Goal: Transaction & Acquisition: Purchase product/service

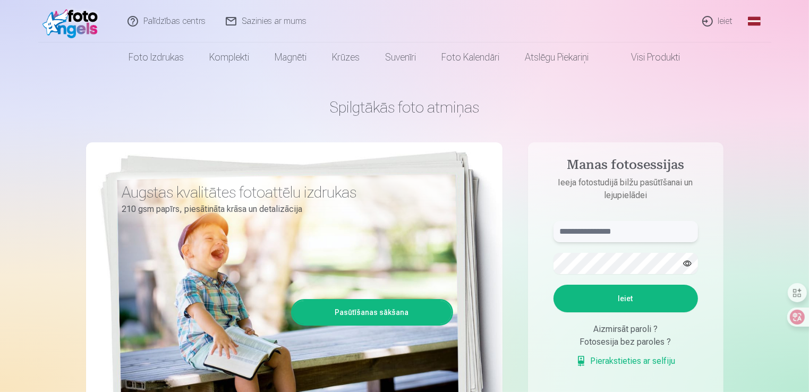
click at [614, 224] on input "text" at bounding box center [626, 231] width 145 height 21
type input "**********"
click at [686, 267] on button "button" at bounding box center [687, 263] width 20 height 20
click at [601, 299] on button "Ieiet" at bounding box center [626, 299] width 145 height 28
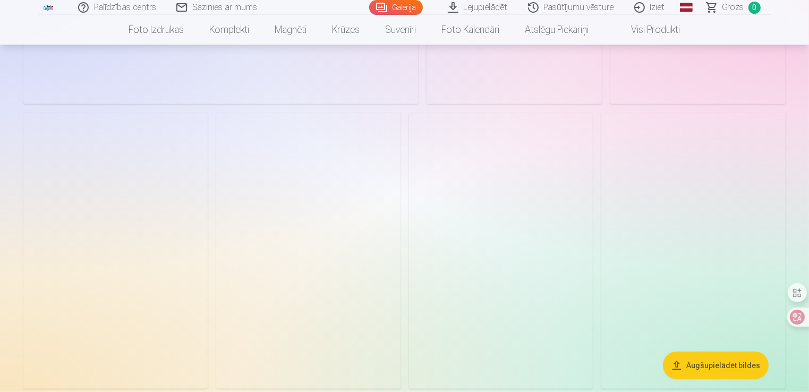
scroll to position [1123, 0]
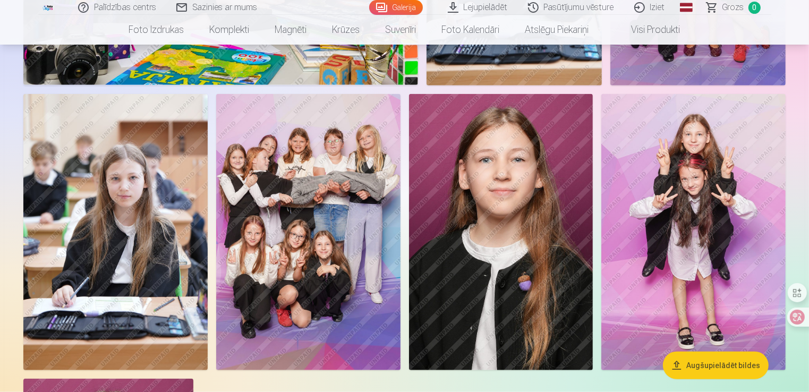
click at [283, 180] on img at bounding box center [308, 232] width 184 height 276
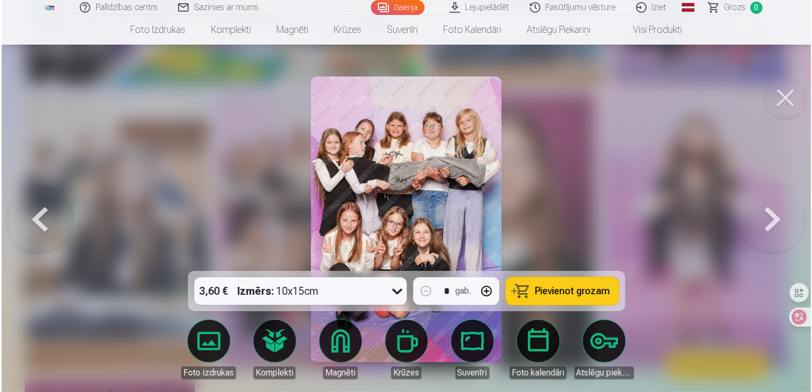
scroll to position [1126, 0]
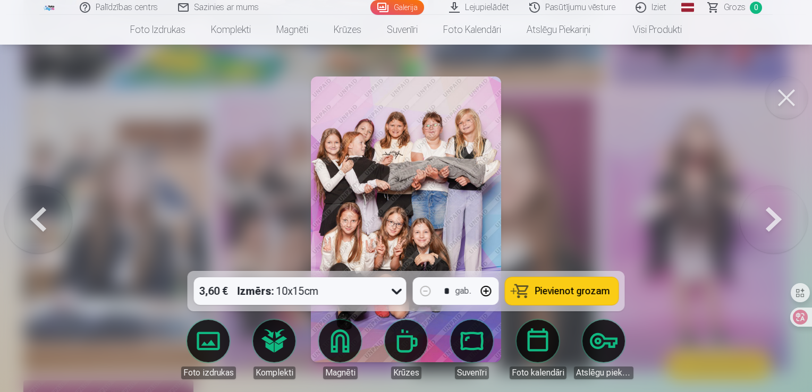
click at [791, 111] on button at bounding box center [786, 98] width 43 height 43
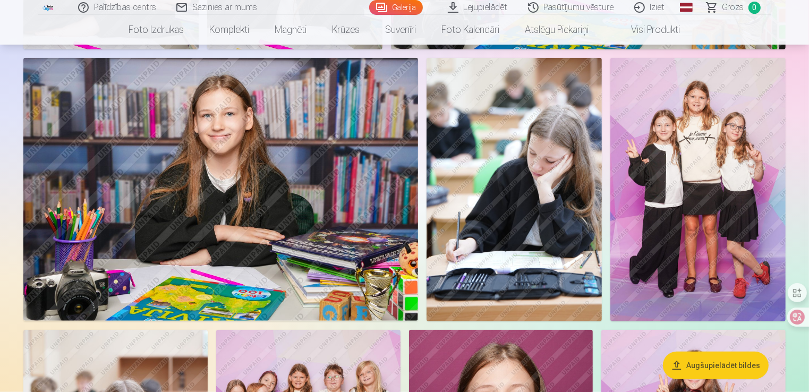
scroll to position [885, 0]
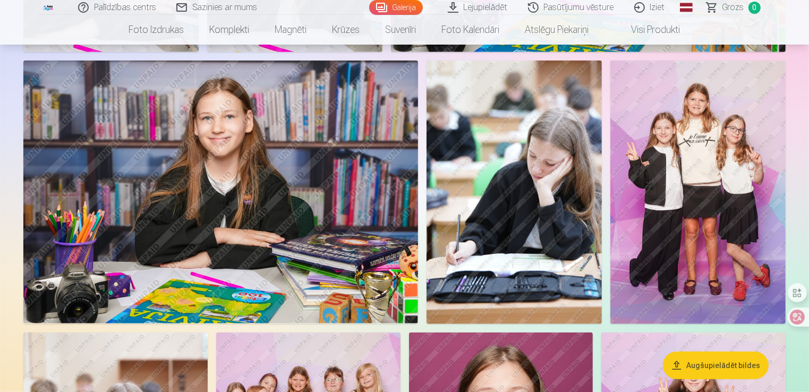
click at [553, 123] on img at bounding box center [514, 192] width 175 height 263
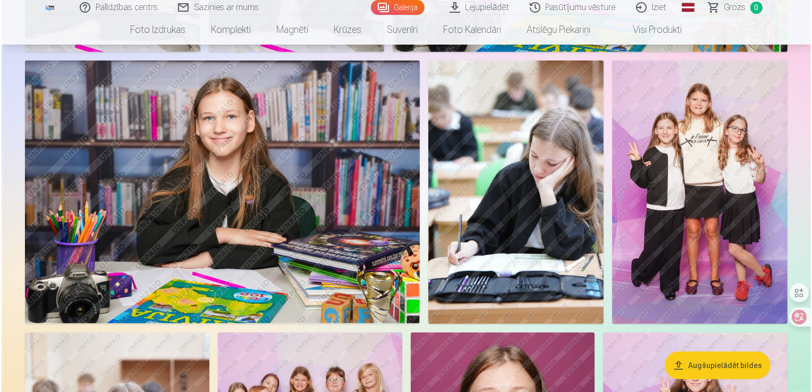
scroll to position [887, 0]
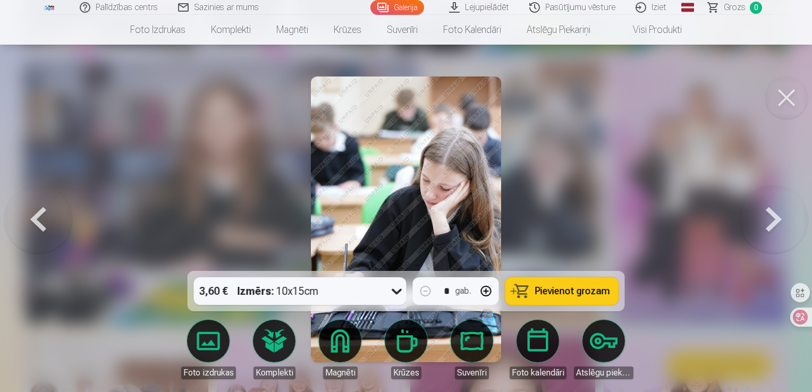
click at [776, 93] on button at bounding box center [786, 98] width 43 height 43
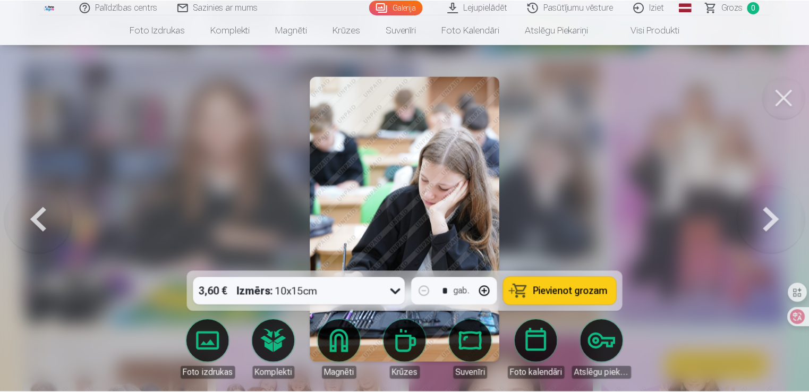
scroll to position [885, 0]
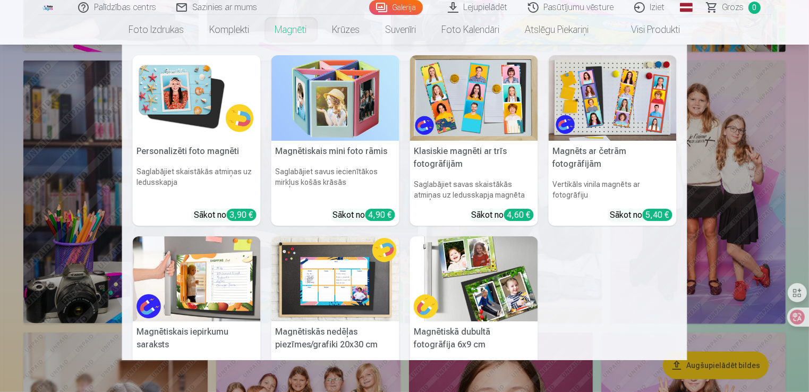
click at [275, 29] on link "Magnēti" at bounding box center [290, 30] width 57 height 30
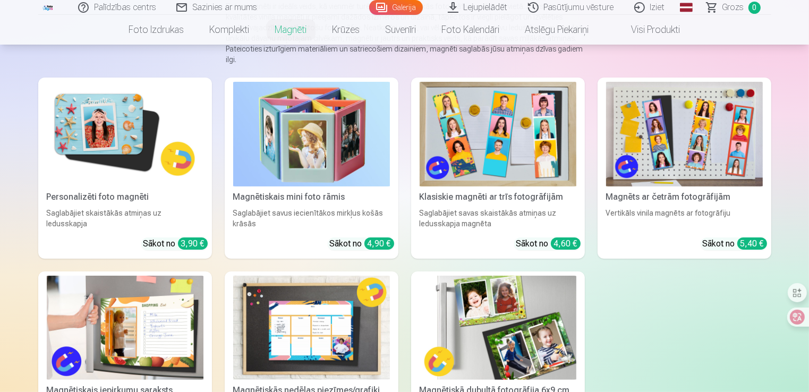
scroll to position [132, 0]
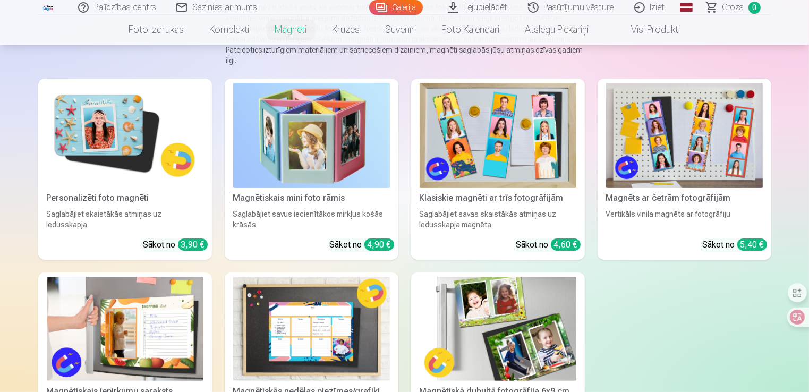
click at [74, 145] on img at bounding box center [125, 135] width 157 height 105
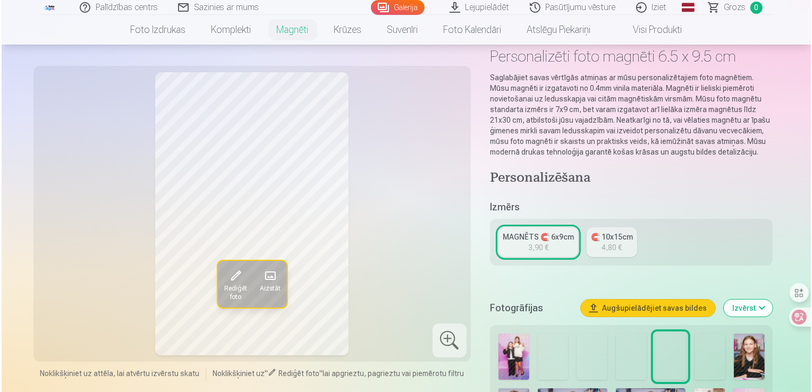
scroll to position [55, 0]
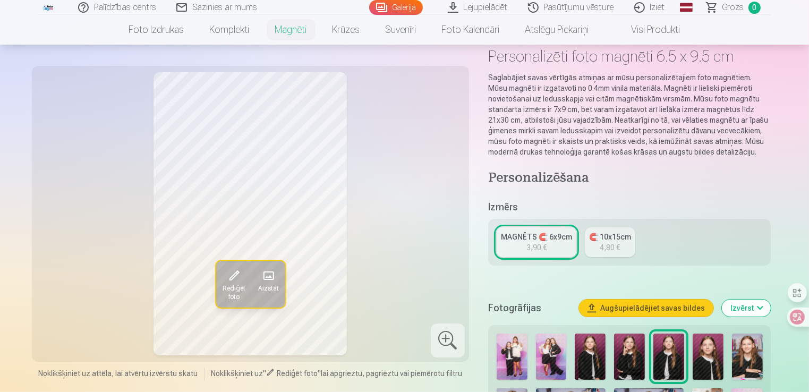
click at [270, 286] on span "Aizstāt" at bounding box center [268, 289] width 21 height 9
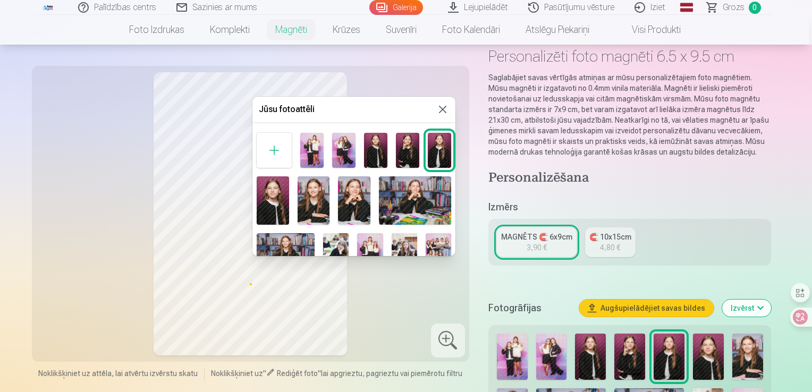
click at [363, 197] on img at bounding box center [354, 200] width 32 height 48
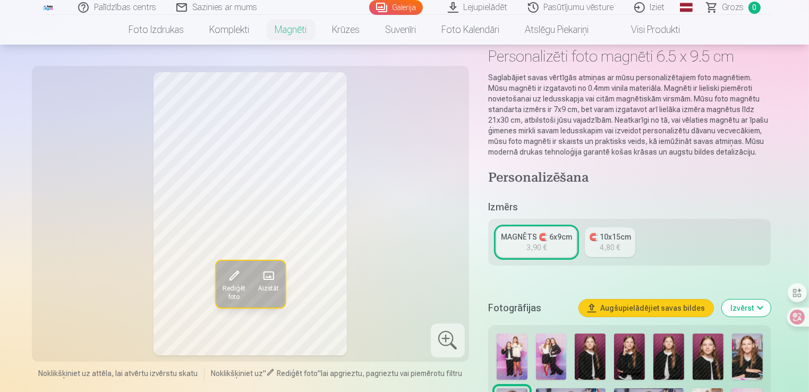
click at [268, 292] on span "Aizstāt" at bounding box center [268, 289] width 21 height 9
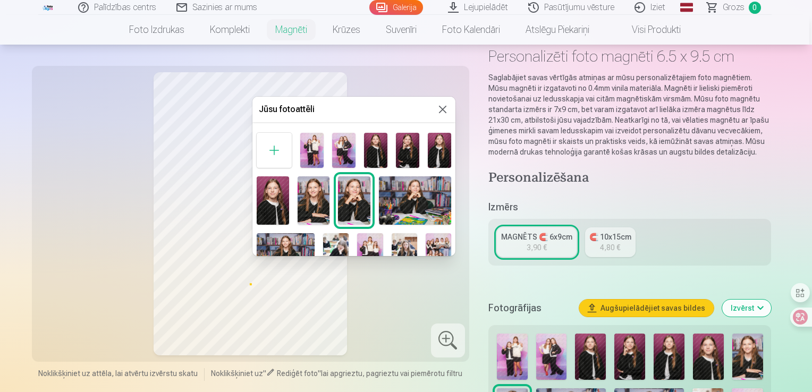
click at [312, 201] on img at bounding box center [314, 200] width 32 height 48
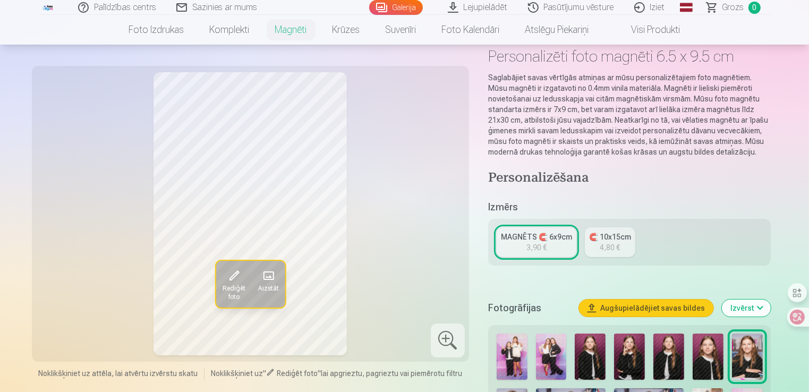
click at [222, 300] on span "Rediģēt foto" at bounding box center [233, 293] width 23 height 17
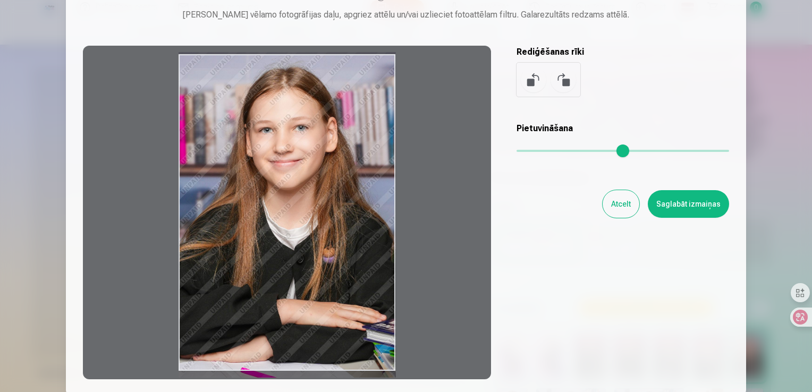
drag, startPoint x: 373, startPoint y: 84, endPoint x: 380, endPoint y: 83, distance: 7.1
click at [376, 82] on div at bounding box center [287, 213] width 408 height 334
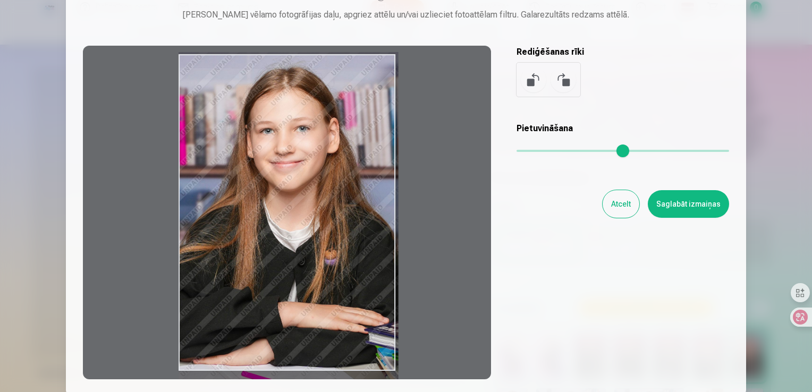
drag, startPoint x: 521, startPoint y: 153, endPoint x: 523, endPoint y: 159, distance: 6.6
click at [523, 152] on input "range" at bounding box center [622, 151] width 213 height 2
click at [524, 159] on div "Pietuvināšana" at bounding box center [622, 143] width 213 height 43
click at [525, 159] on div "Pietuvināšana" at bounding box center [622, 143] width 213 height 43
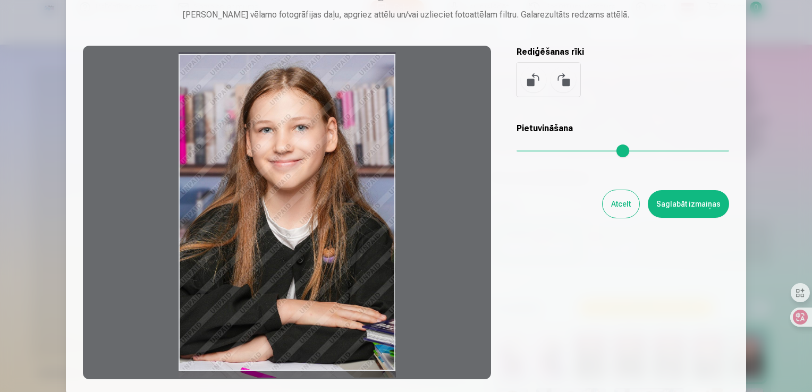
drag, startPoint x: 510, startPoint y: 152, endPoint x: 500, endPoint y: 153, distance: 9.6
type input "*"
click at [516, 152] on input "range" at bounding box center [622, 151] width 213 height 2
click at [634, 211] on button "Atcelt" at bounding box center [620, 204] width 37 height 28
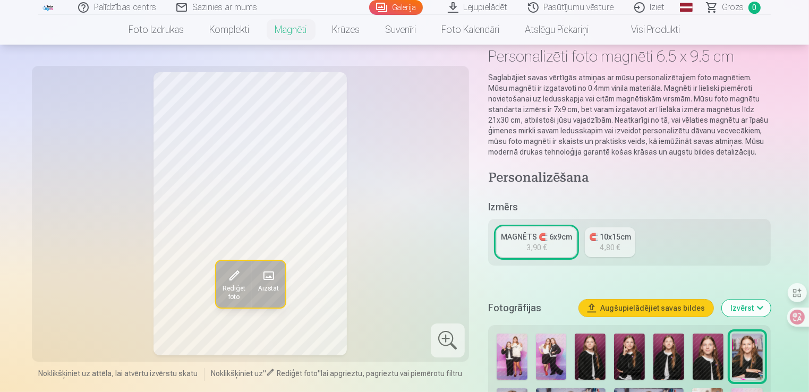
click at [597, 239] on div "🧲 10x15cm" at bounding box center [610, 237] width 42 height 11
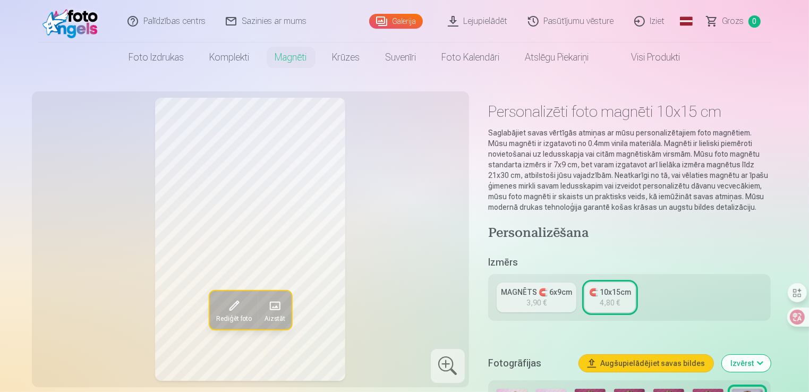
click at [534, 288] on div "MAGNĒTS 🧲 6x9cm" at bounding box center [536, 292] width 71 height 11
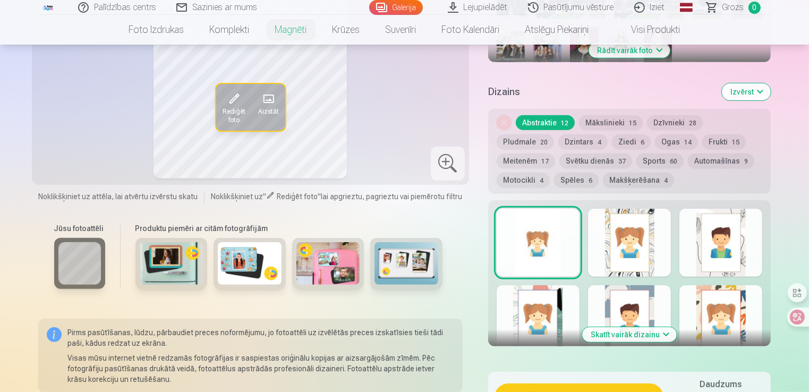
scroll to position [470, 0]
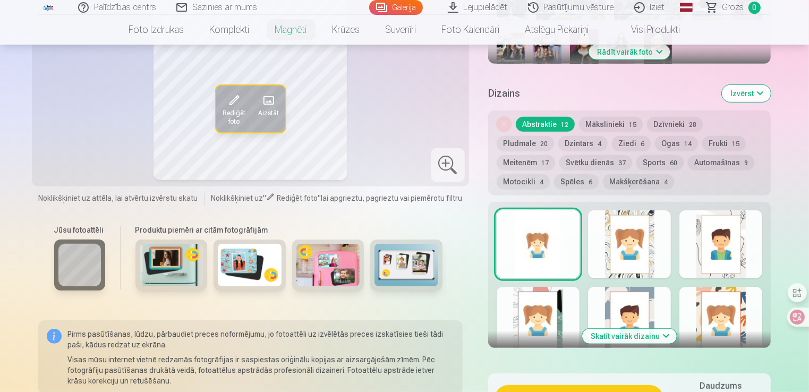
click at [648, 269] on div at bounding box center [629, 244] width 83 height 68
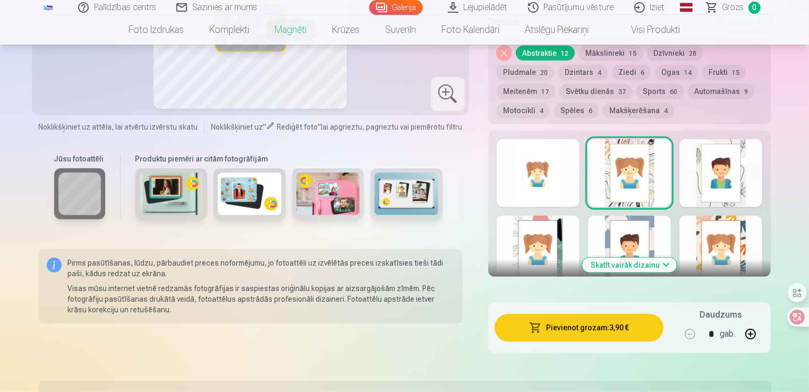
scroll to position [540, 0]
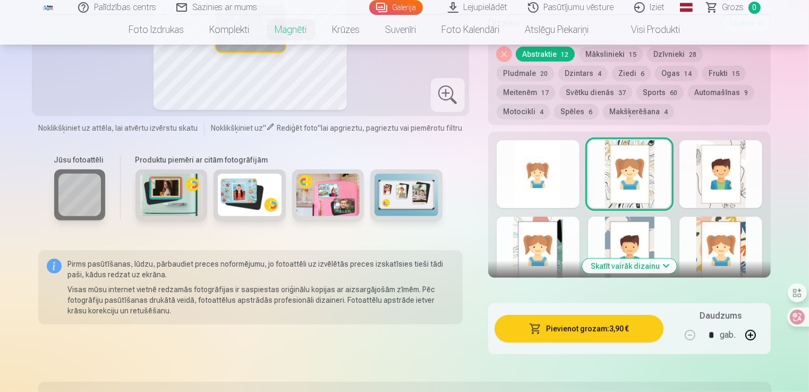
click at [726, 190] on div at bounding box center [720, 174] width 83 height 68
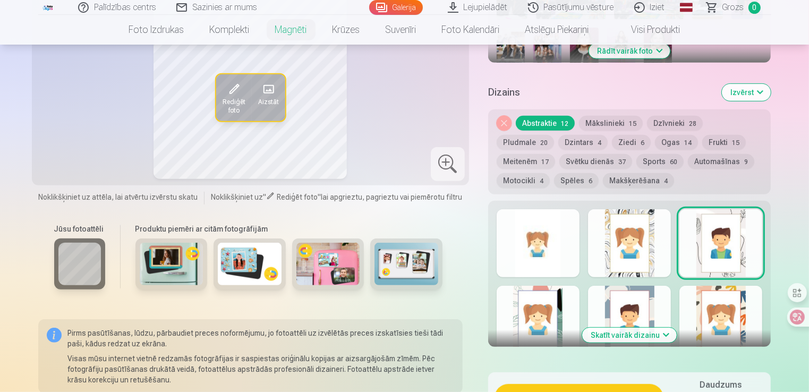
scroll to position [475, 0]
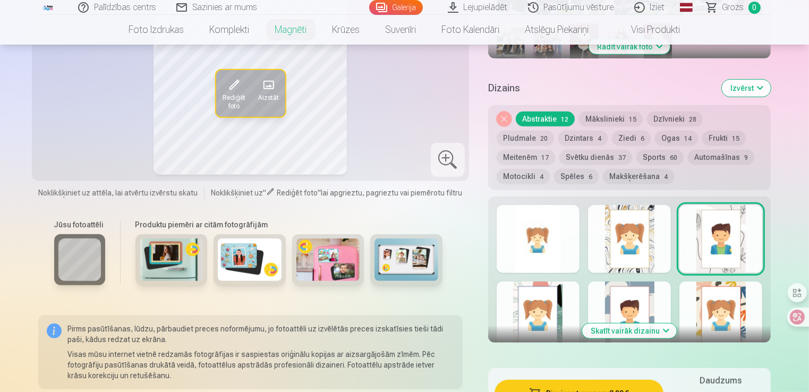
click at [608, 328] on button "Skatīt vairāk dizainu" at bounding box center [629, 331] width 95 height 15
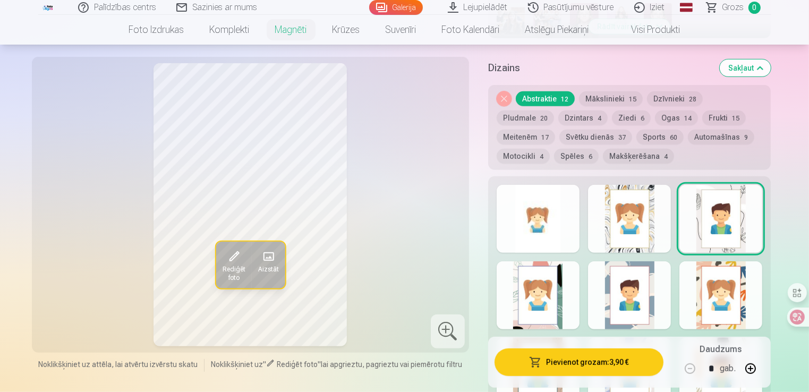
scroll to position [495, 0]
click at [693, 301] on div at bounding box center [720, 296] width 83 height 68
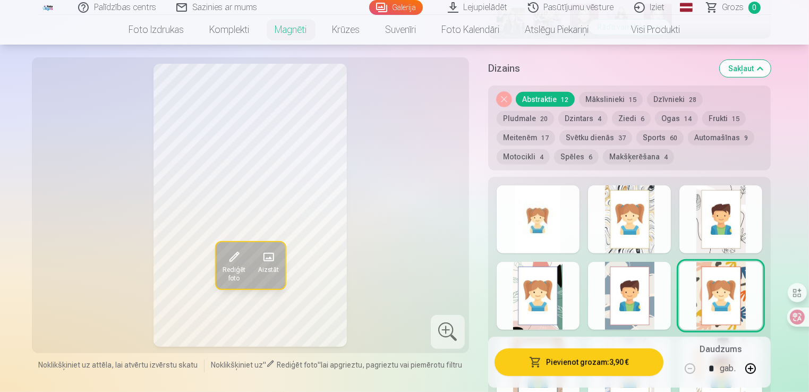
click at [640, 302] on div at bounding box center [629, 296] width 83 height 68
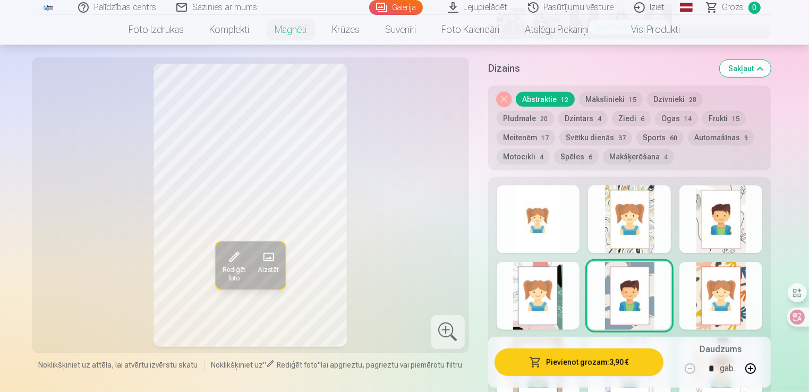
click at [559, 136] on button "Svētku dienās 37" at bounding box center [595, 137] width 73 height 15
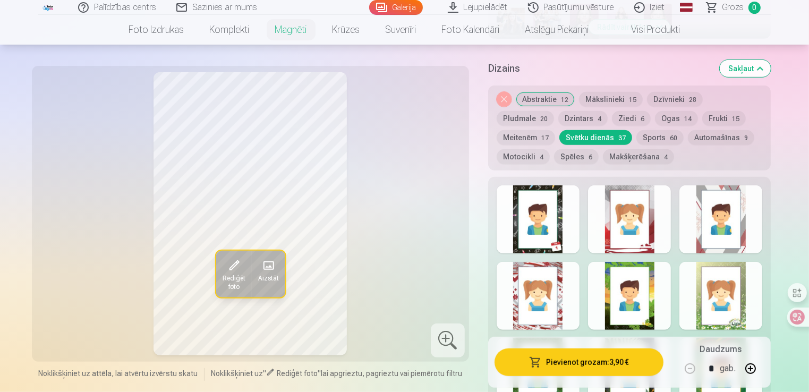
click at [726, 230] on div at bounding box center [720, 219] width 83 height 68
click at [550, 149] on button "Motocikli 4" at bounding box center [523, 156] width 53 height 15
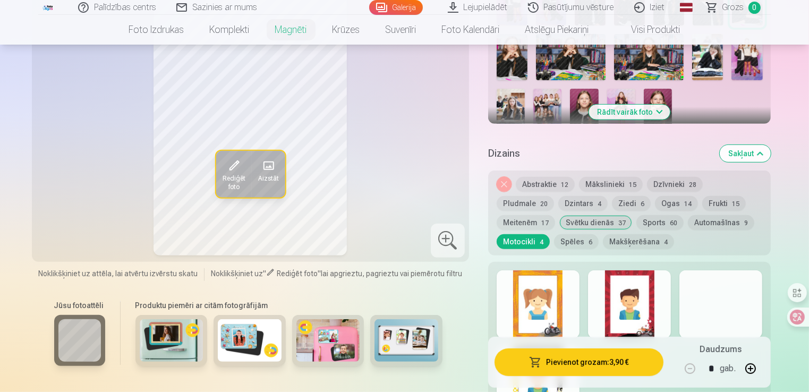
scroll to position [409, 0]
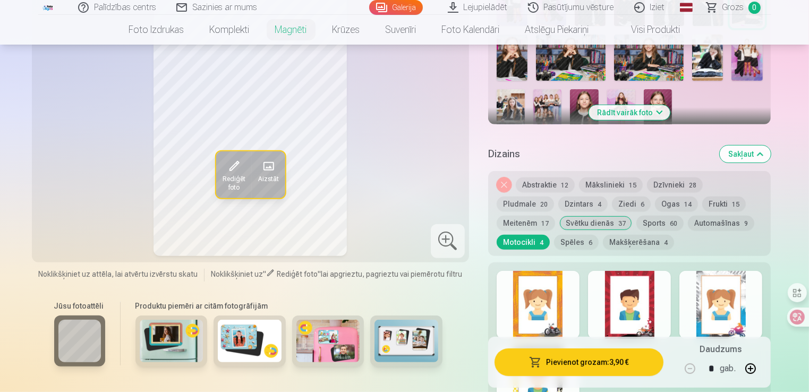
click at [554, 197] on button "Pludmale 20" at bounding box center [525, 204] width 57 height 15
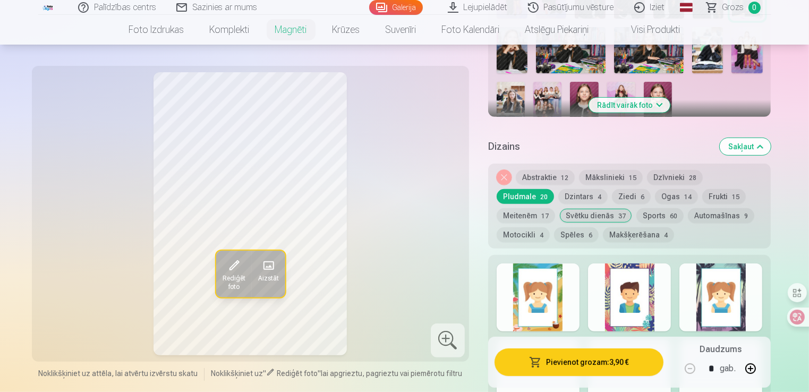
scroll to position [417, 0]
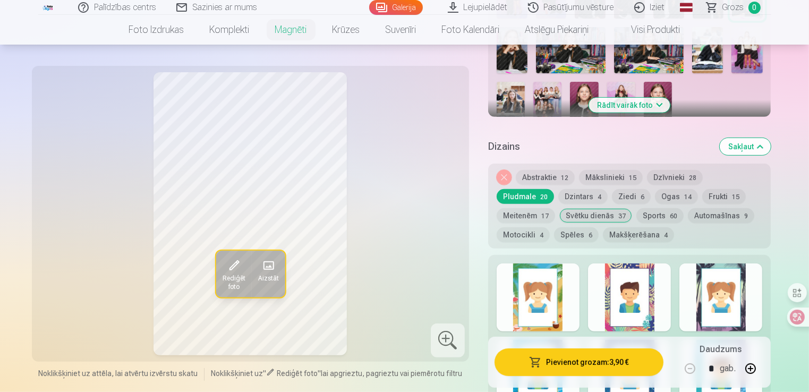
click at [669, 180] on button "Dzīvnieki 28" at bounding box center [675, 177] width 56 height 15
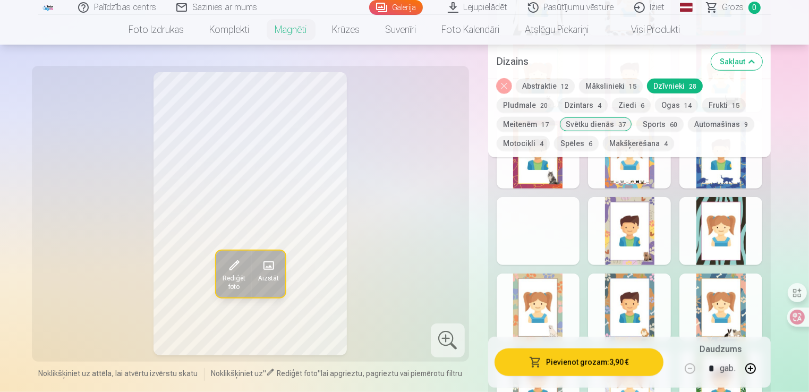
scroll to position [710, 0]
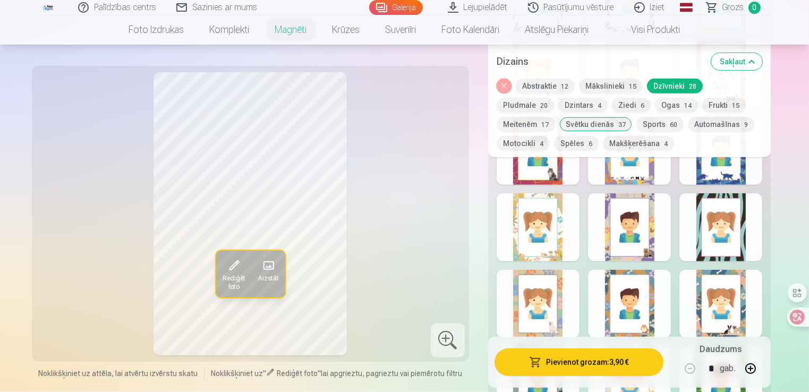
click at [606, 82] on button "Mākslinieki 15" at bounding box center [611, 86] width 64 height 15
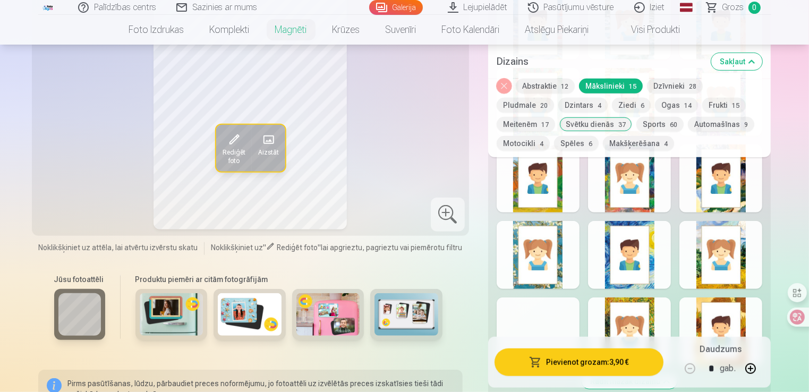
scroll to position [676, 0]
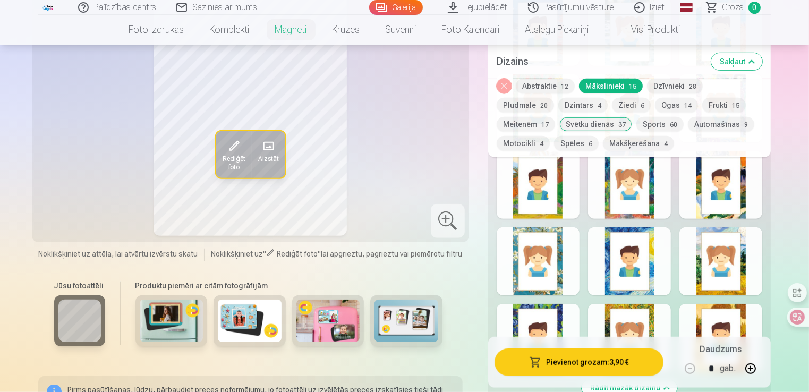
click at [651, 234] on div at bounding box center [629, 261] width 83 height 68
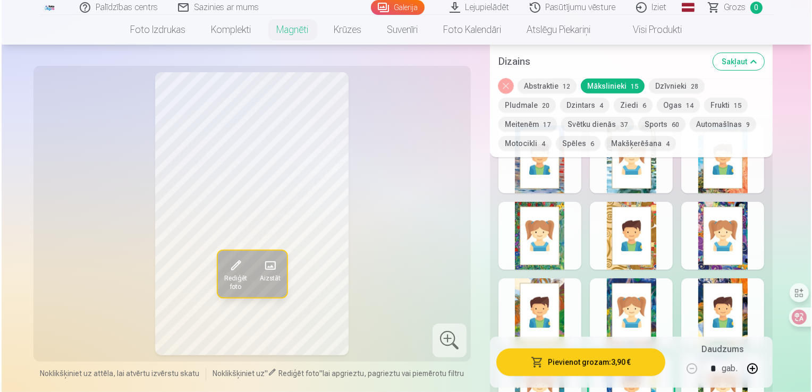
scroll to position [549, 0]
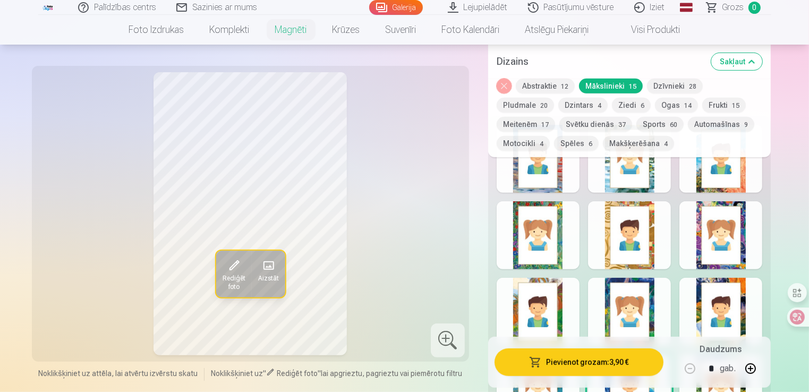
click at [540, 375] on button "Pievienot grozam : 3,90 €" at bounding box center [579, 363] width 169 height 28
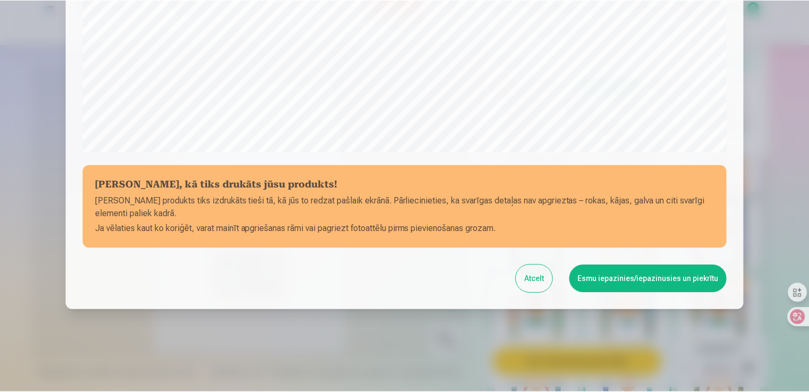
scroll to position [372, 0]
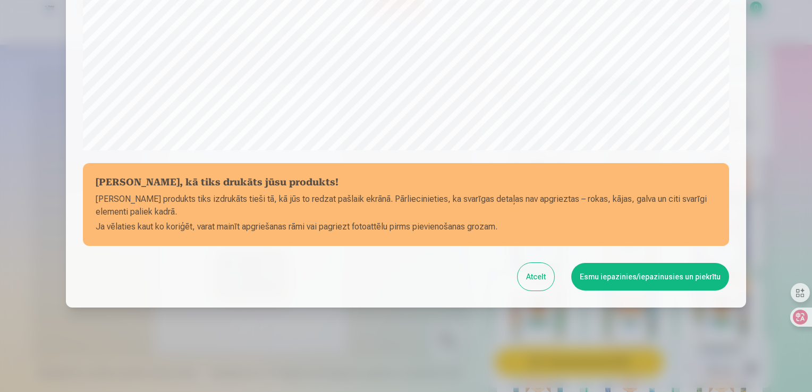
click at [706, 281] on button "Esmu iepazinies/iepazinusies un piekrītu" at bounding box center [650, 277] width 158 height 28
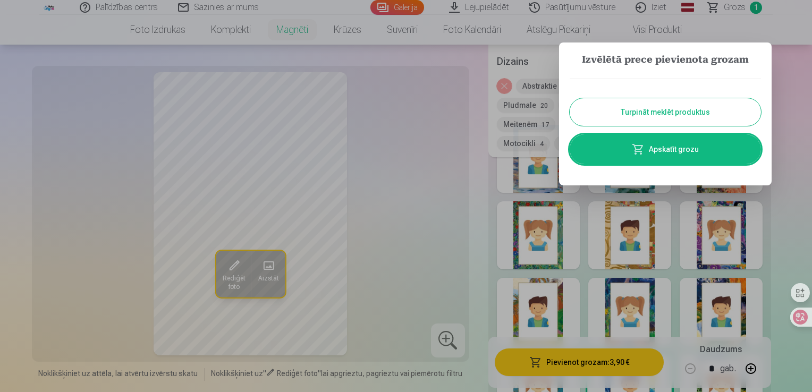
click at [690, 105] on button "Turpināt meklēt produktus" at bounding box center [665, 112] width 191 height 28
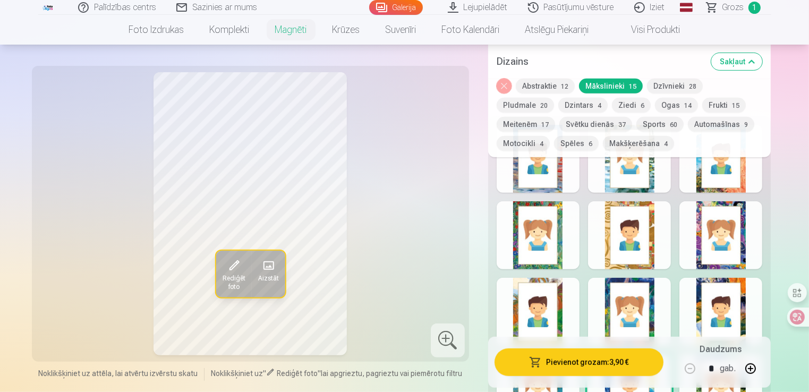
click at [269, 269] on span at bounding box center [268, 265] width 17 height 17
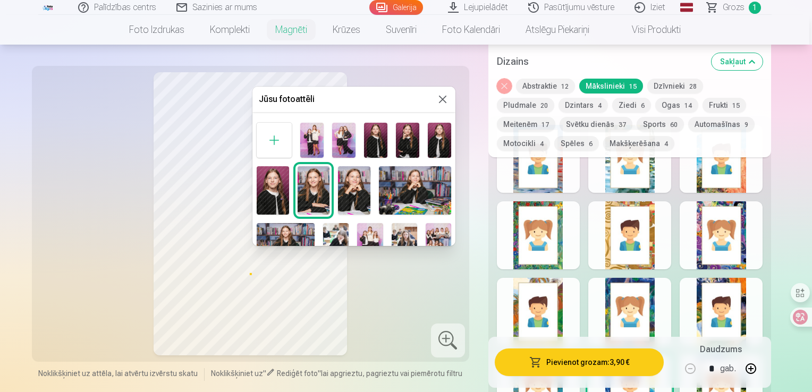
click at [319, 143] on img at bounding box center [311, 140] width 23 height 35
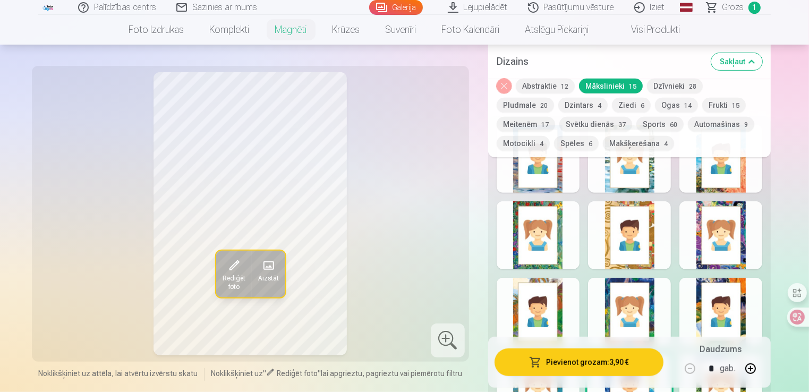
click at [274, 277] on span "Aizstāt" at bounding box center [268, 278] width 21 height 9
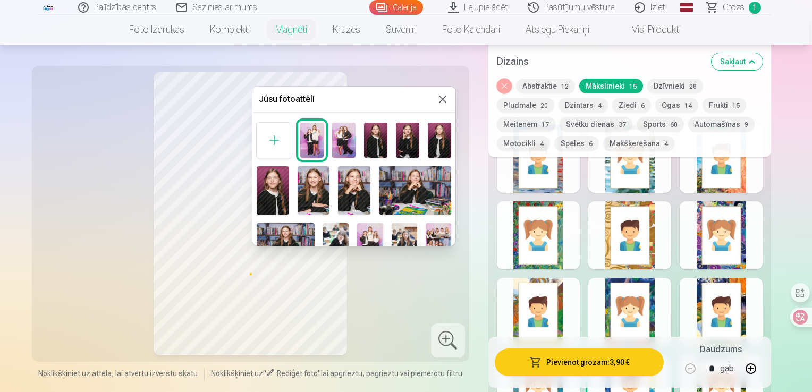
click at [345, 146] on img at bounding box center [343, 140] width 23 height 35
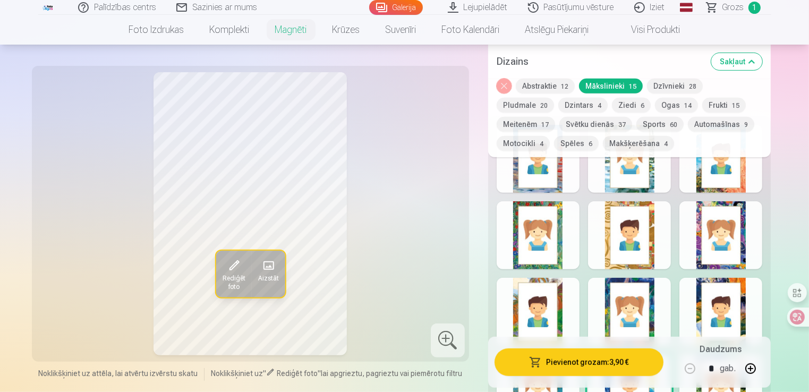
click at [646, 29] on link "Visi produkti" at bounding box center [647, 30] width 91 height 30
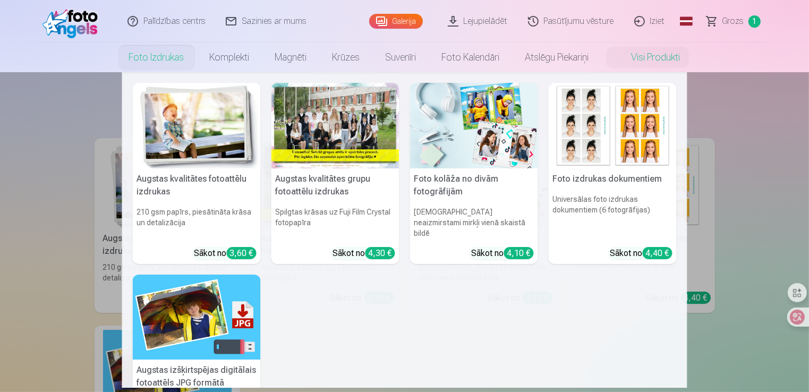
click at [74, 205] on nav "Augstas kvalitātes fotoattēlu izdrukas 210 gsm papīrs, piesātināta krāsa un det…" at bounding box center [404, 230] width 809 height 316
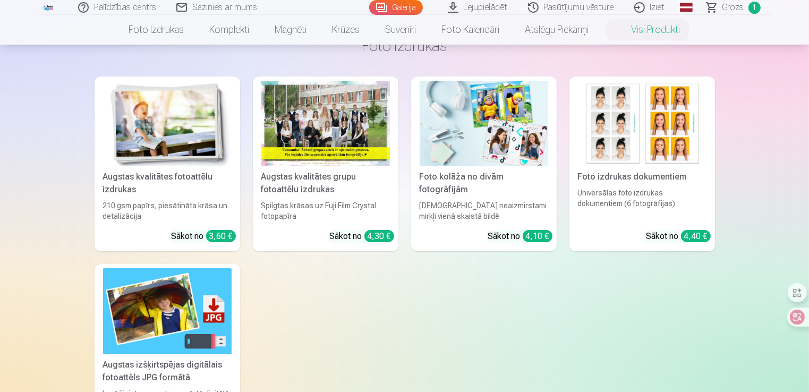
scroll to position [70, 0]
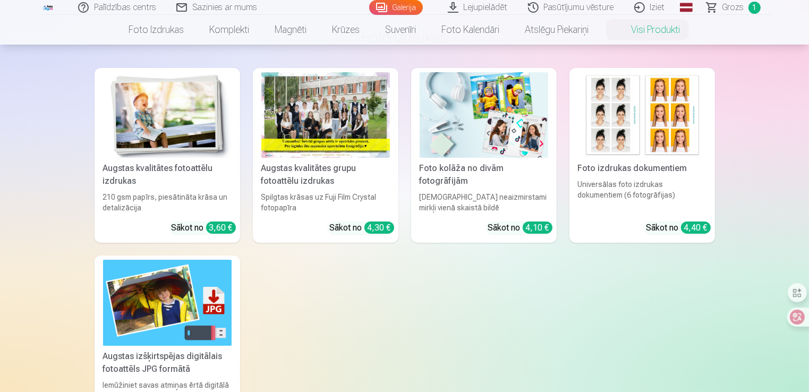
click at [572, 180] on div "Augstas kvalitātes fotoattēlu izdrukas 210 gsm papīrs, piesātināta krāsa un det…" at bounding box center [405, 249] width 621 height 363
click at [603, 227] on link "Foto izdrukas dokumentiem Universālas foto izdrukas dokumentiem (6 fotogrāfijas…" at bounding box center [643, 155] width 146 height 175
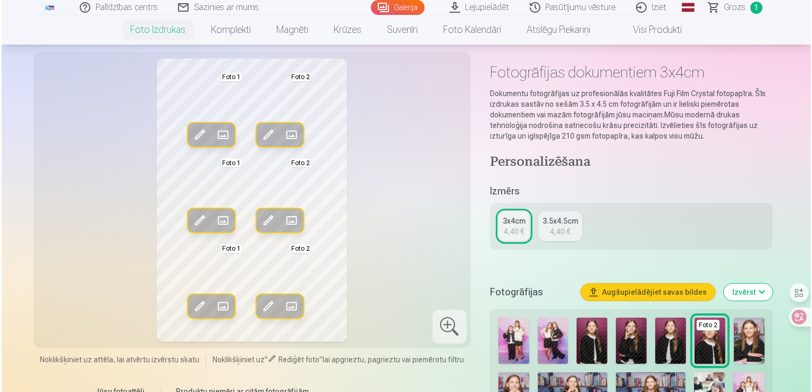
scroll to position [40, 0]
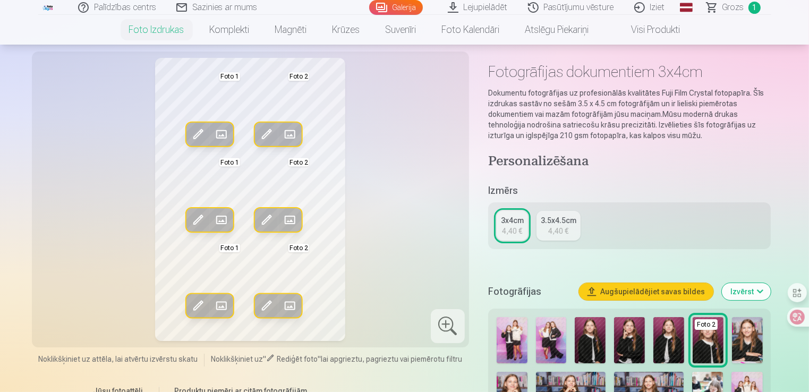
click at [295, 136] on span at bounding box center [290, 134] width 17 height 17
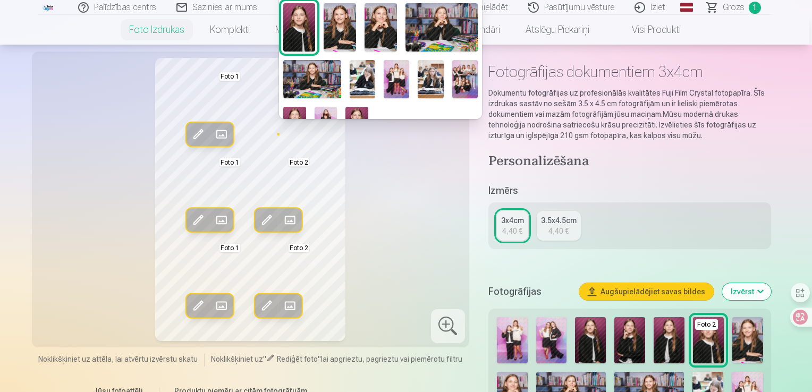
scroll to position [36, 0]
click at [389, 75] on img at bounding box center [397, 80] width 26 height 38
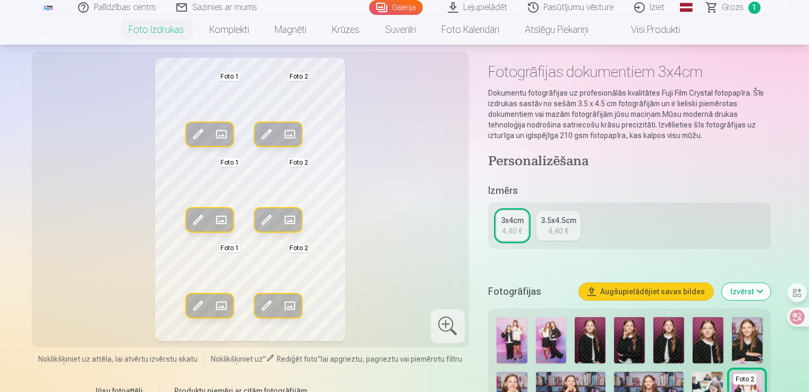
click at [289, 218] on span at bounding box center [290, 219] width 17 height 17
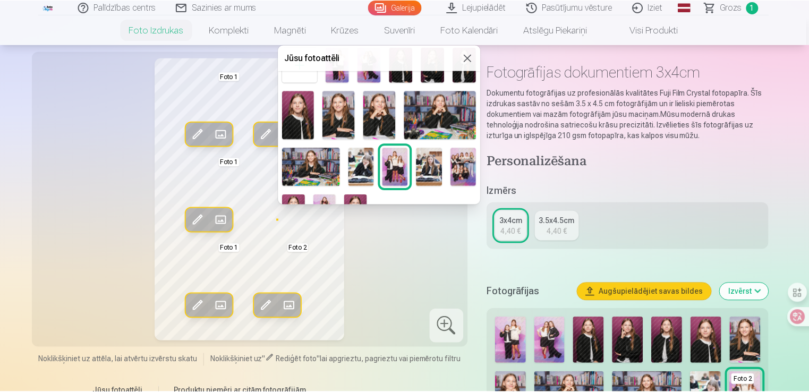
scroll to position [34, 0]
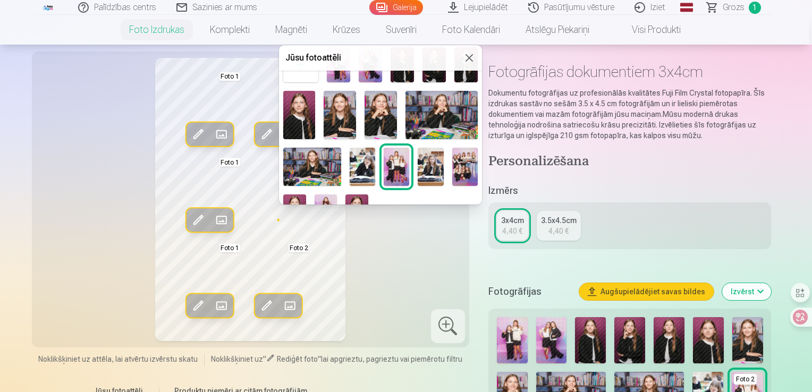
click at [358, 168] on img at bounding box center [363, 167] width 26 height 38
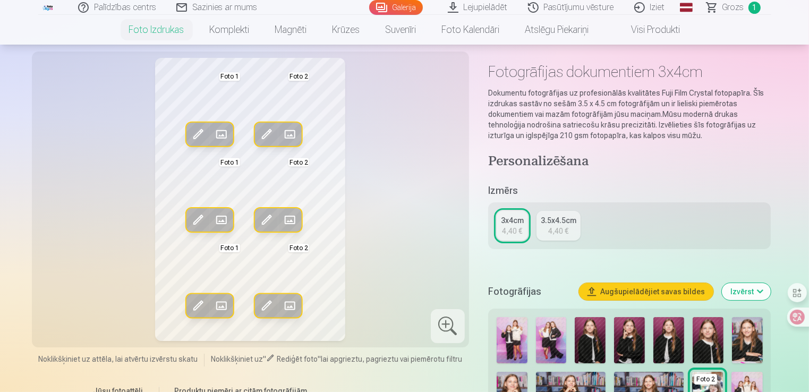
click at [552, 224] on div "3.5x4.5cm" at bounding box center [559, 220] width 36 height 11
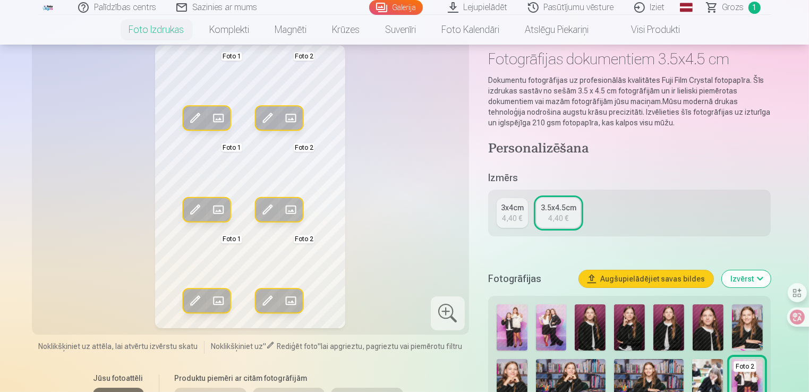
scroll to position [51, 0]
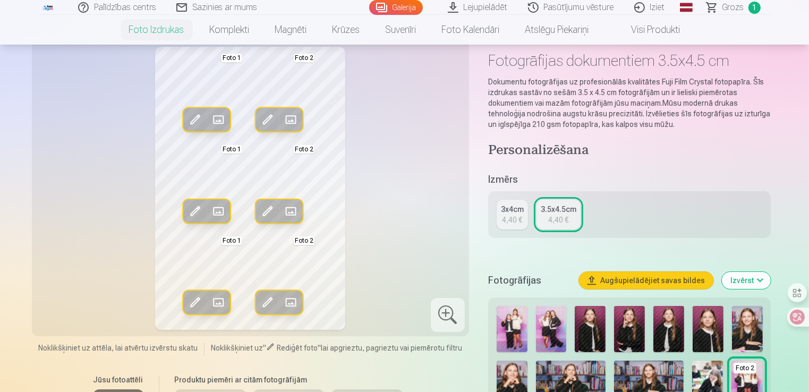
click at [524, 216] on link "3x4cm 4,40 €" at bounding box center [512, 215] width 31 height 30
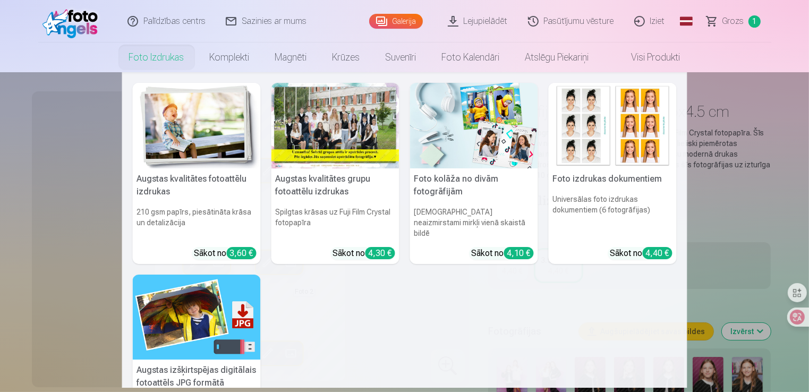
click at [164, 56] on link "Foto izdrukas" at bounding box center [156, 58] width 81 height 30
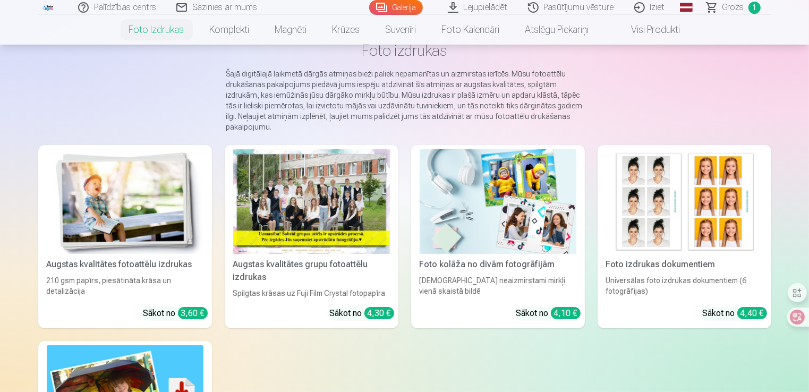
scroll to position [67, 0]
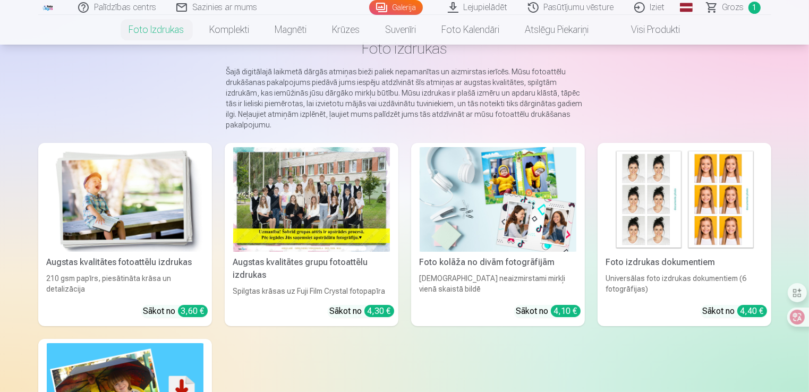
click at [164, 286] on div "210 gsm papīrs, piesātināta krāsa un detalizācija" at bounding box center [125, 284] width 165 height 23
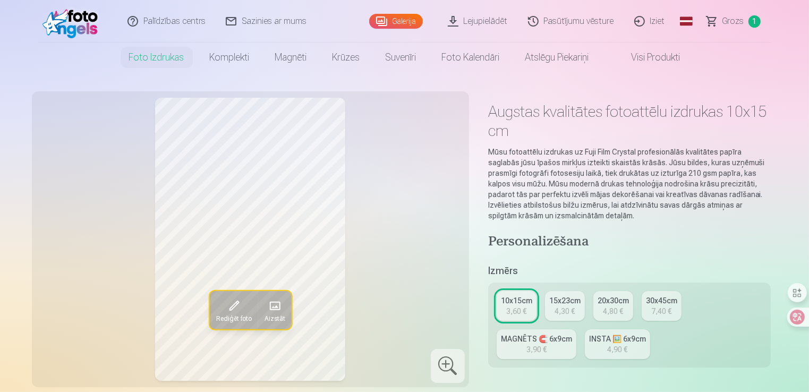
click at [622, 331] on link "INSTA 🖼️ 6x9cm 4,90 €" at bounding box center [617, 344] width 65 height 30
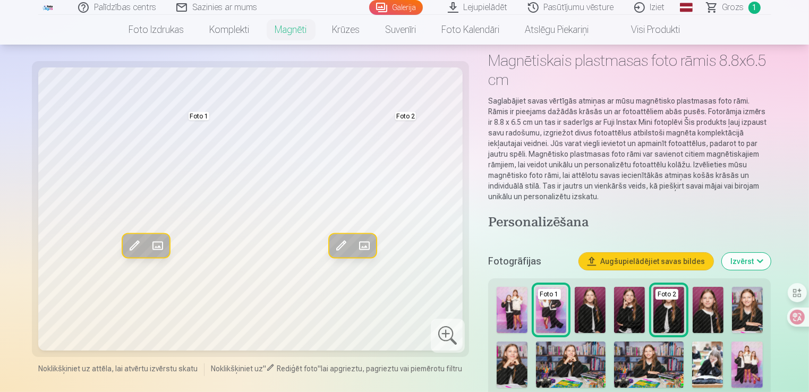
scroll to position [53, 0]
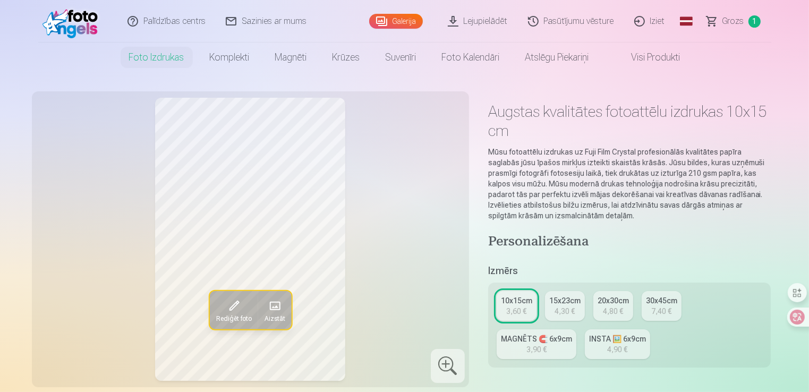
click at [561, 301] on div "15x23cm" at bounding box center [564, 300] width 31 height 11
click at [276, 312] on span at bounding box center [274, 306] width 17 height 17
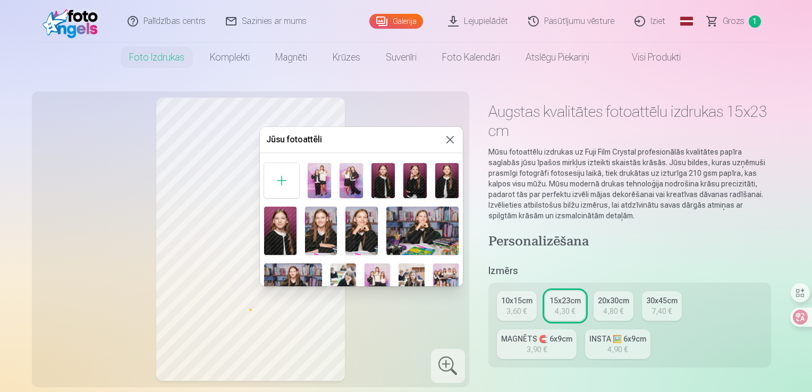
click at [722, 253] on div at bounding box center [406, 196] width 812 height 392
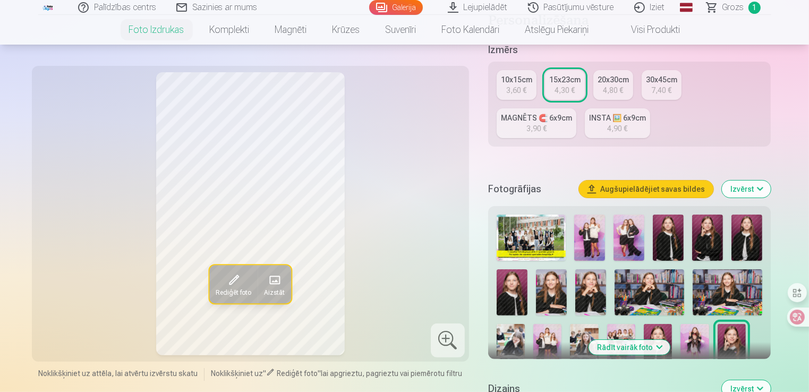
scroll to position [220, 0]
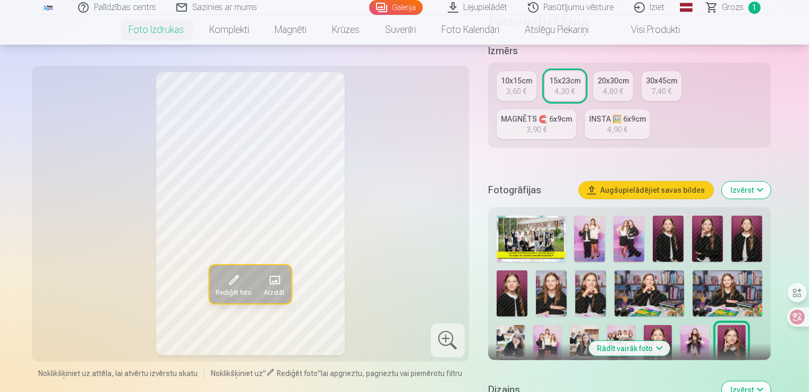
click at [273, 289] on span "Aizstāt" at bounding box center [274, 293] width 21 height 9
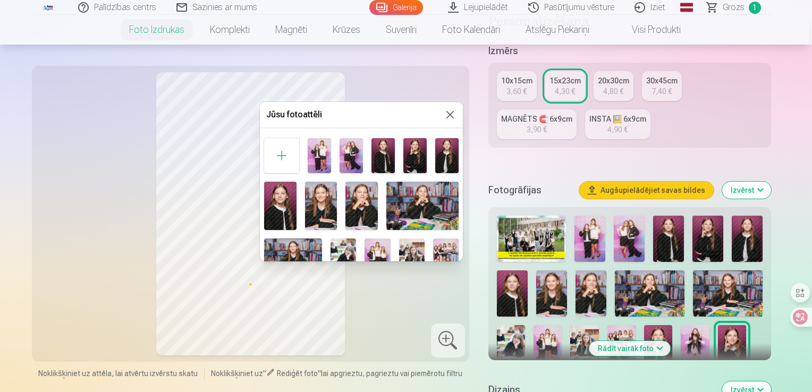
click at [383, 335] on div at bounding box center [406, 196] width 812 height 392
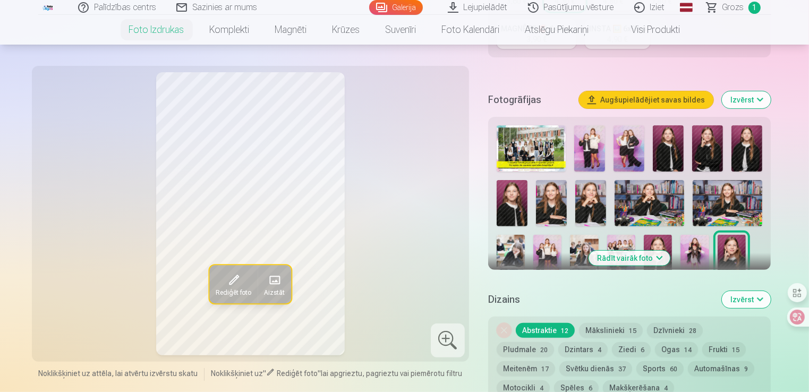
scroll to position [302, 0]
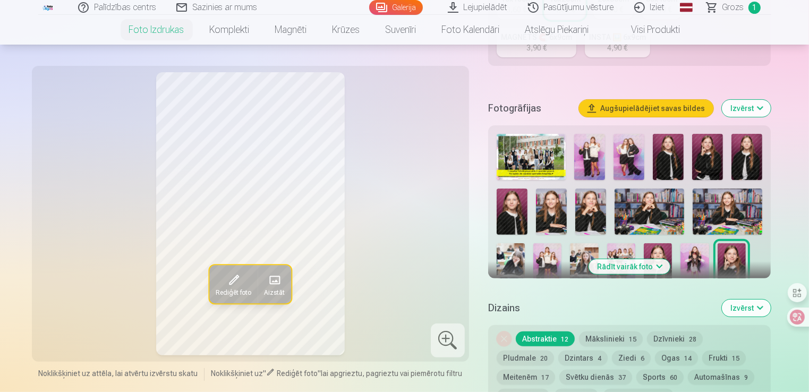
click at [610, 267] on button "Rādīt vairāk foto" at bounding box center [629, 266] width 81 height 15
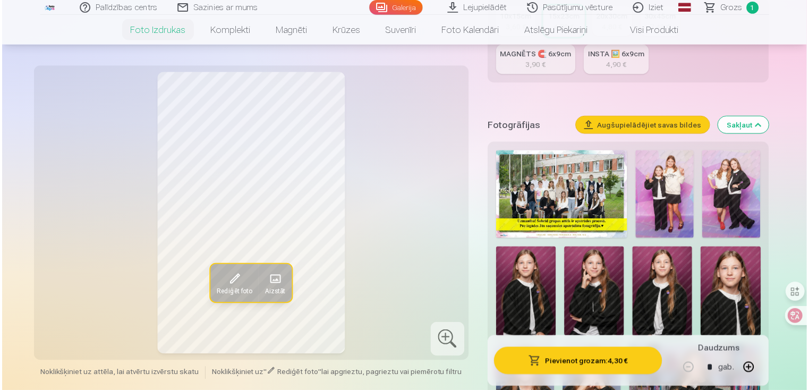
scroll to position [286, 0]
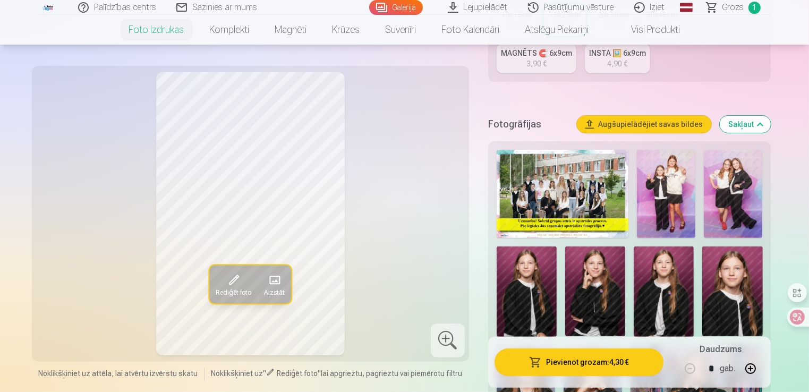
click at [551, 175] on img at bounding box center [563, 194] width 132 height 88
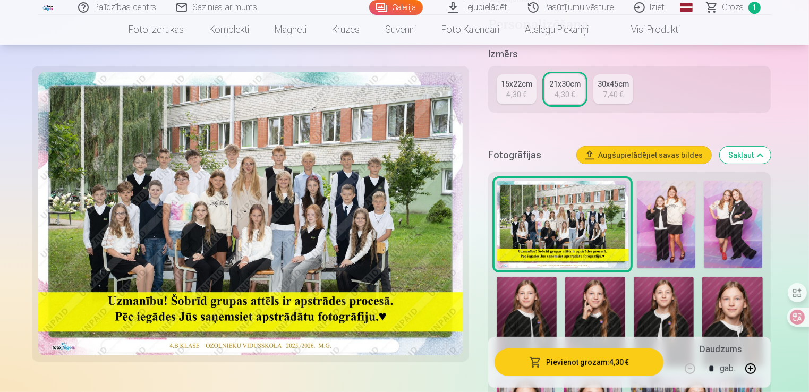
scroll to position [249, 0]
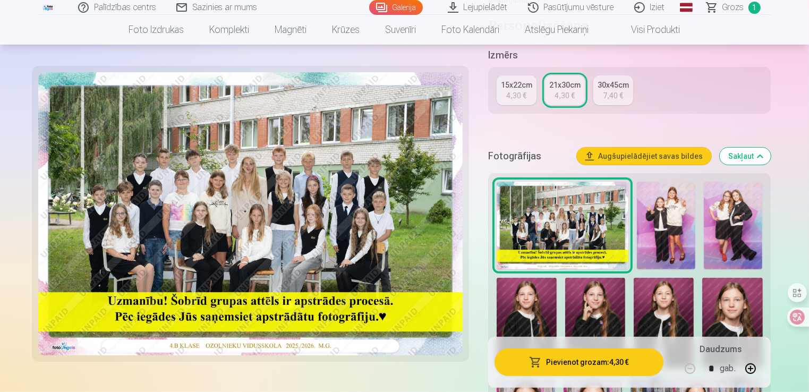
click at [556, 362] on button "Pievienot grozam : 4,30 €" at bounding box center [579, 363] width 169 height 28
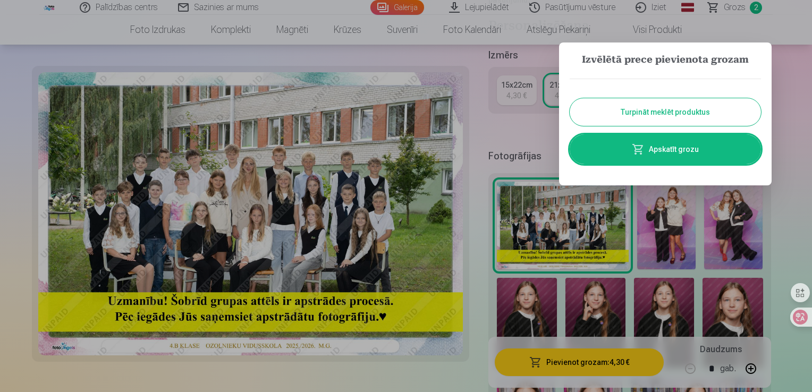
click at [660, 123] on button "Turpināt meklēt produktus" at bounding box center [665, 112] width 191 height 28
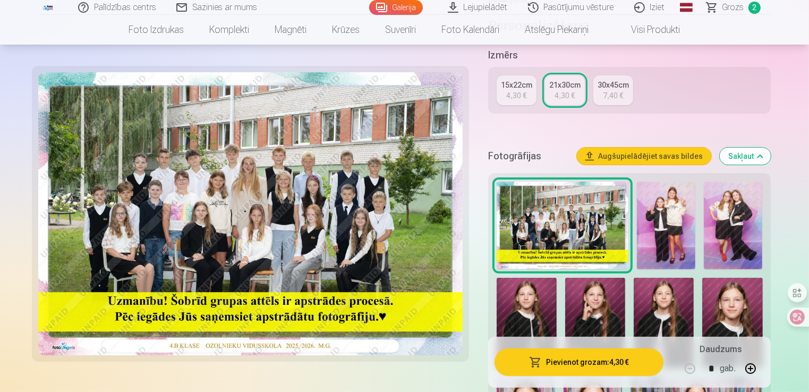
click at [664, 216] on img at bounding box center [666, 226] width 58 height 88
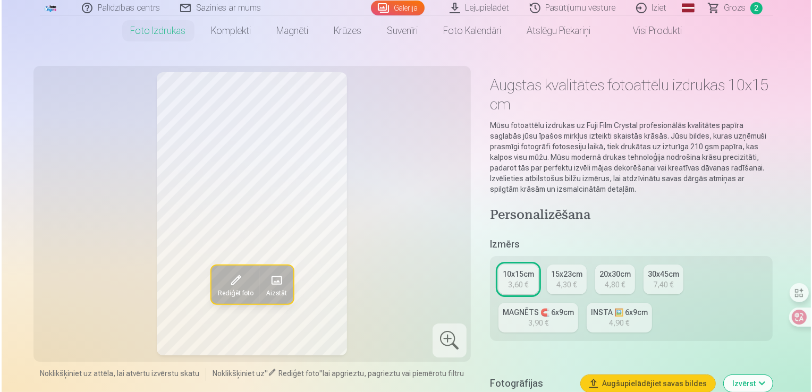
scroll to position [26, 0]
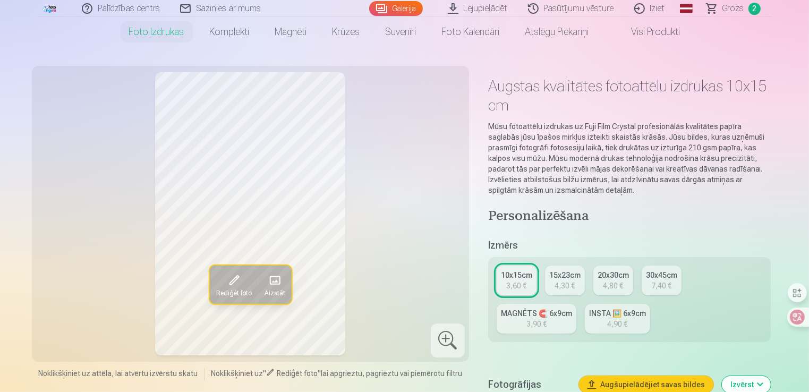
click at [275, 286] on span at bounding box center [274, 280] width 17 height 17
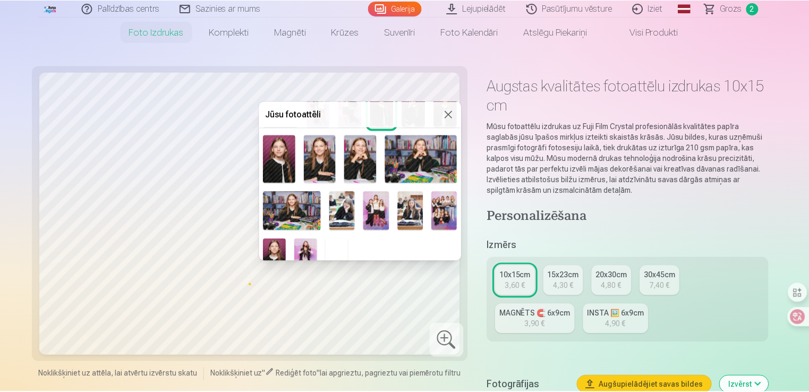
scroll to position [60, 0]
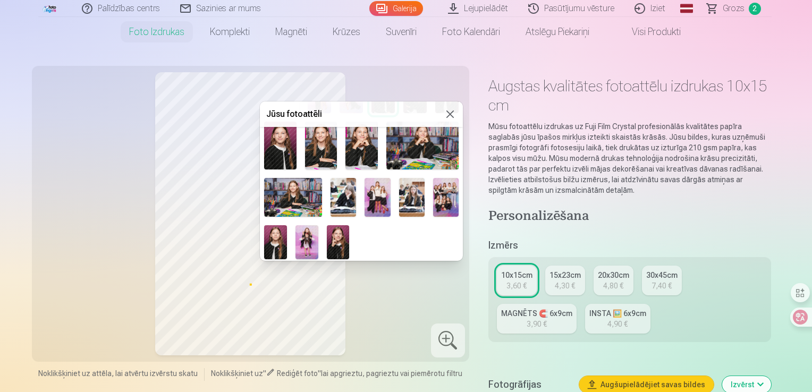
click at [307, 239] on img at bounding box center [306, 242] width 23 height 34
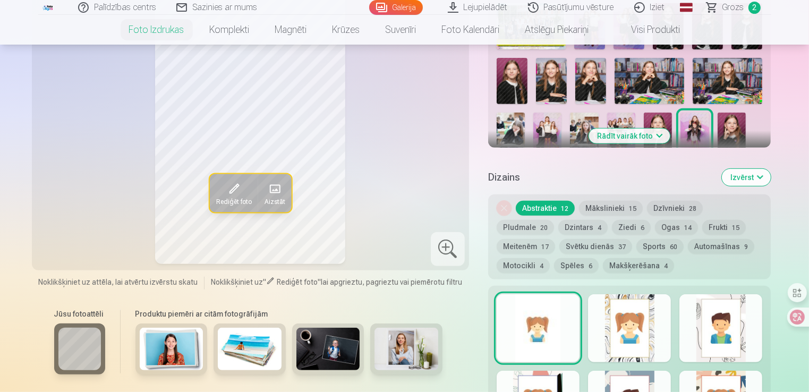
scroll to position [433, 0]
click at [612, 222] on button "Ziedi 6" at bounding box center [631, 226] width 39 height 15
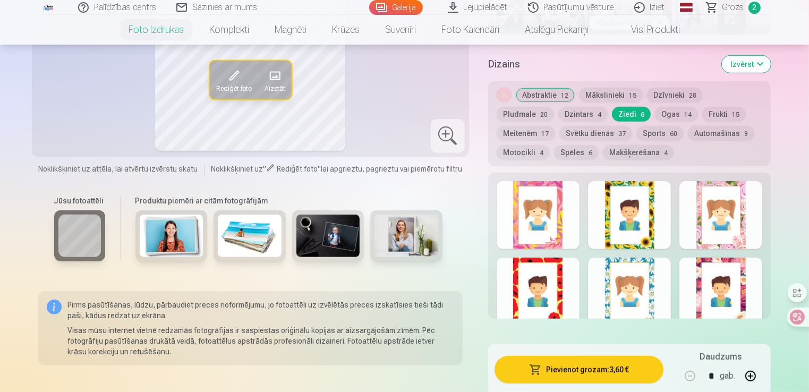
scroll to position [546, 0]
click at [634, 269] on div at bounding box center [629, 291] width 83 height 68
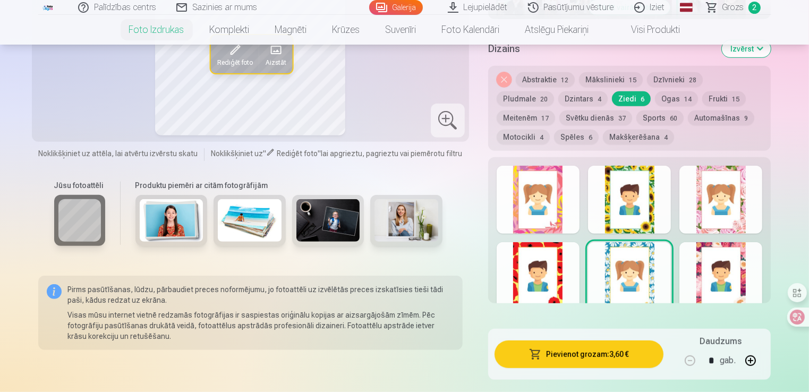
scroll to position [563, 0]
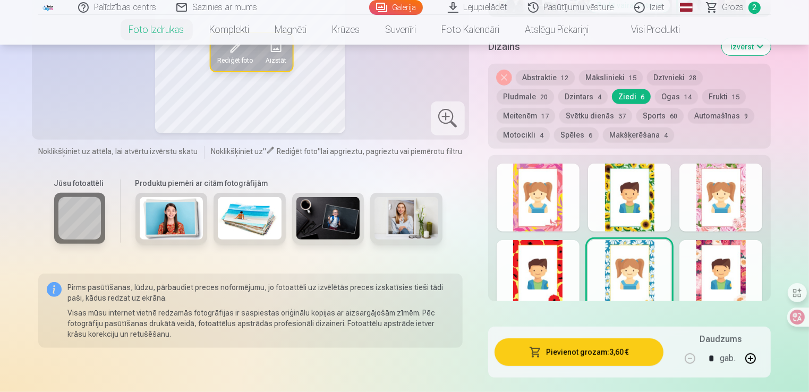
click at [551, 194] on div at bounding box center [538, 198] width 83 height 68
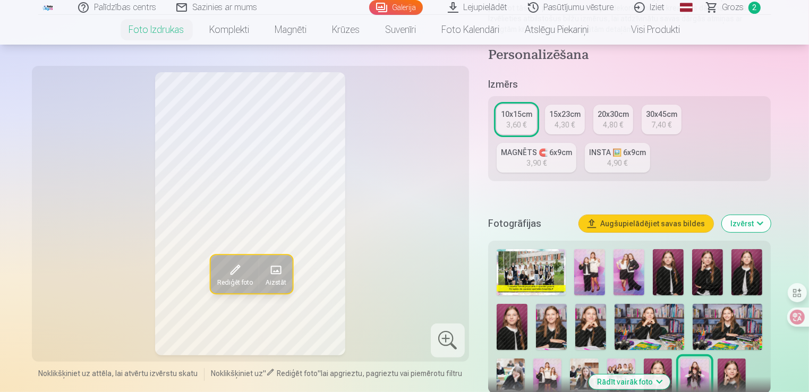
scroll to position [165, 0]
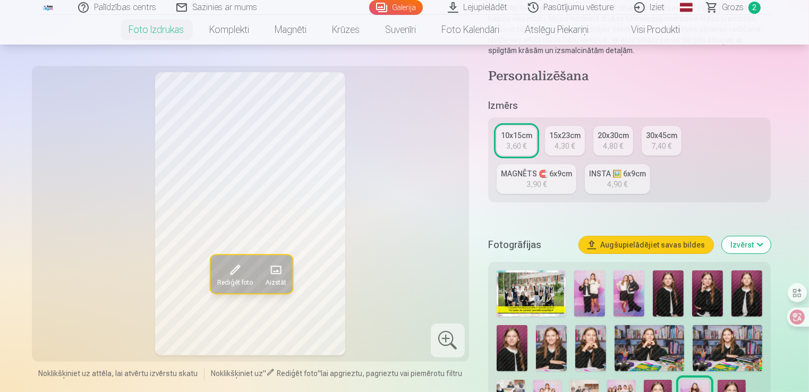
click at [608, 143] on div "4,80 €" at bounding box center [613, 146] width 20 height 11
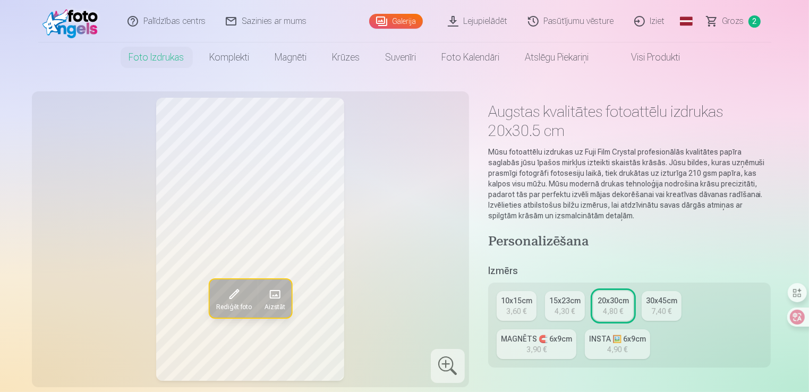
click at [559, 310] on div "4,30 €" at bounding box center [565, 311] width 20 height 11
click at [508, 307] on div "3,60 €" at bounding box center [516, 311] width 20 height 11
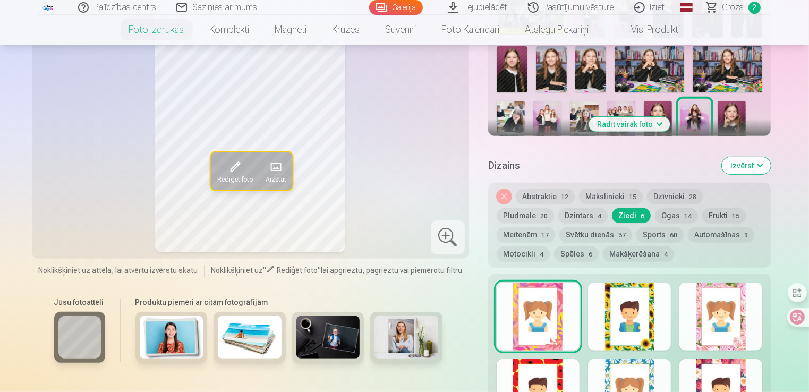
scroll to position [444, 0]
click at [608, 366] on div at bounding box center [629, 393] width 83 height 68
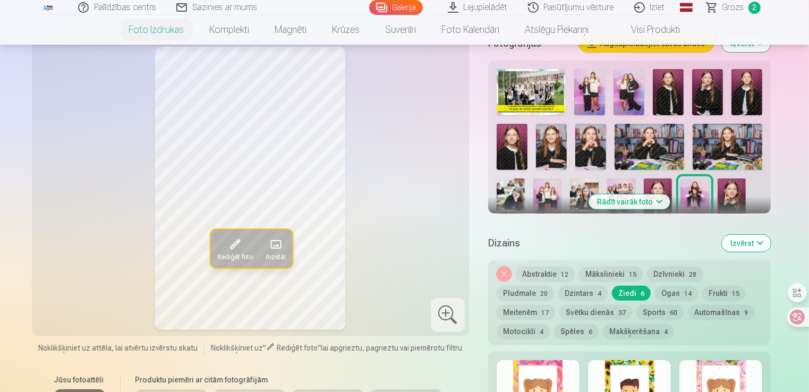
scroll to position [366, 0]
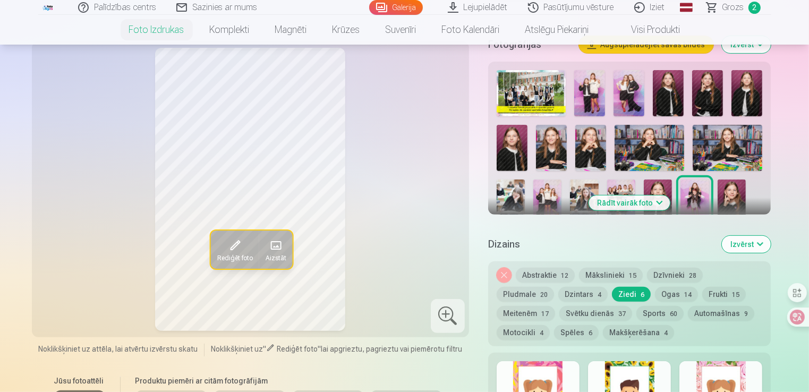
click at [503, 269] on button "Noņemiet dizainu" at bounding box center [504, 275] width 15 height 15
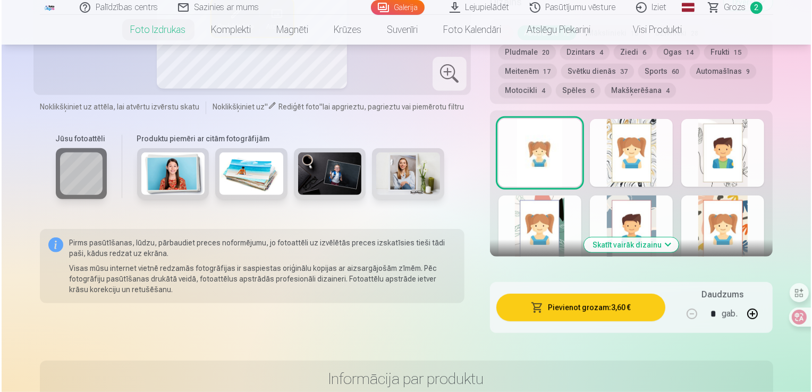
scroll to position [610, 0]
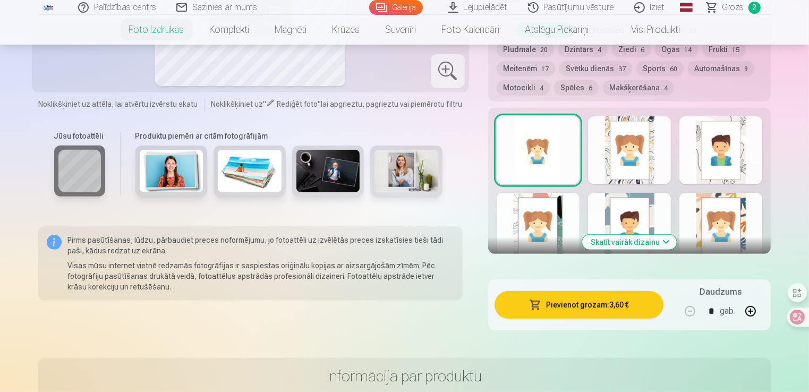
click at [544, 305] on button "Pievienot grozam : 3,60 €" at bounding box center [579, 305] width 169 height 28
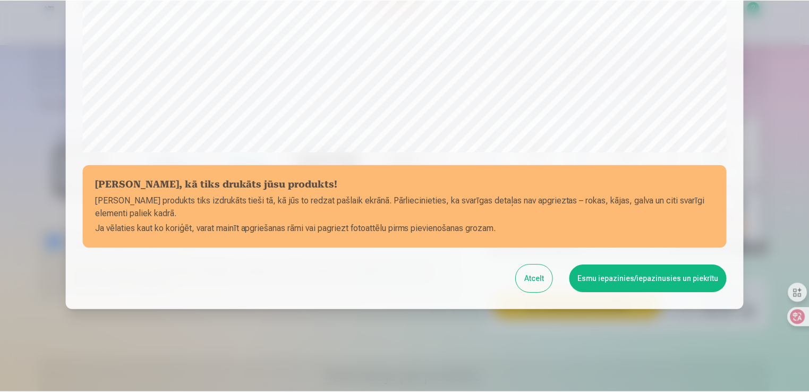
scroll to position [372, 0]
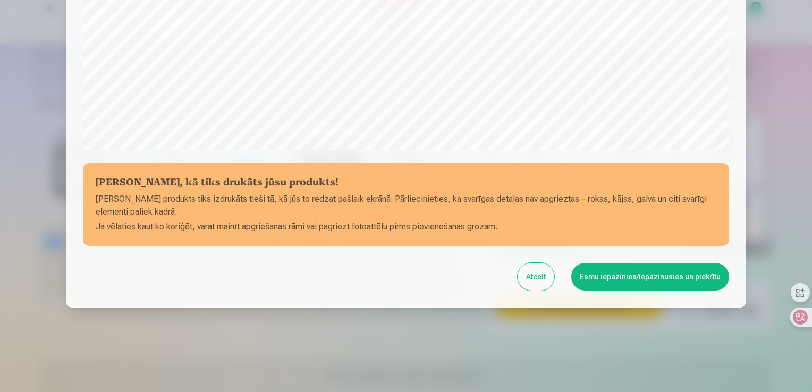
click at [610, 285] on button "Esmu iepazinies/iepazinusies un piekrītu" at bounding box center [650, 277] width 158 height 28
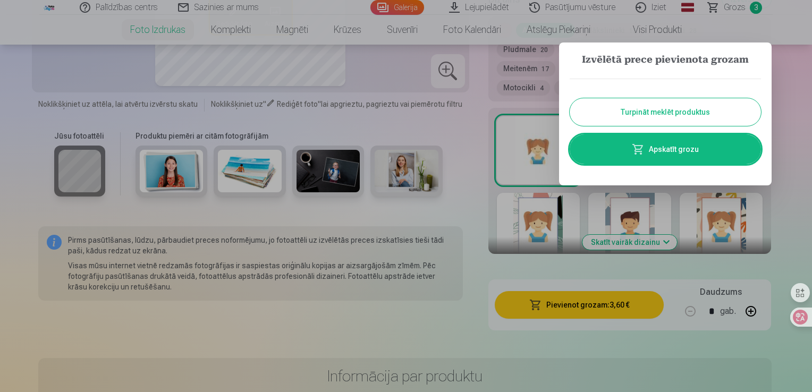
click at [666, 107] on button "Turpināt meklēt produktus" at bounding box center [665, 112] width 191 height 28
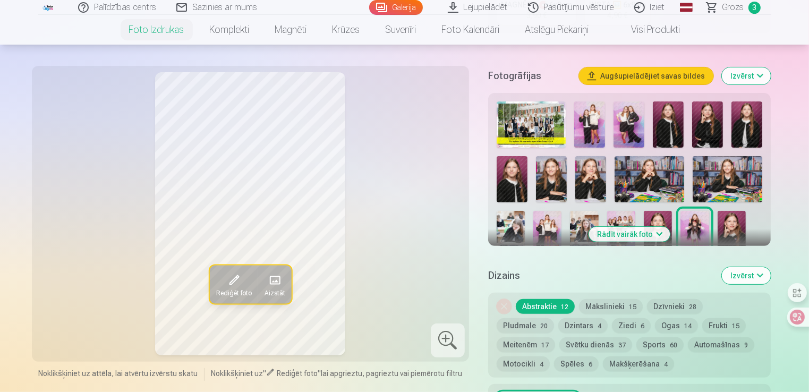
scroll to position [337, 0]
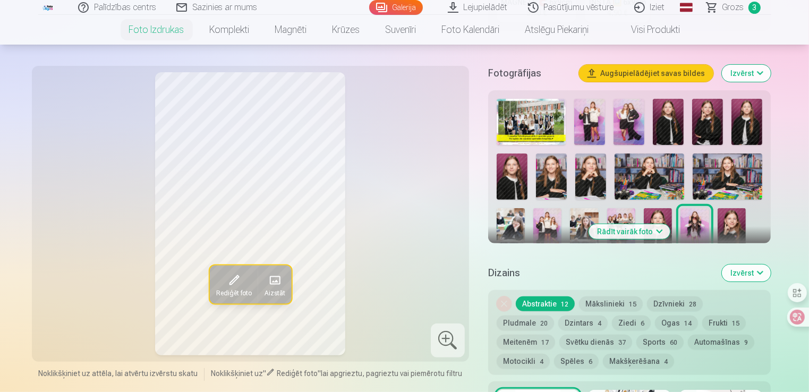
click at [633, 232] on button "Rādīt vairāk foto" at bounding box center [629, 231] width 81 height 15
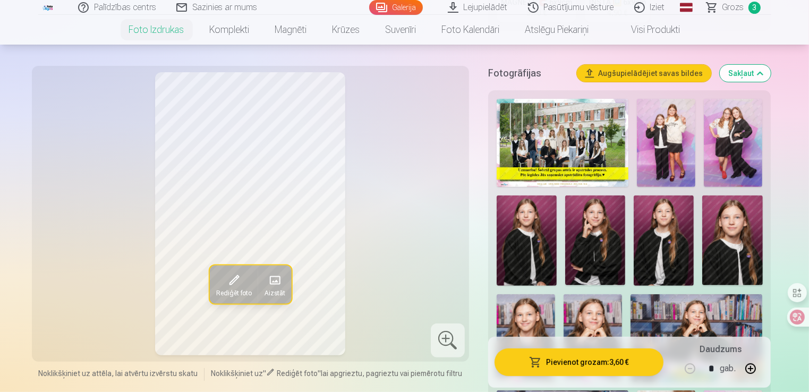
click at [729, 232] on img at bounding box center [732, 241] width 60 height 90
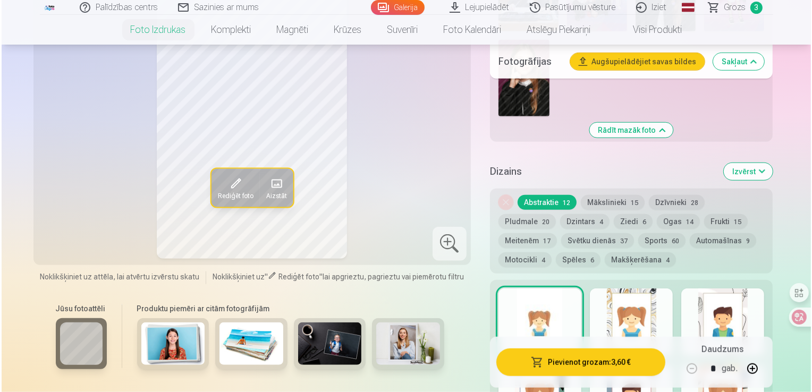
scroll to position [887, 0]
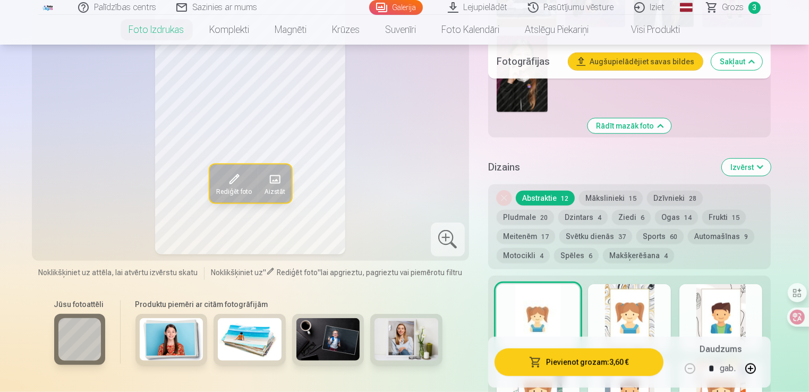
click at [585, 359] on button "Pievienot grozam : 3,60 €" at bounding box center [579, 363] width 169 height 28
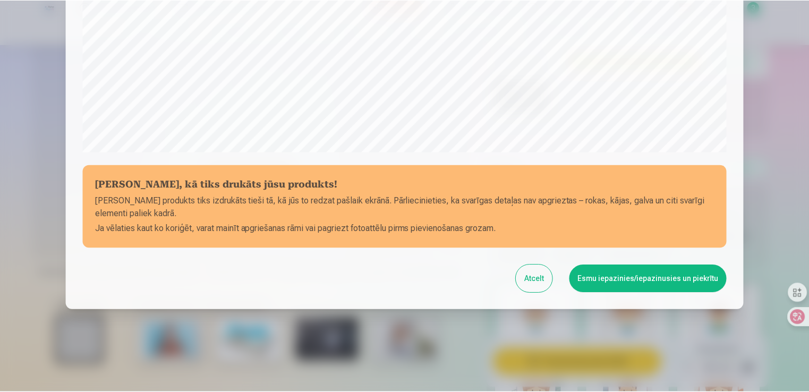
scroll to position [372, 0]
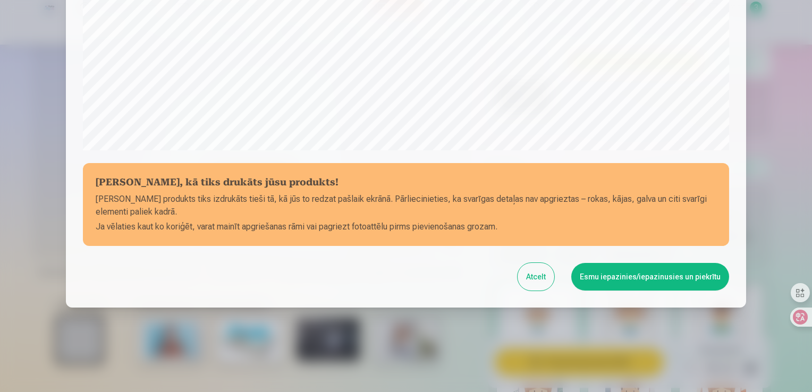
click at [629, 285] on button "Esmu iepazinies/iepazinusies un piekrītu" at bounding box center [650, 277] width 158 height 28
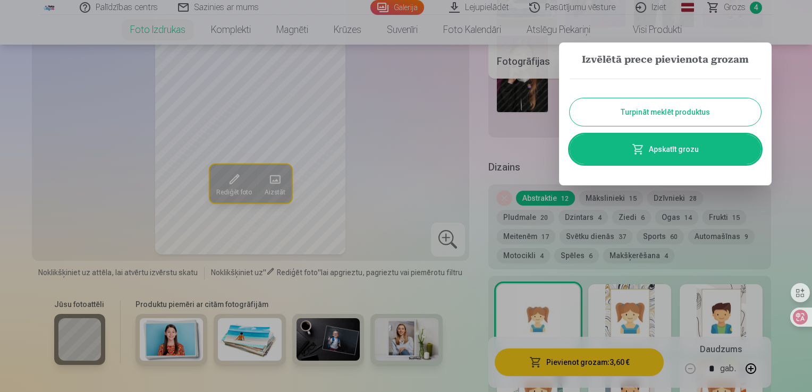
click at [684, 107] on button "Turpināt meklēt produktus" at bounding box center [665, 112] width 191 height 28
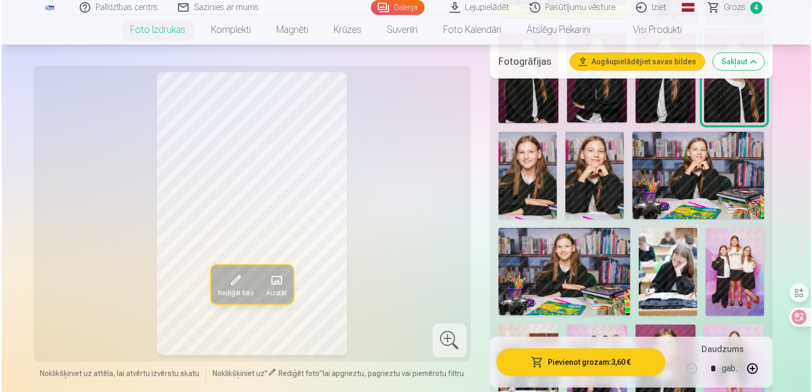
scroll to position [502, 0]
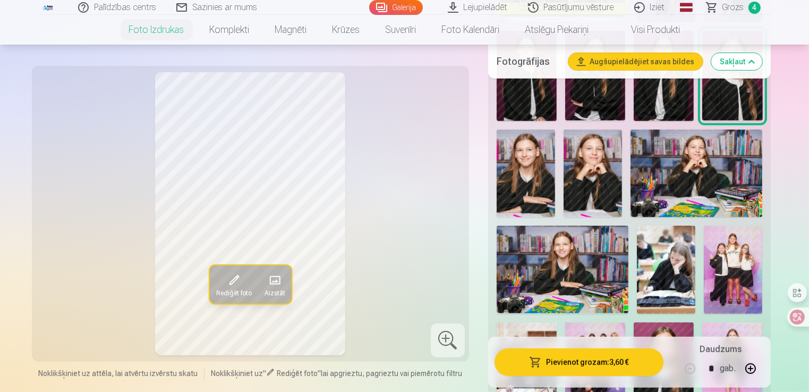
click at [662, 250] on img at bounding box center [666, 270] width 58 height 88
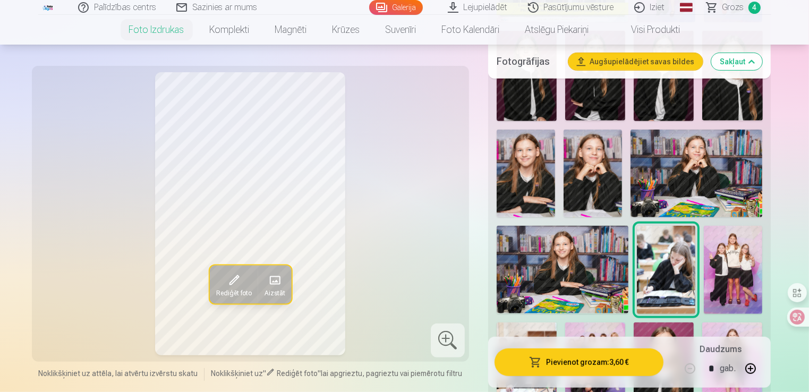
click at [585, 372] on button "Pievienot grozam : 3,60 €" at bounding box center [579, 363] width 169 height 28
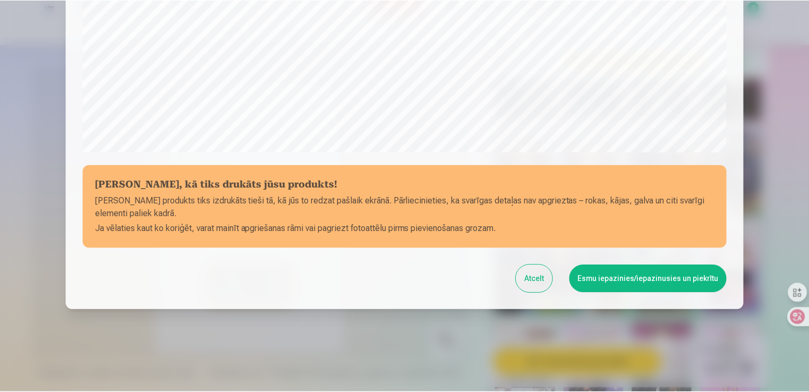
scroll to position [372, 0]
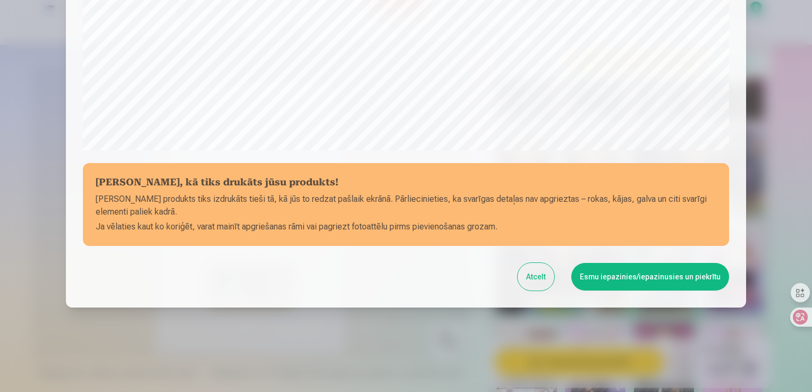
click at [648, 277] on button "Esmu iepazinies/iepazinusies un piekrītu" at bounding box center [650, 277] width 158 height 28
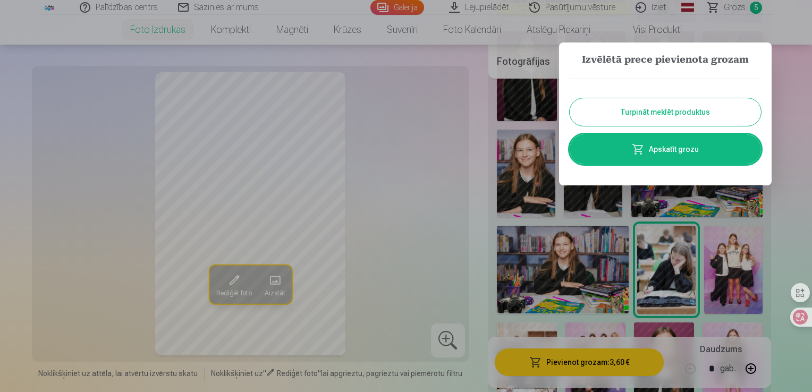
click at [622, 113] on button "Turpināt meklēt produktus" at bounding box center [665, 112] width 191 height 28
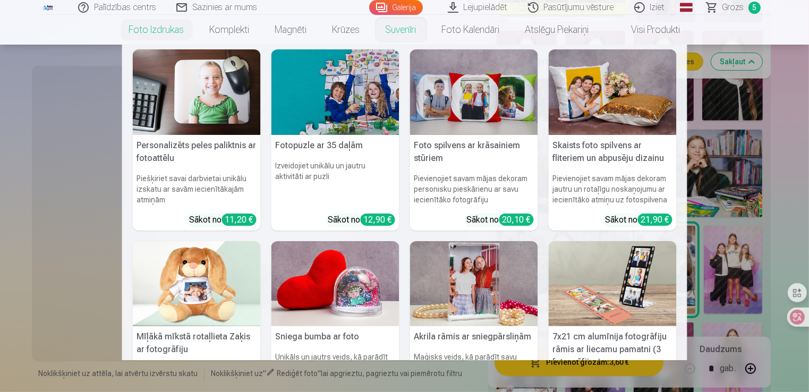
scroll to position [4, 0]
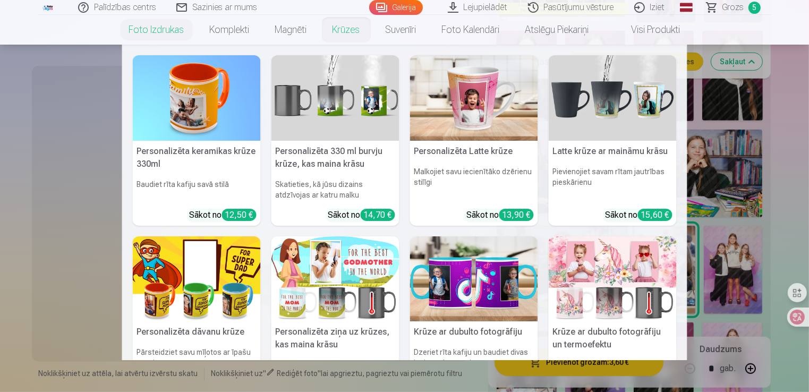
click at [352, 33] on link "Krūzes" at bounding box center [346, 30] width 53 height 30
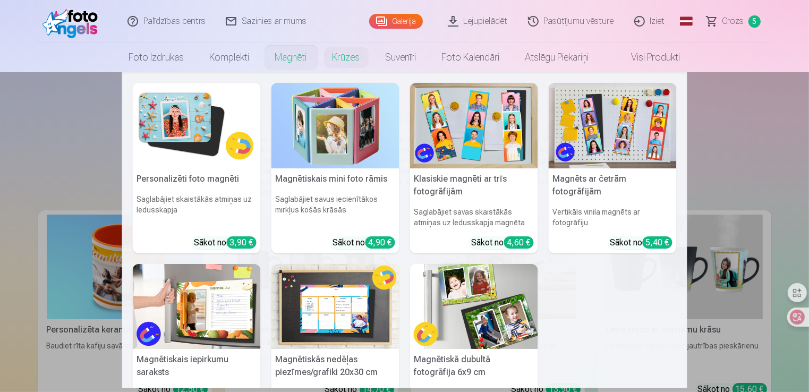
click at [308, 51] on link "Magnēti" at bounding box center [290, 58] width 57 height 30
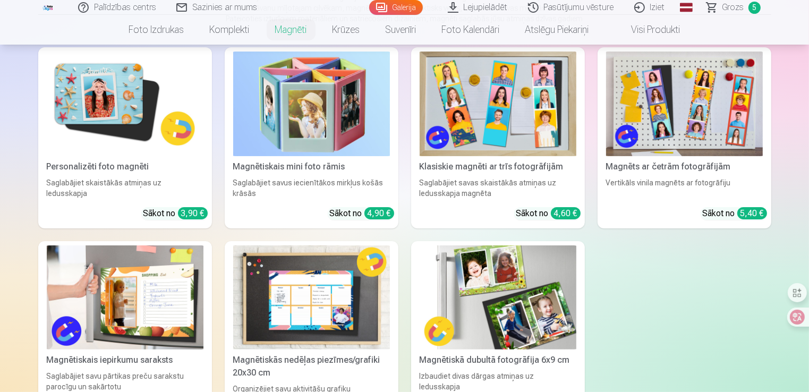
scroll to position [163, 0]
click at [554, 320] on img at bounding box center [498, 298] width 157 height 105
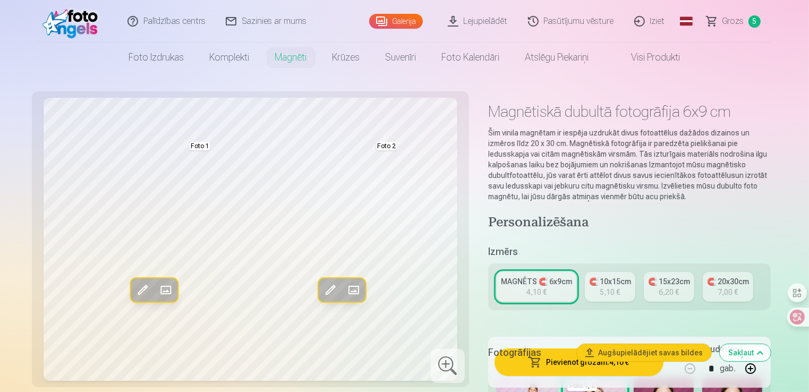
click at [355, 288] on span at bounding box center [353, 290] width 17 height 17
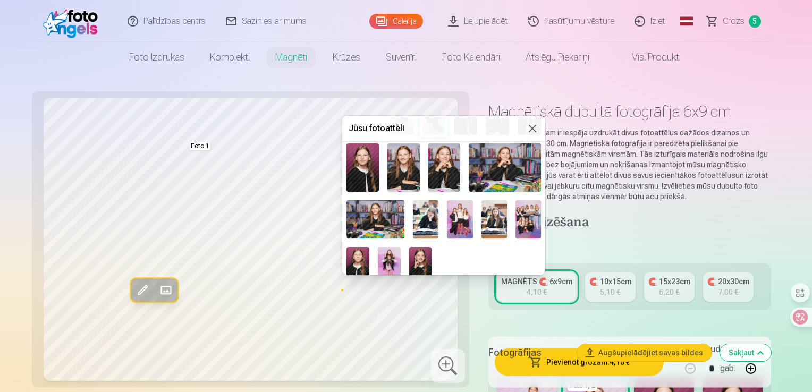
scroll to position [60, 0]
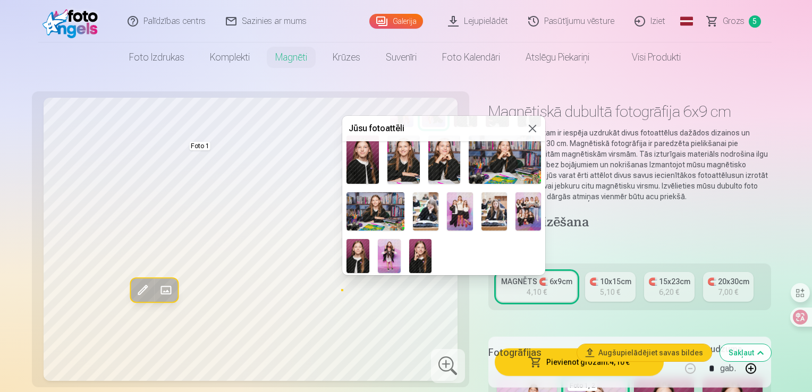
click at [421, 247] on img at bounding box center [420, 256] width 23 height 34
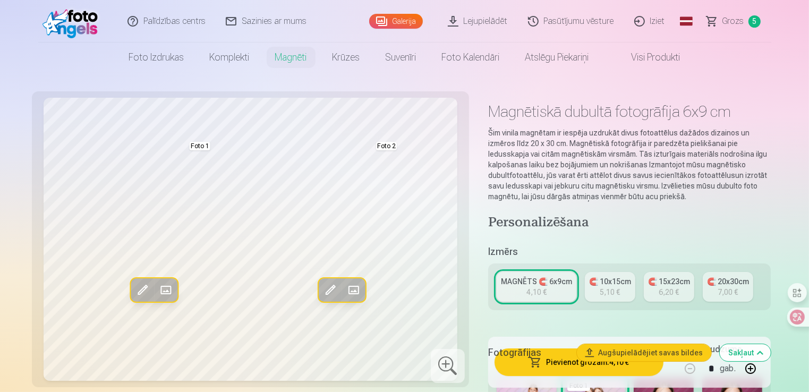
click at [357, 288] on span at bounding box center [353, 290] width 17 height 17
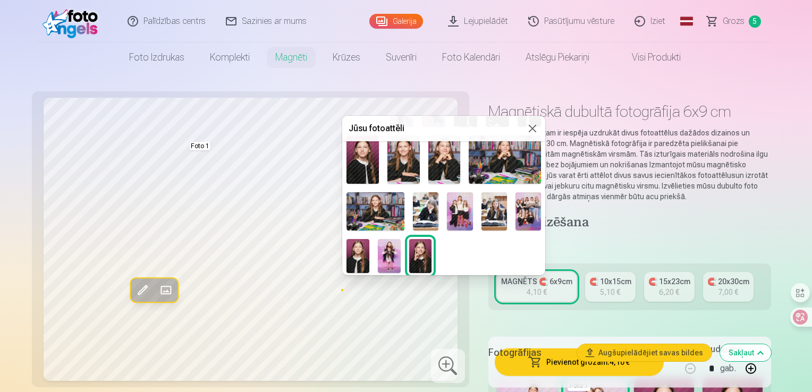
click at [427, 208] on img at bounding box center [426, 211] width 26 height 38
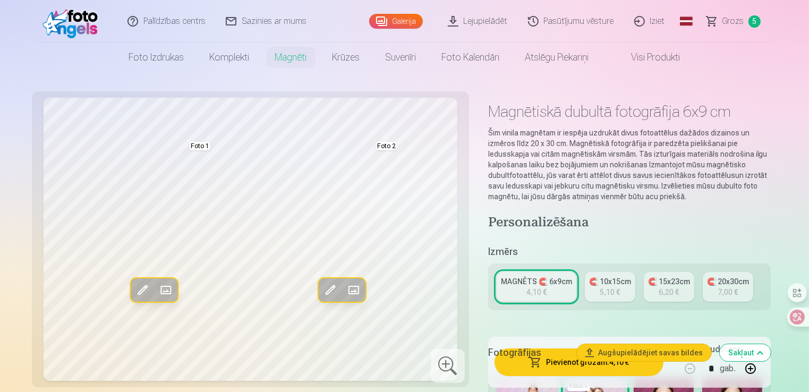
click at [168, 284] on span at bounding box center [166, 290] width 17 height 17
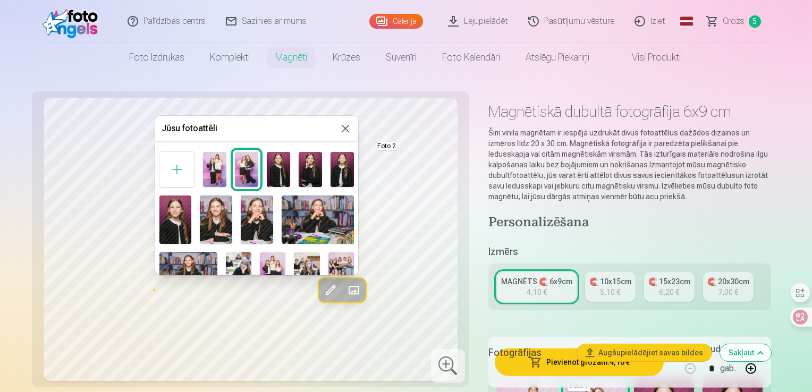
click at [261, 210] on img at bounding box center [257, 220] width 32 height 48
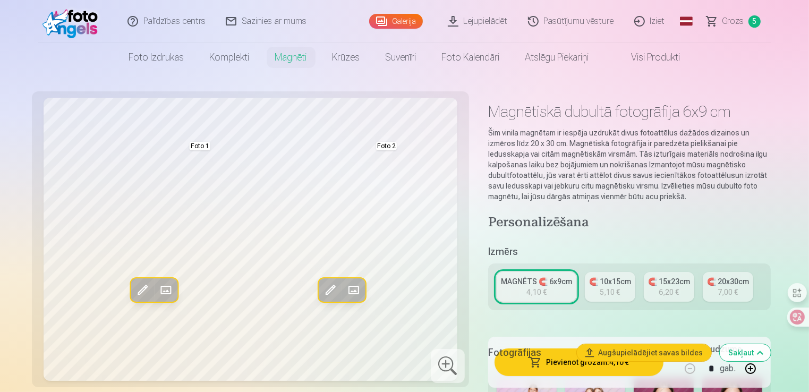
click at [164, 291] on span at bounding box center [166, 290] width 17 height 17
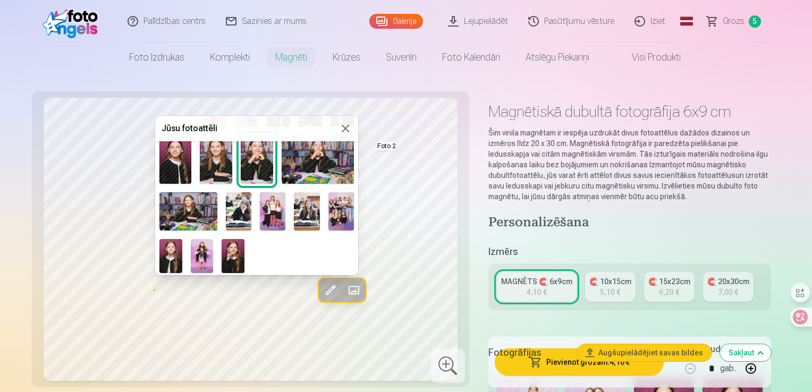
click at [166, 152] on img at bounding box center [175, 159] width 32 height 48
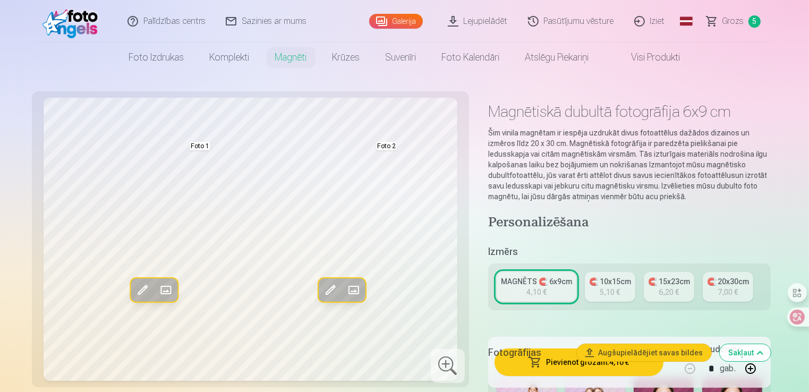
click at [168, 292] on span at bounding box center [166, 290] width 17 height 17
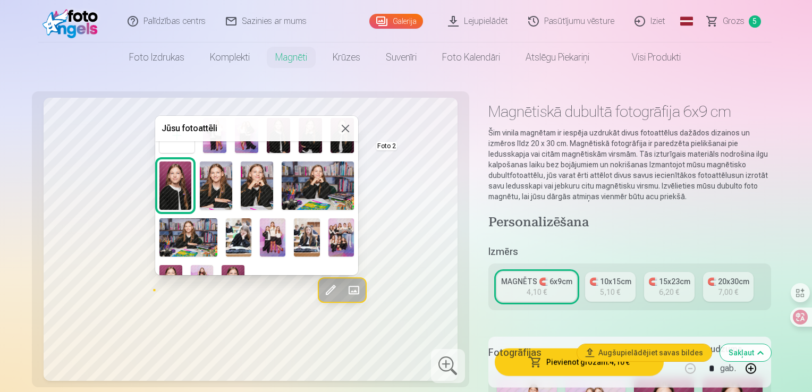
scroll to position [47, 0]
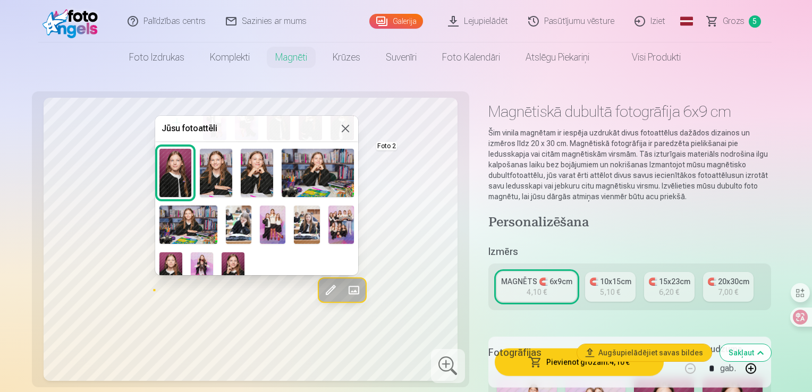
click at [342, 229] on img at bounding box center [341, 225] width 26 height 38
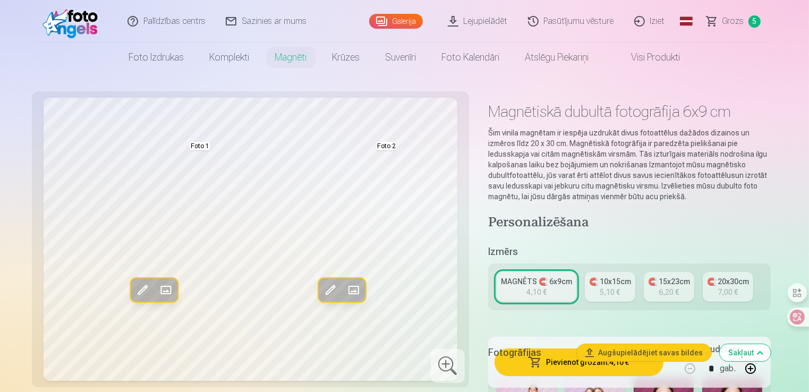
click at [162, 292] on span at bounding box center [166, 290] width 17 height 17
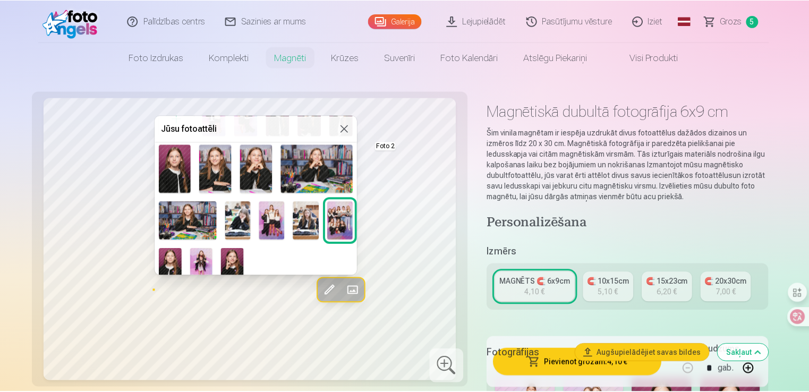
scroll to position [60, 0]
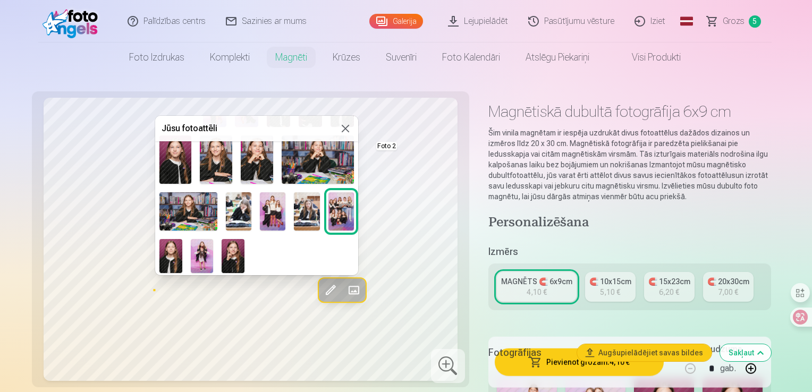
click at [265, 217] on img at bounding box center [273, 211] width 26 height 38
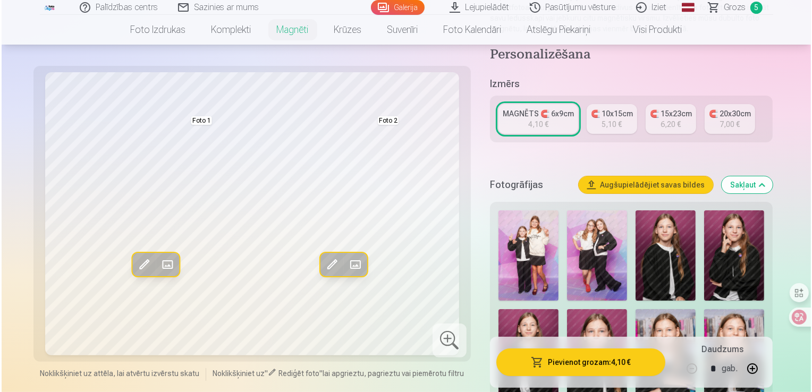
scroll to position [173, 0]
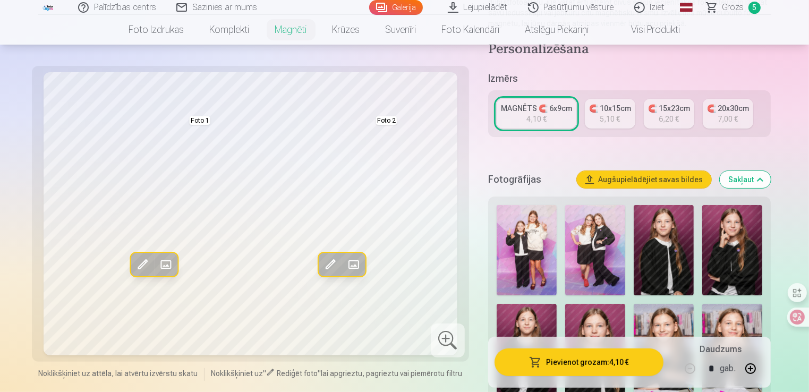
click at [575, 367] on button "Pievienot grozam : 4,10 €" at bounding box center [579, 363] width 169 height 28
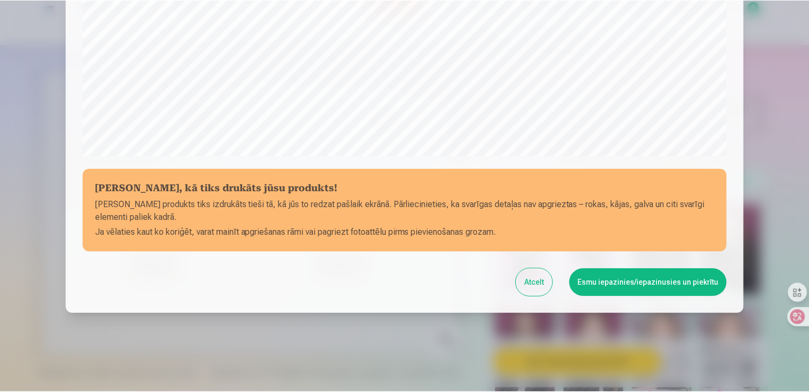
scroll to position [372, 0]
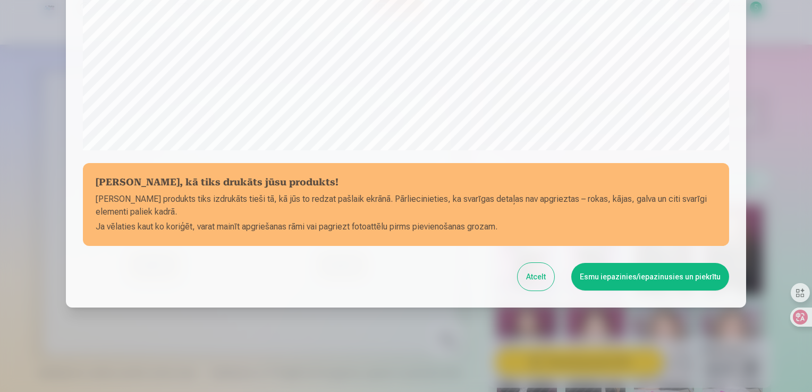
click at [547, 284] on button "Atcelt" at bounding box center [535, 277] width 37 height 28
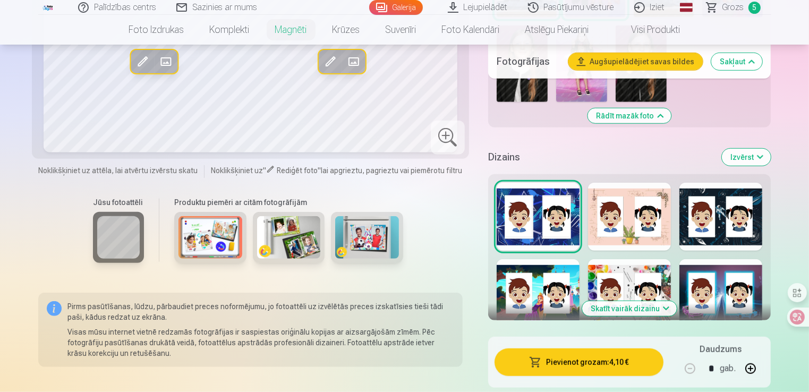
scroll to position [746, 0]
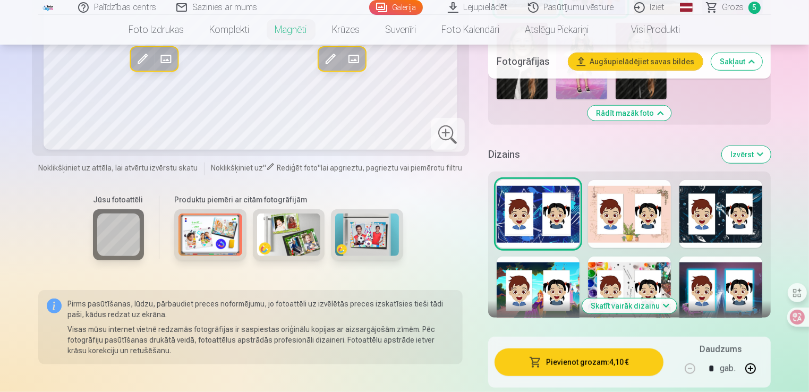
click at [654, 233] on div at bounding box center [629, 214] width 83 height 68
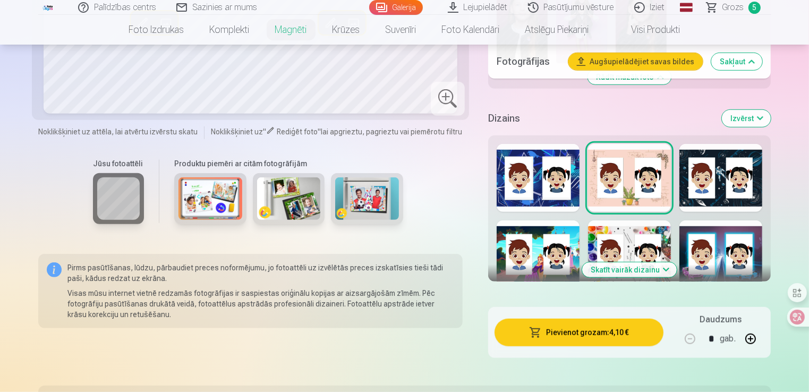
scroll to position [783, 0]
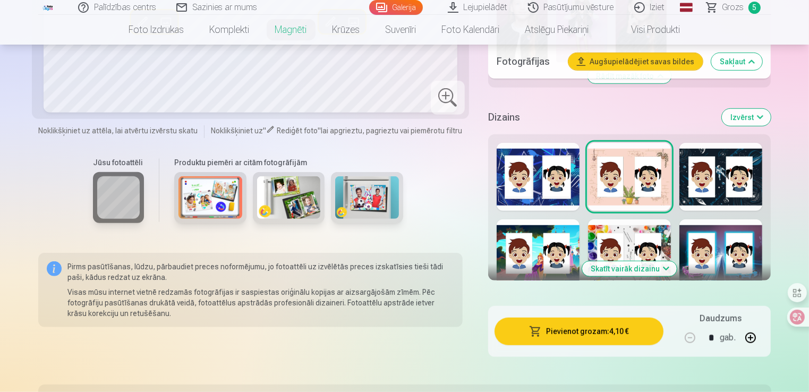
click at [624, 267] on button "Skatīt vairāk dizainu" at bounding box center [629, 268] width 95 height 15
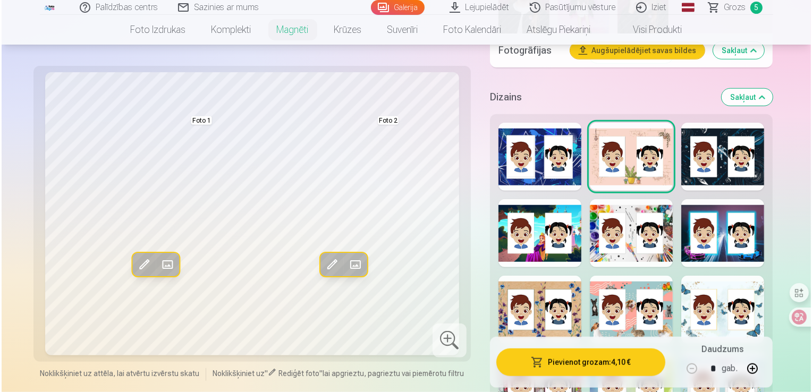
scroll to position [805, 0]
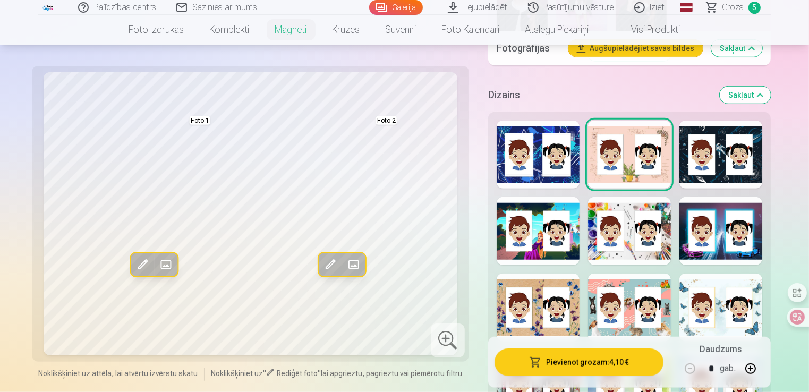
click at [615, 243] on div at bounding box center [629, 231] width 83 height 68
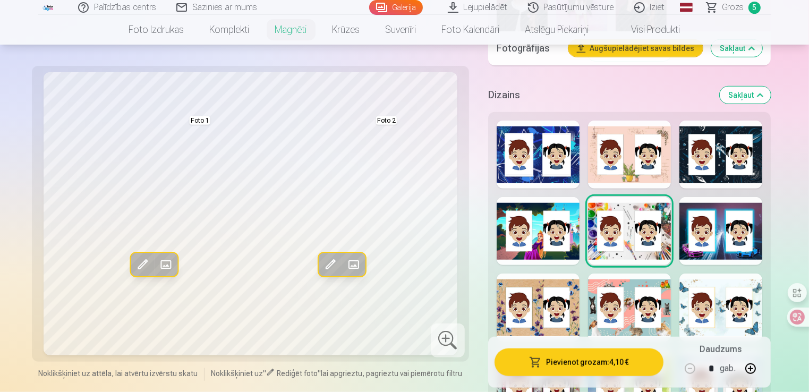
click at [532, 326] on div at bounding box center [538, 308] width 83 height 68
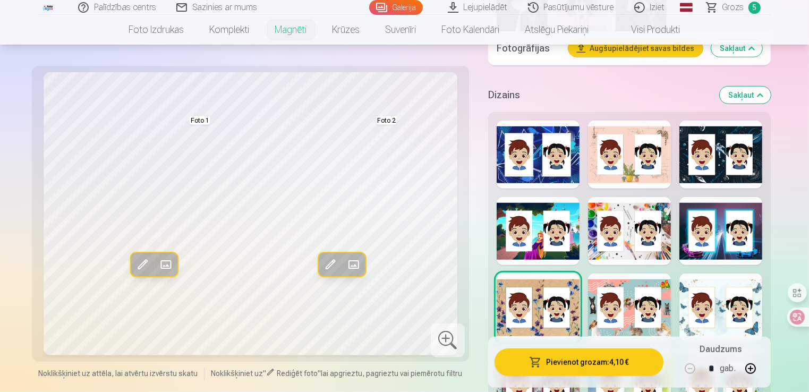
click at [523, 370] on button "Pievienot grozam : 4,10 €" at bounding box center [579, 363] width 169 height 28
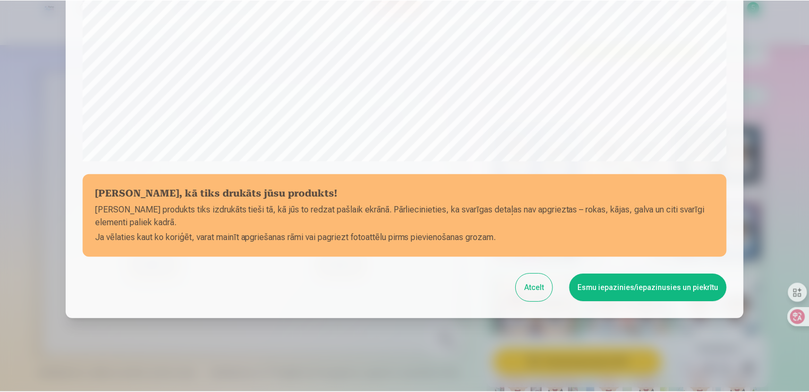
scroll to position [372, 0]
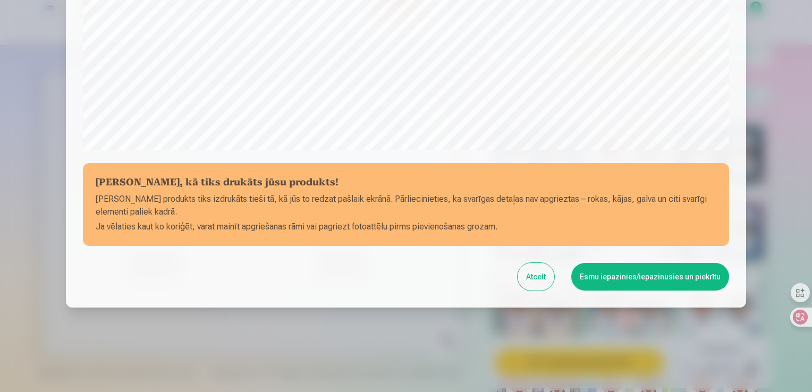
click at [615, 278] on button "Esmu iepazinies/iepazinusies un piekrītu" at bounding box center [650, 277] width 158 height 28
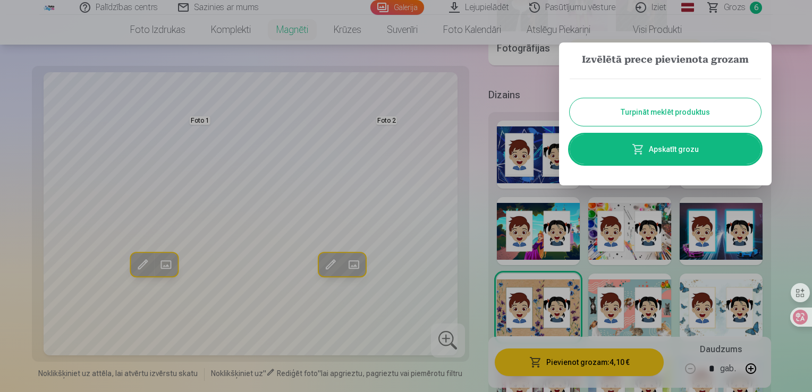
click at [641, 113] on button "Turpināt meklēt produktus" at bounding box center [665, 112] width 191 height 28
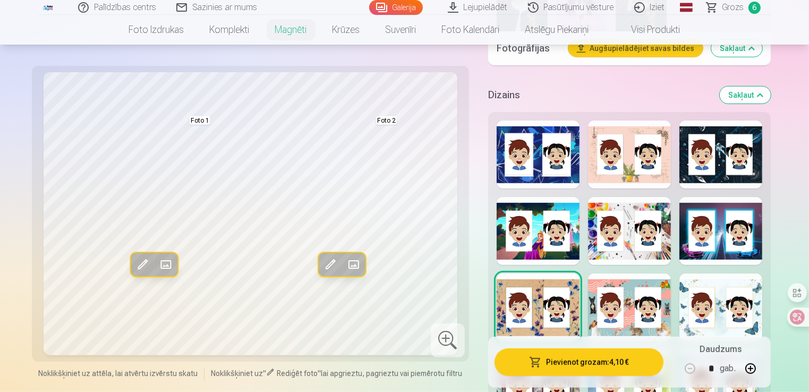
click at [633, 22] on link "Visi produkti" at bounding box center [647, 30] width 91 height 30
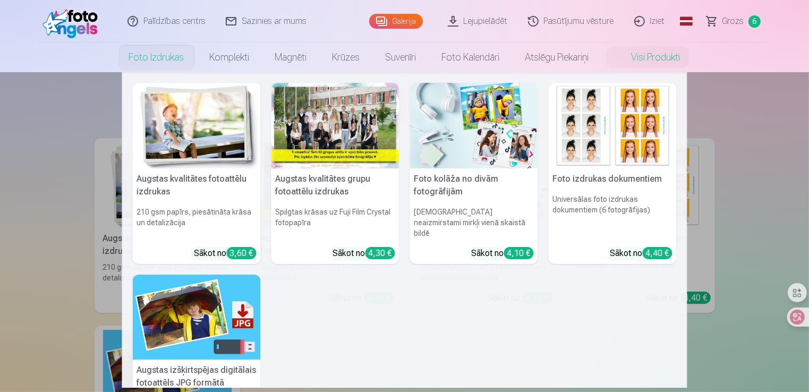
click at [157, 58] on link "Foto izdrukas" at bounding box center [156, 58] width 81 height 30
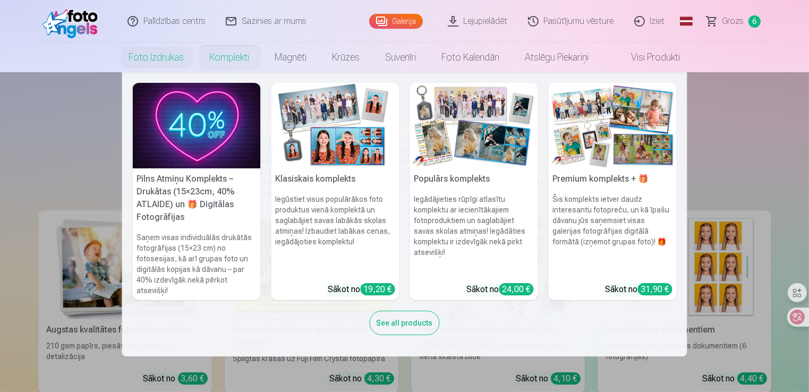
click at [214, 50] on link "Komplekti" at bounding box center [229, 58] width 65 height 30
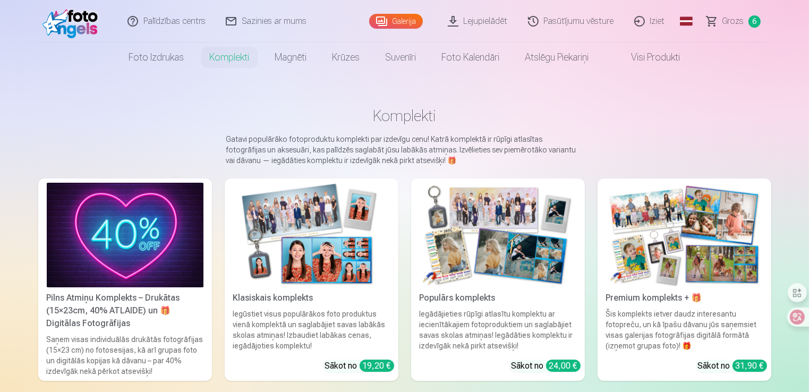
click at [629, 48] on link "Visi produkti" at bounding box center [647, 58] width 91 height 30
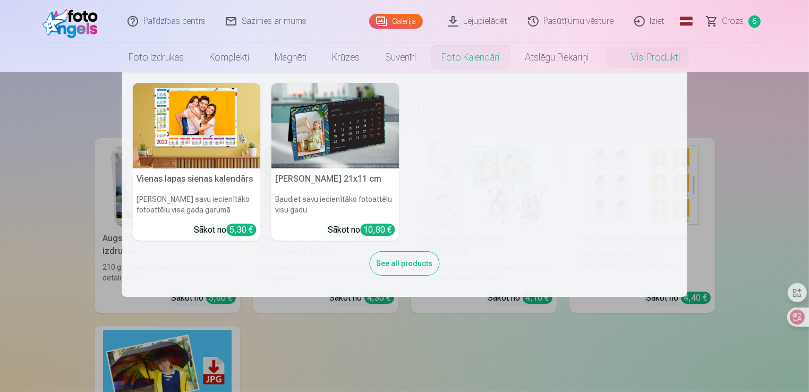
click at [462, 55] on link "Foto kalendāri" at bounding box center [470, 58] width 83 height 30
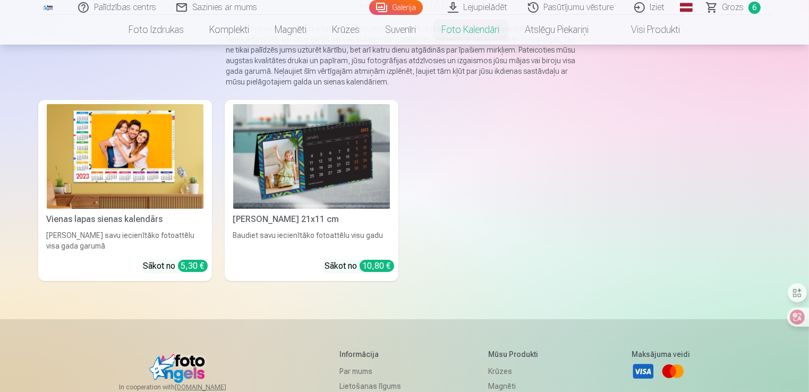
scroll to position [113, 0]
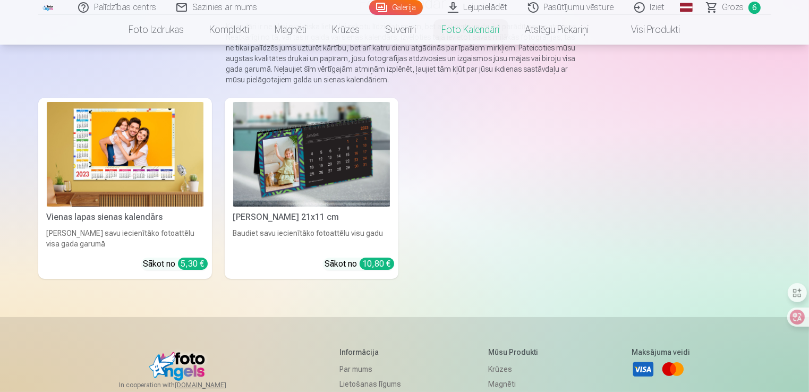
click at [295, 227] on link "Galda kalendārs 21x11 cm Baudiet savu iecienītāko fotoattēlu visu gadu Sākot no…" at bounding box center [312, 188] width 174 height 181
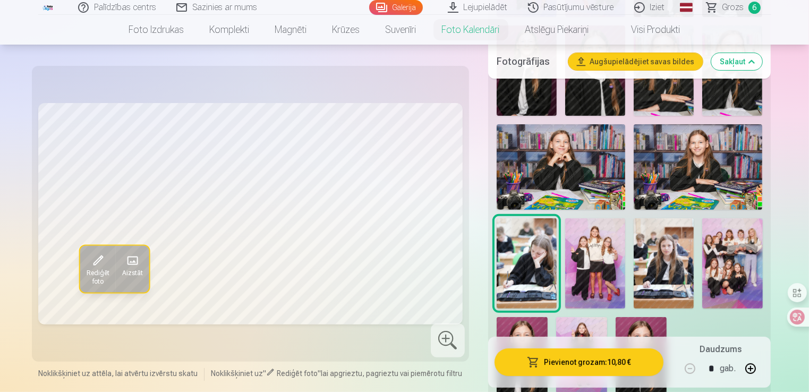
scroll to position [351, 0]
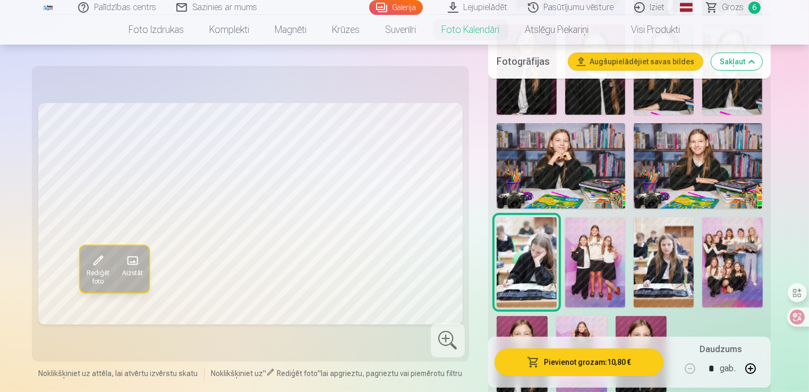
click at [650, 271] on img at bounding box center [664, 262] width 60 height 90
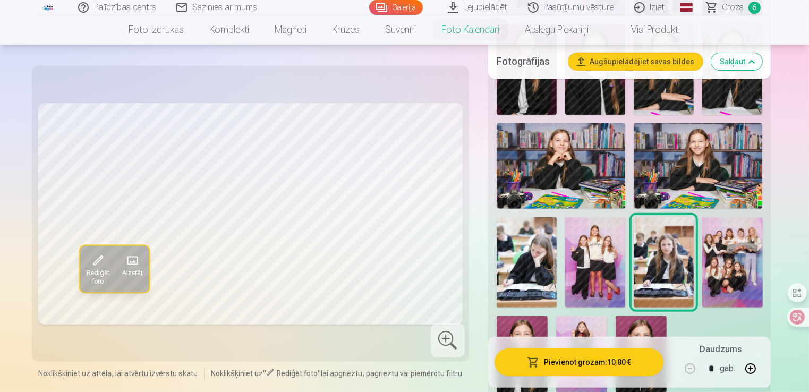
click at [717, 275] on img at bounding box center [732, 262] width 60 height 90
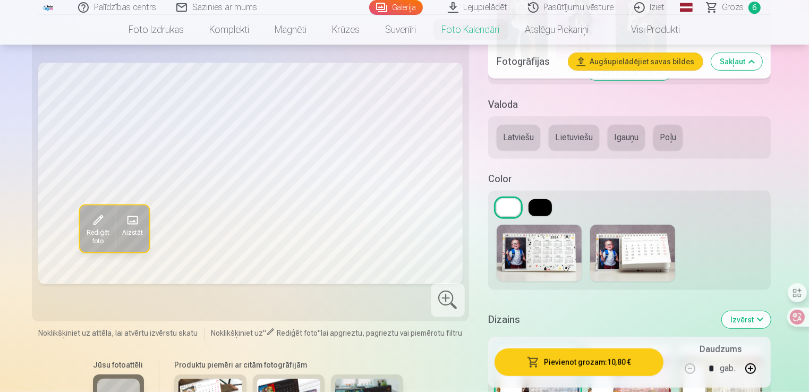
scroll to position [682, 0]
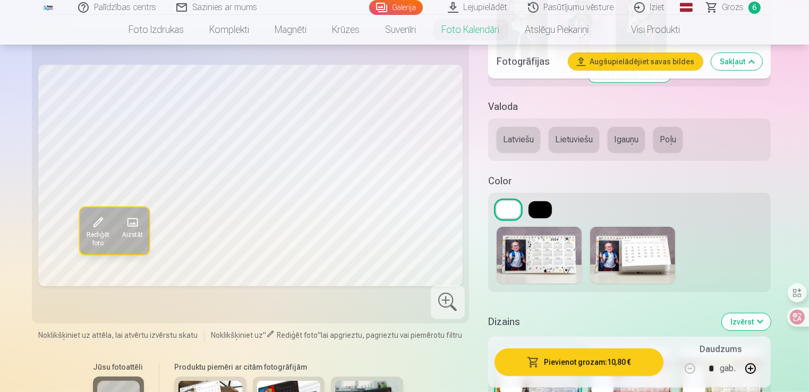
click at [546, 210] on button at bounding box center [540, 209] width 23 height 17
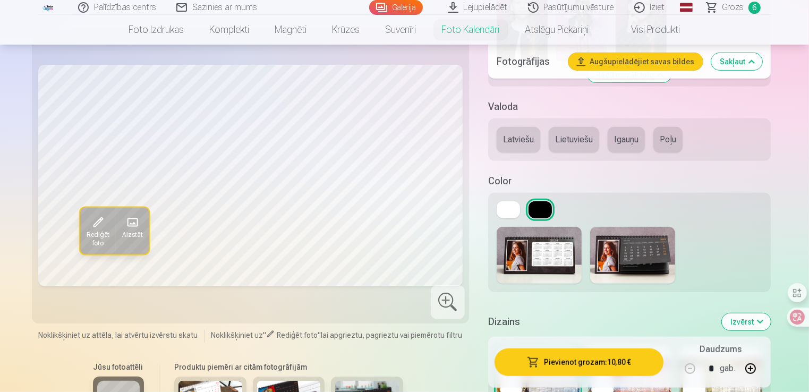
click at [597, 251] on img at bounding box center [632, 255] width 85 height 57
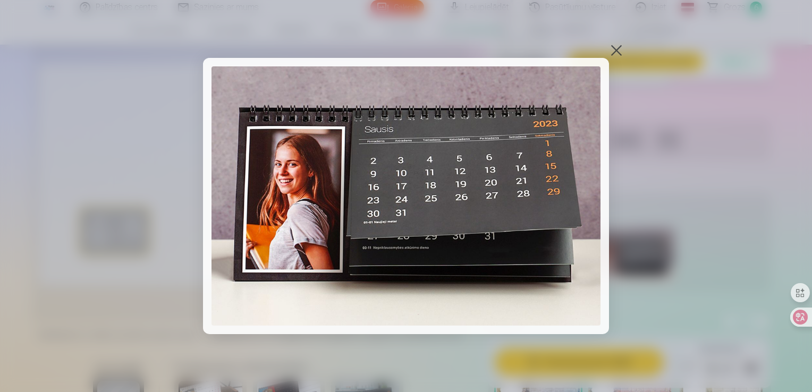
click at [616, 52] on div at bounding box center [616, 50] width 15 height 15
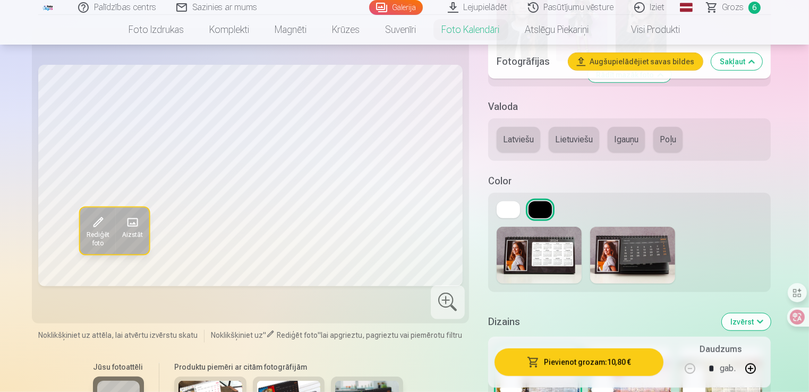
click at [529, 261] on img at bounding box center [539, 255] width 85 height 57
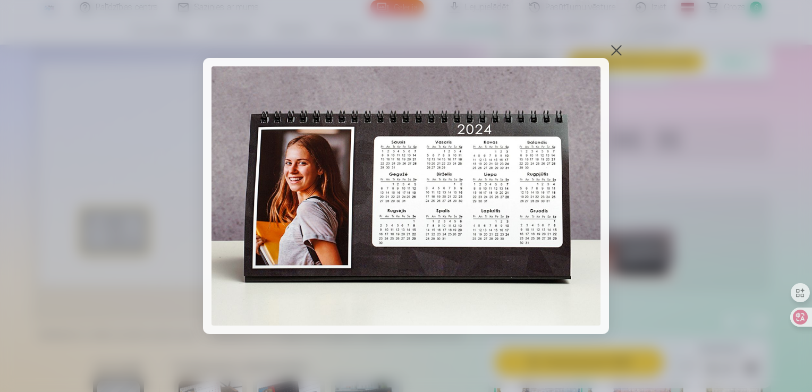
click at [613, 53] on div at bounding box center [616, 50] width 15 height 15
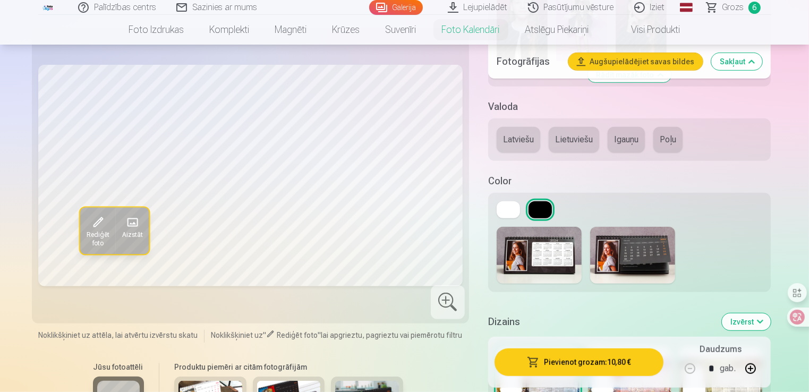
click at [504, 209] on button at bounding box center [508, 209] width 23 height 17
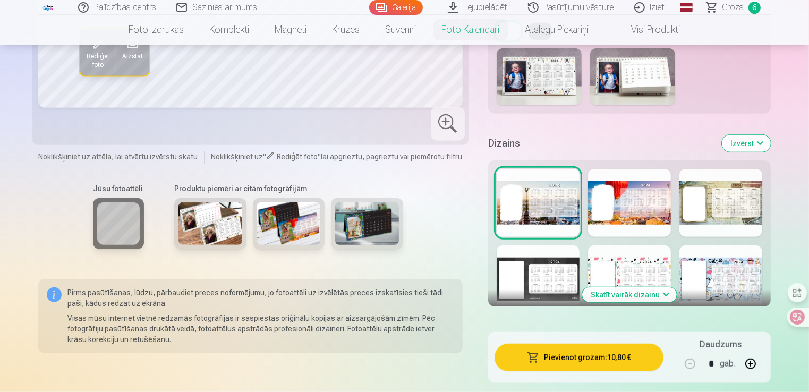
scroll to position [863, 0]
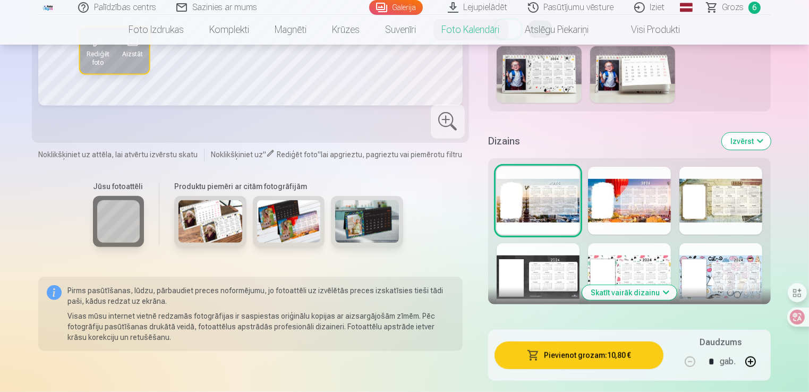
click at [651, 271] on div at bounding box center [629, 277] width 83 height 68
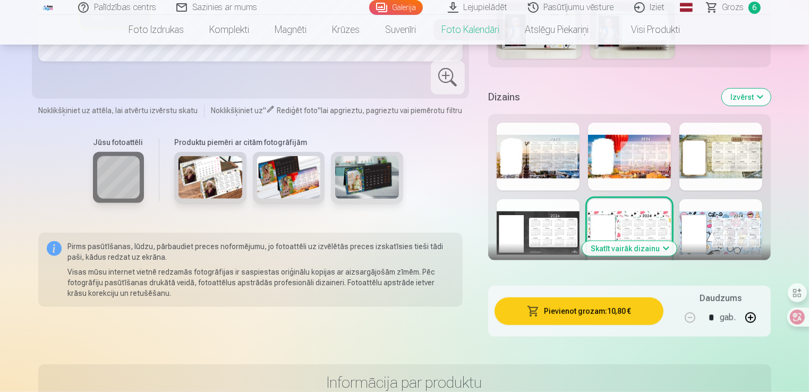
scroll to position [907, 0]
click at [636, 160] on div at bounding box center [629, 156] width 83 height 68
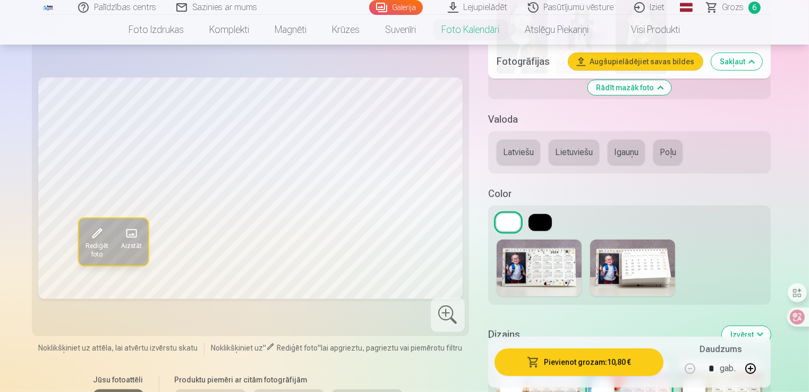
scroll to position [666, 0]
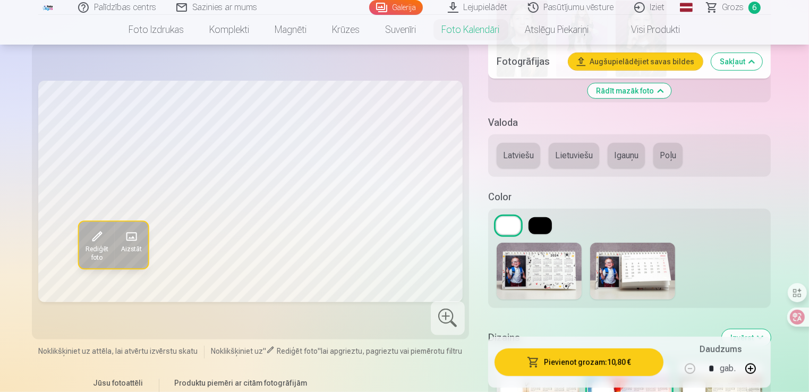
click at [524, 149] on button "Latviešu" at bounding box center [519, 156] width 44 height 26
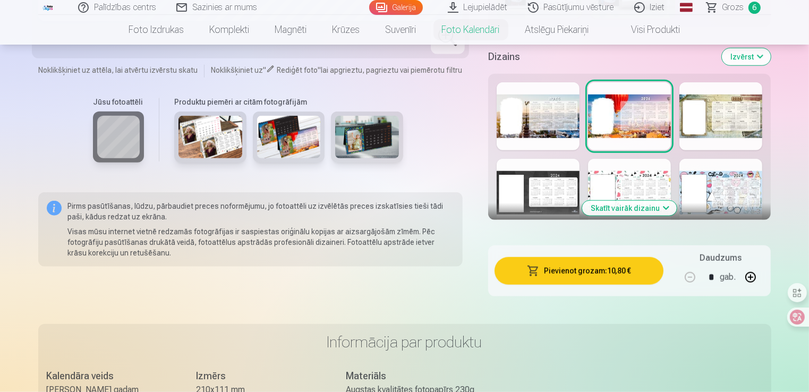
scroll to position [956, 0]
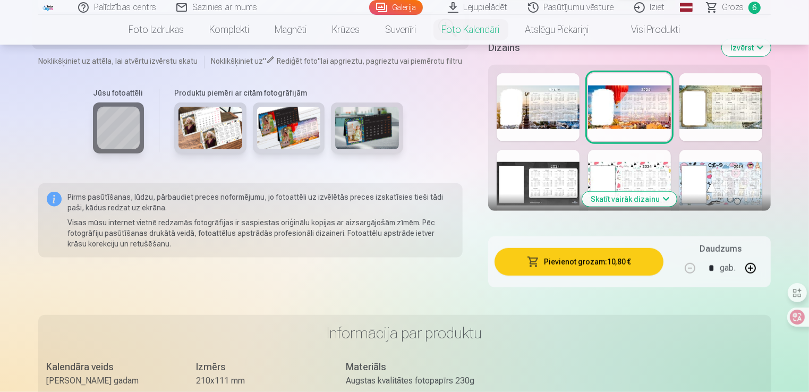
click at [611, 206] on button "Skatīt vairāk dizainu" at bounding box center [629, 199] width 95 height 15
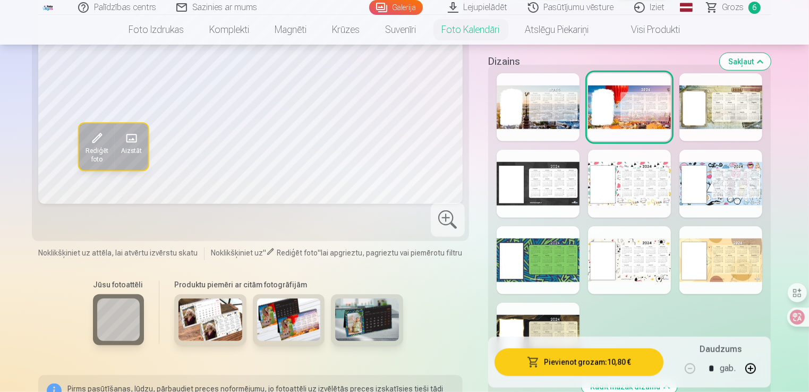
click at [721, 281] on div at bounding box center [720, 260] width 83 height 68
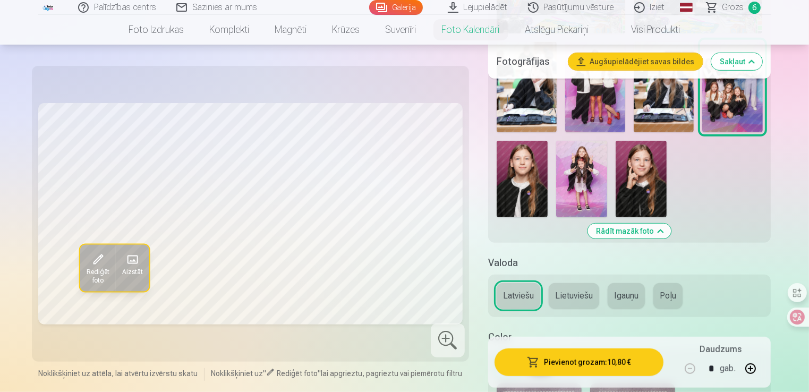
scroll to position [522, 0]
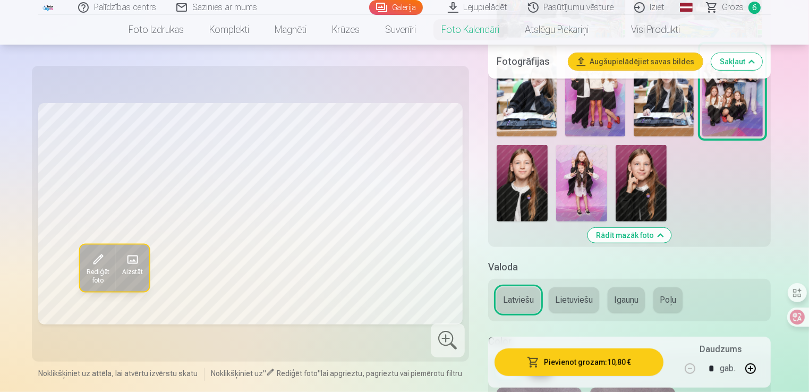
click at [570, 179] on img at bounding box center [581, 183] width 51 height 77
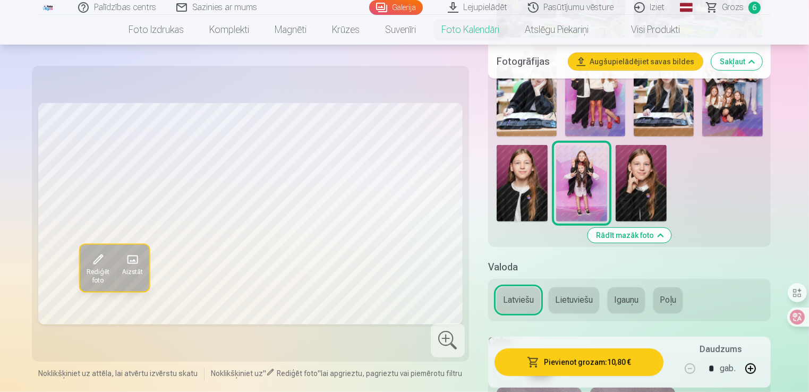
click at [650, 188] on img at bounding box center [641, 183] width 51 height 77
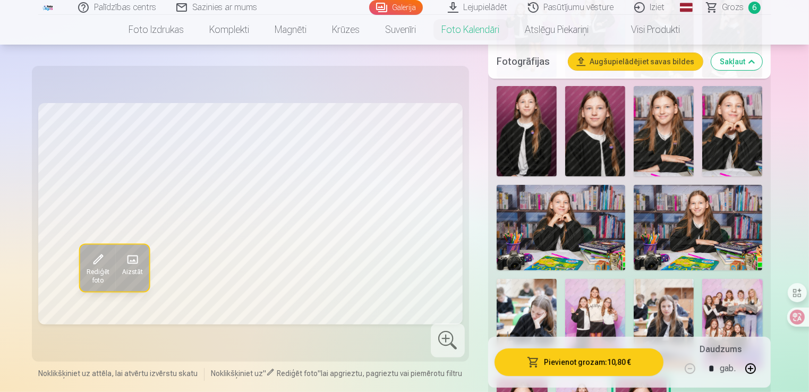
scroll to position [287, 0]
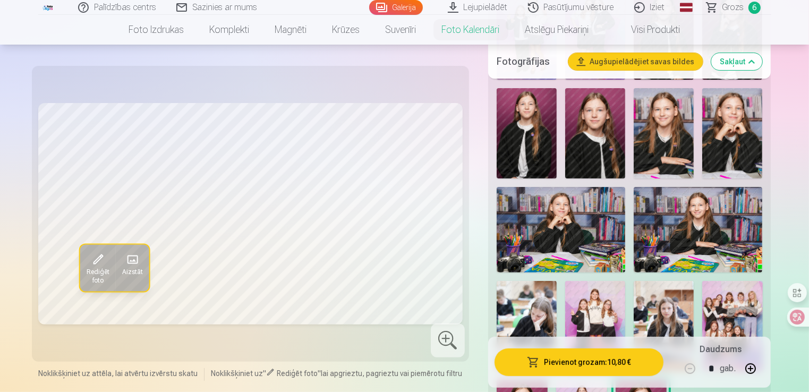
click at [593, 209] on img at bounding box center [561, 230] width 129 height 86
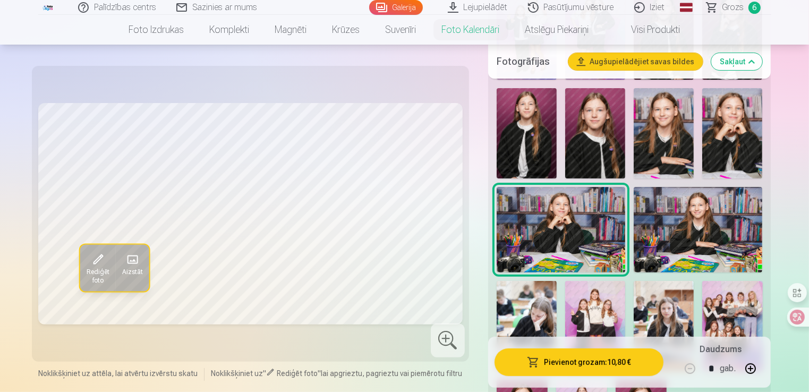
click at [672, 242] on img at bounding box center [698, 230] width 129 height 86
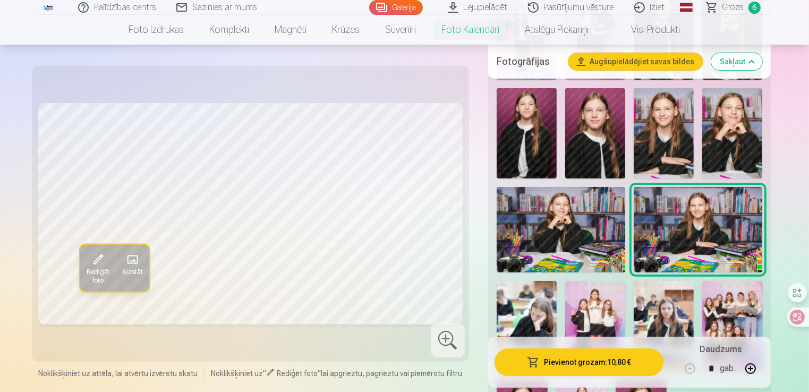
click at [570, 234] on img at bounding box center [561, 230] width 129 height 86
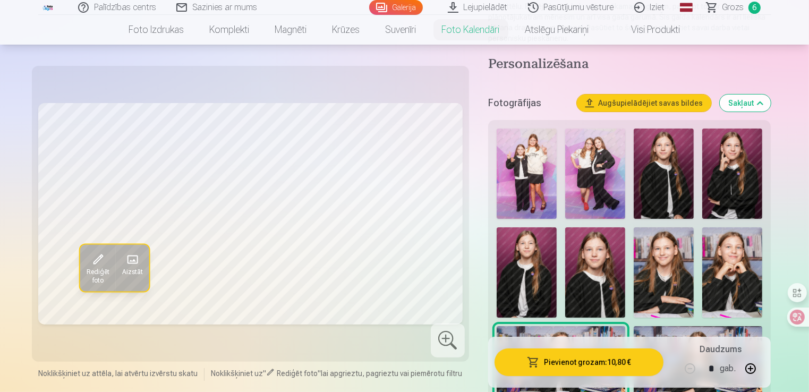
scroll to position [147, 0]
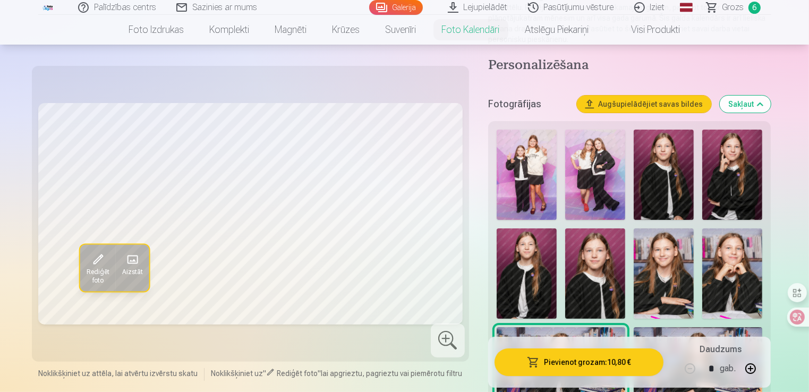
click at [684, 163] on img at bounding box center [664, 175] width 60 height 90
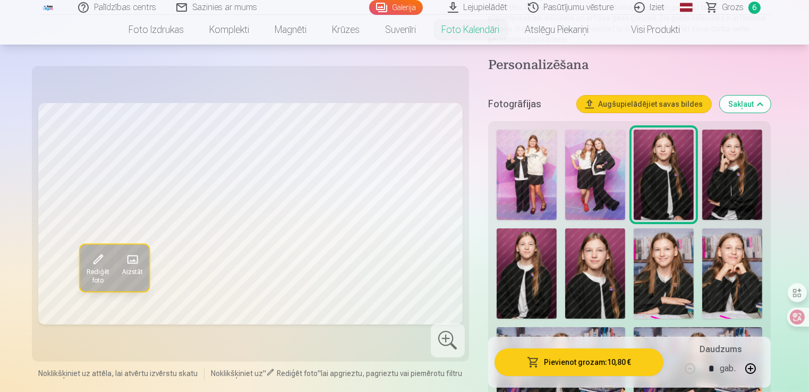
click at [598, 168] on img at bounding box center [595, 175] width 60 height 90
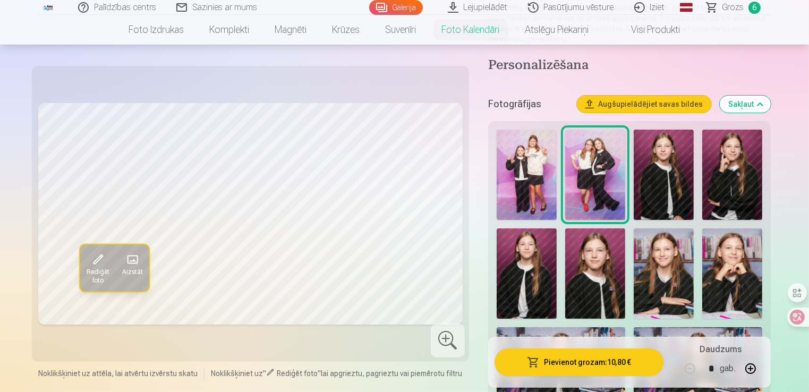
click at [727, 3] on span "Grozs" at bounding box center [734, 7] width 22 height 13
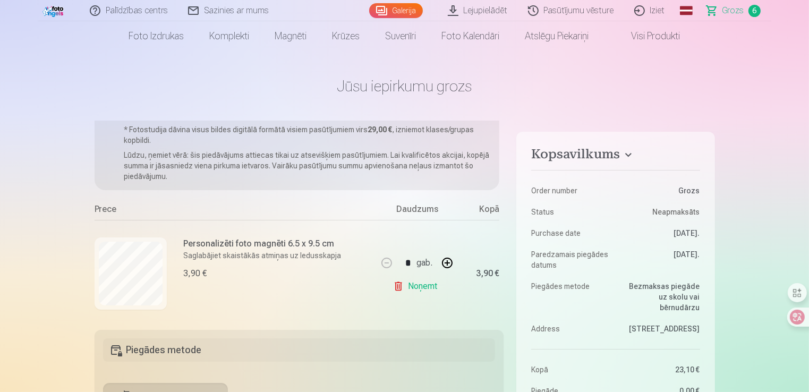
scroll to position [30, 0]
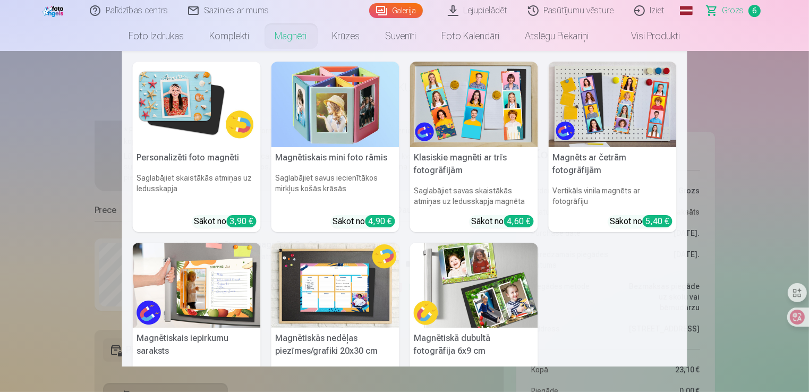
click at [307, 43] on link "Magnēti" at bounding box center [290, 36] width 57 height 30
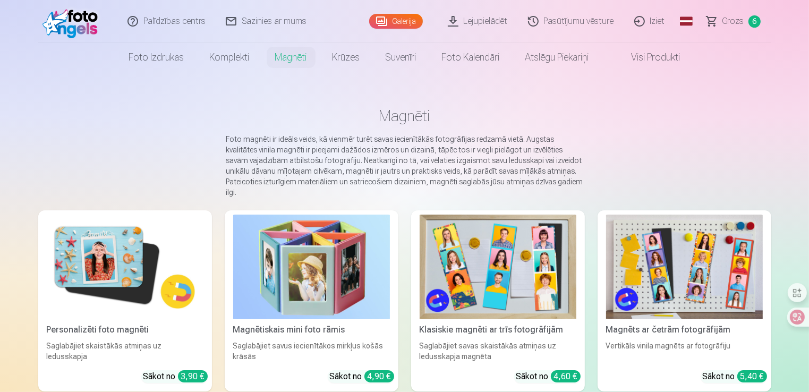
click at [176, 250] on img at bounding box center [125, 267] width 157 height 105
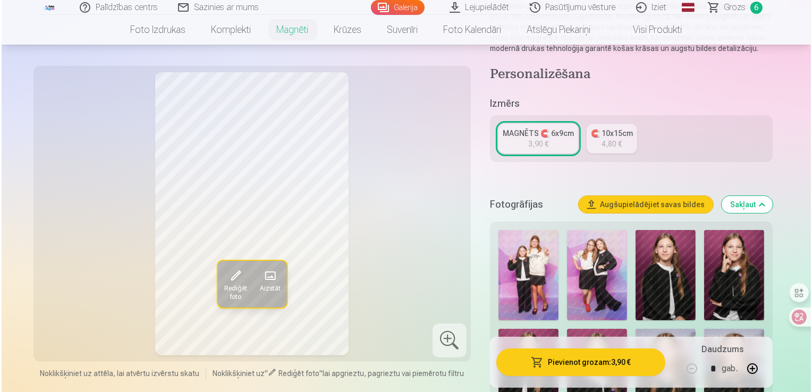
scroll to position [159, 0]
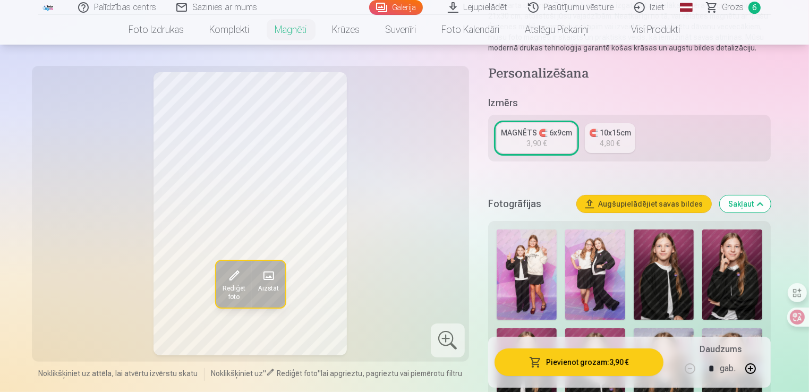
click at [576, 258] on img at bounding box center [595, 275] width 60 height 90
click at [542, 359] on button "Pievienot grozam : 3,90 €" at bounding box center [579, 363] width 169 height 28
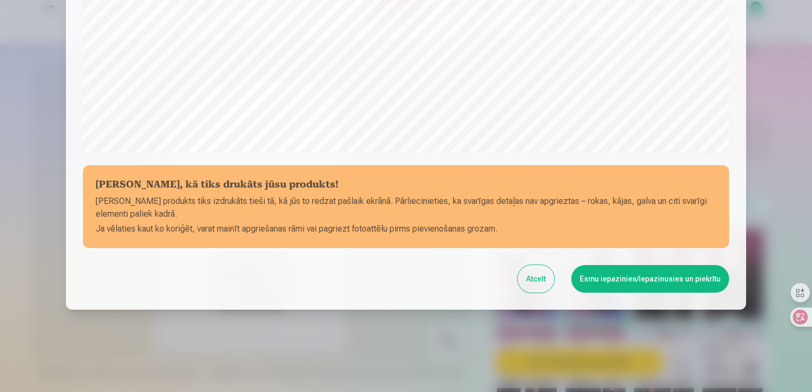
scroll to position [372, 0]
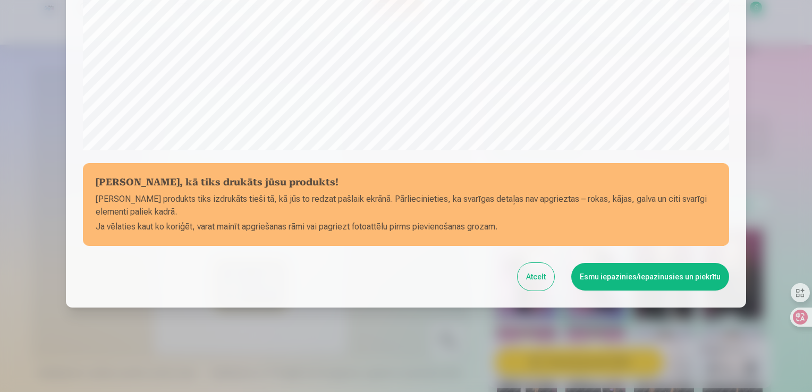
click at [624, 275] on button "Esmu iepazinies/iepazinusies un piekrītu" at bounding box center [650, 277] width 158 height 28
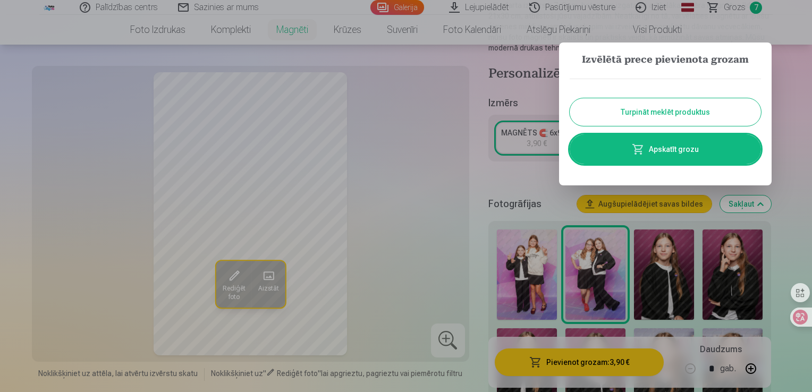
click at [621, 113] on button "Turpināt meklēt produktus" at bounding box center [665, 112] width 191 height 28
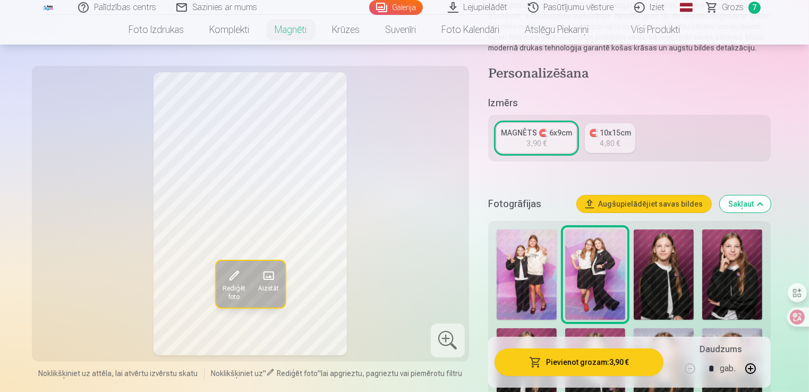
click at [537, 253] on img at bounding box center [527, 275] width 60 height 90
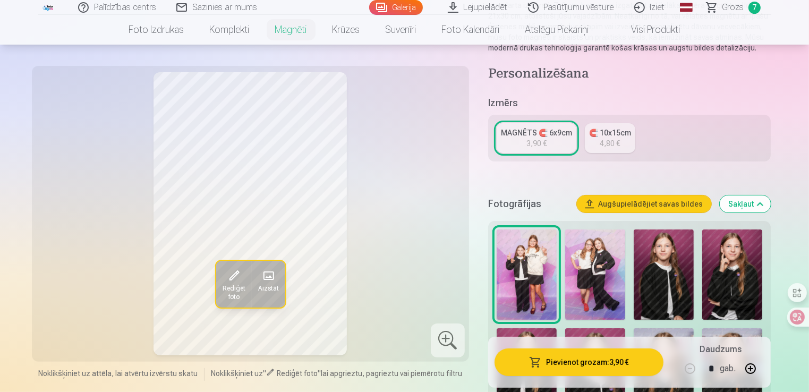
click at [533, 353] on button "Pievienot grozam : 3,90 €" at bounding box center [579, 363] width 169 height 28
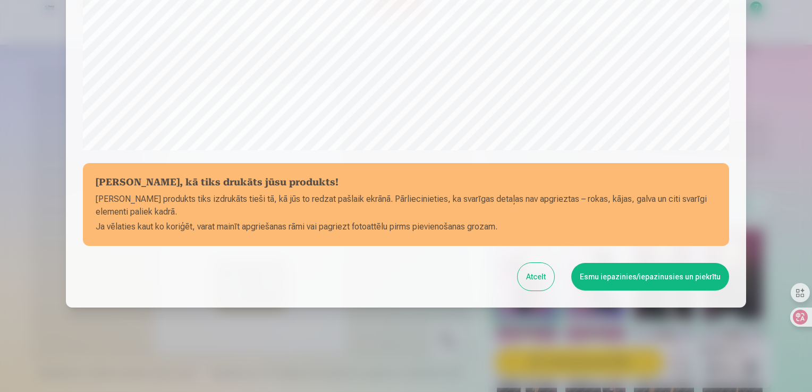
click at [623, 276] on button "Esmu iepazinies/iepazinusies un piekrītu" at bounding box center [650, 277] width 158 height 28
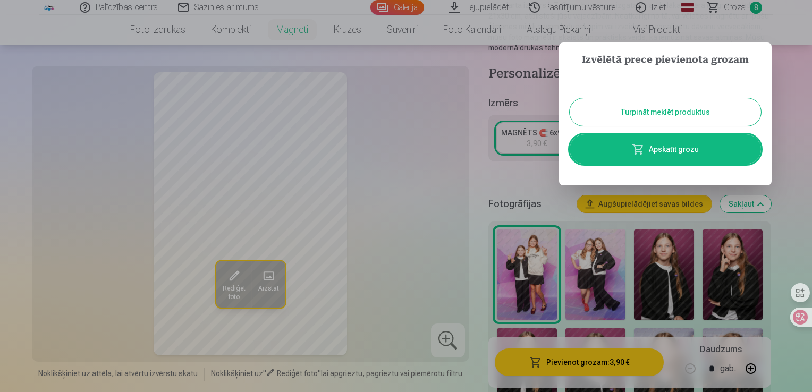
click at [649, 154] on link "Apskatīt grozu" at bounding box center [665, 149] width 191 height 30
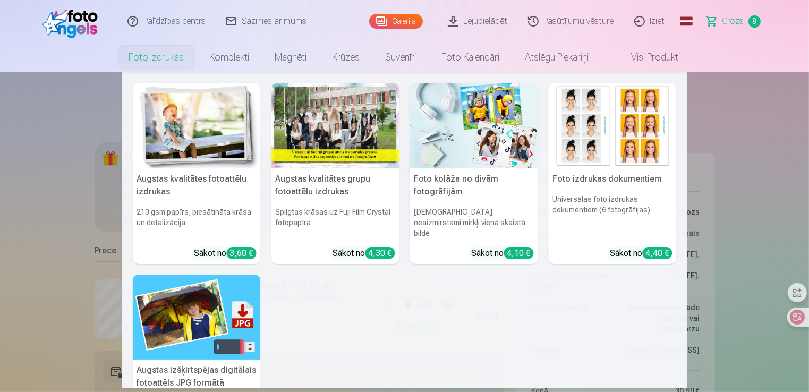
click at [158, 66] on link "Foto izdrukas" at bounding box center [156, 58] width 81 height 30
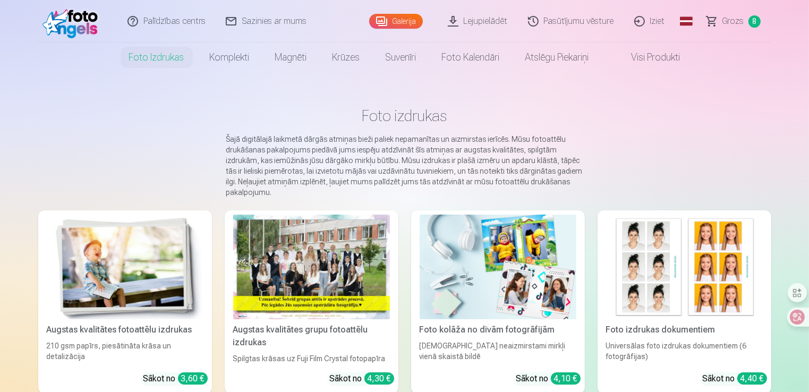
click at [180, 282] on img at bounding box center [125, 267] width 157 height 105
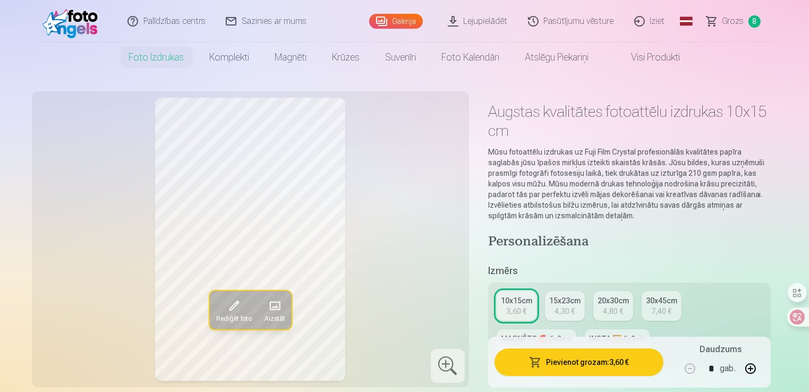
click at [286, 309] on button "Aizstāt" at bounding box center [274, 310] width 33 height 38
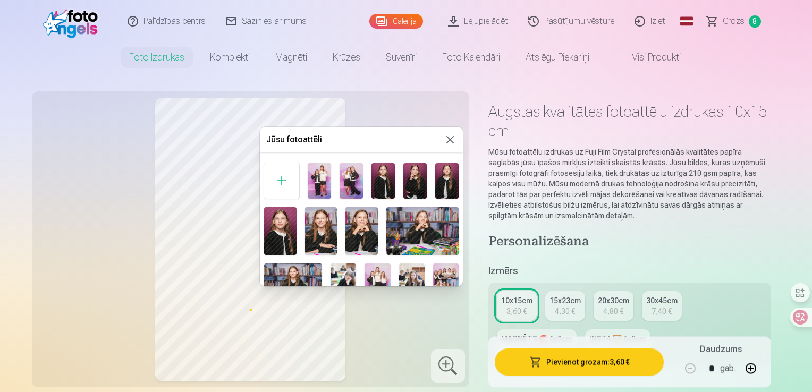
click at [275, 236] on img at bounding box center [280, 231] width 32 height 48
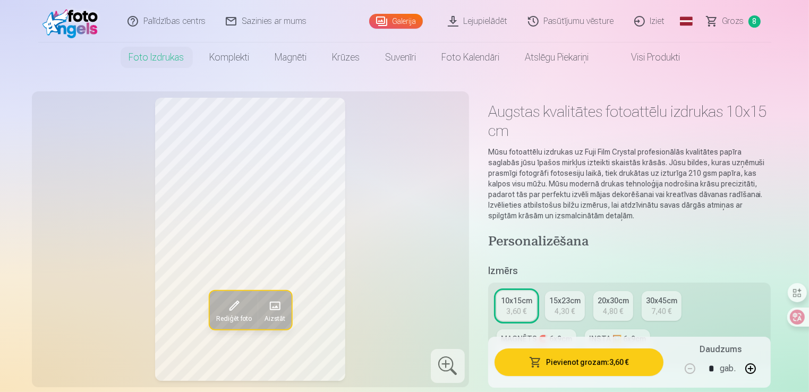
click at [234, 320] on span "Rediģēt foto" at bounding box center [234, 319] width 36 height 9
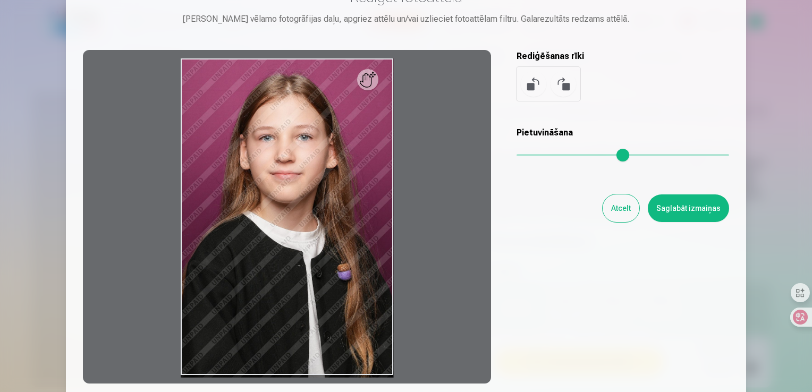
scroll to position [51, 0]
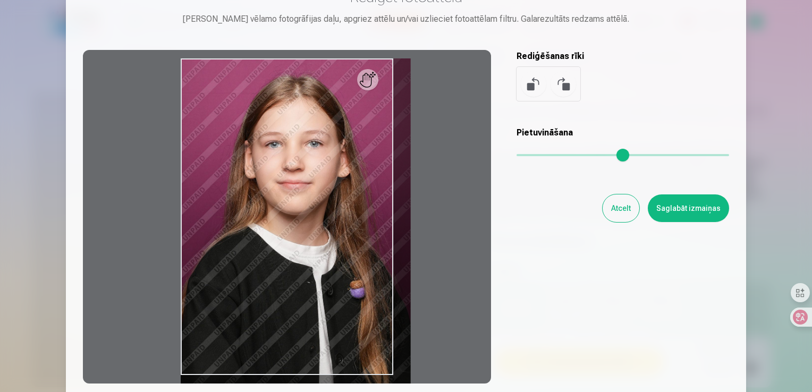
drag, startPoint x: 520, startPoint y: 157, endPoint x: 582, endPoint y: 94, distance: 88.7
click at [582, 154] on input "range" at bounding box center [622, 155] width 213 height 2
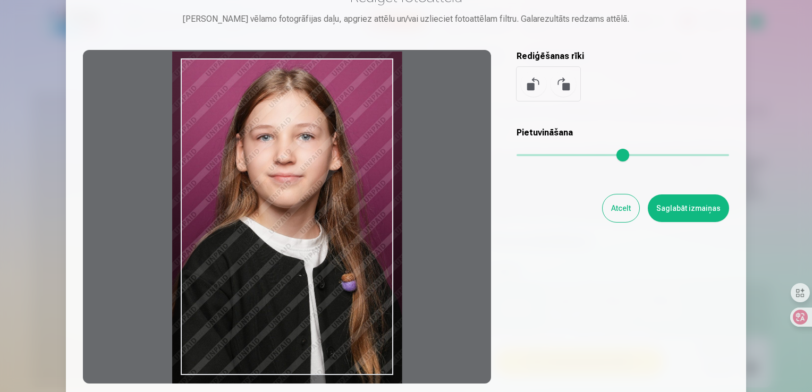
type input "***"
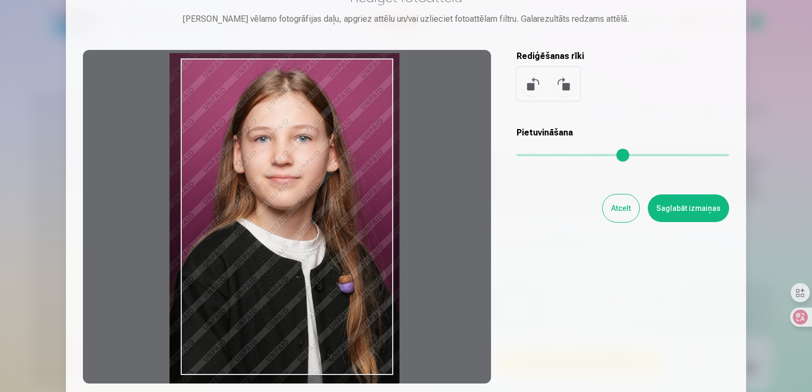
drag, startPoint x: 366, startPoint y: 86, endPoint x: 354, endPoint y: 81, distance: 12.4
click at [354, 81] on div at bounding box center [287, 217] width 408 height 334
click at [678, 216] on button "Saglabāt izmaiņas" at bounding box center [688, 208] width 81 height 28
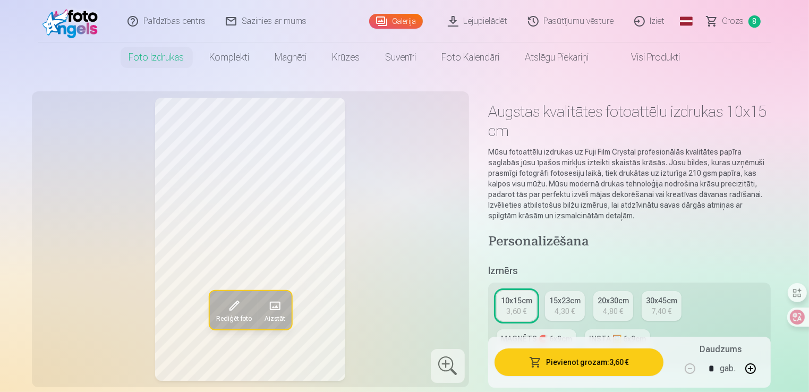
click at [564, 361] on button "Pievienot grozam : 3,60 €" at bounding box center [579, 363] width 169 height 28
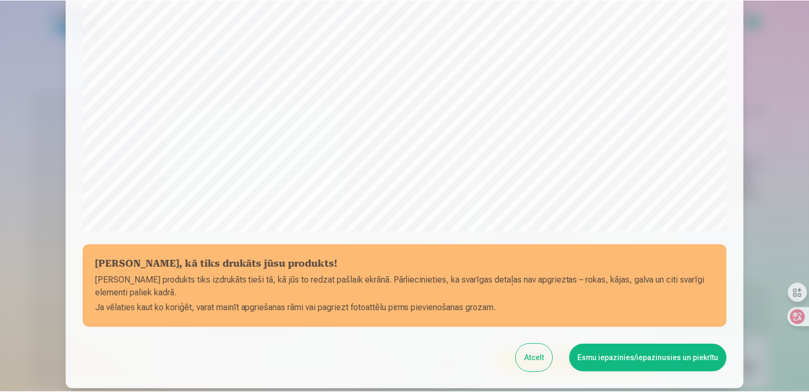
scroll to position [372, 0]
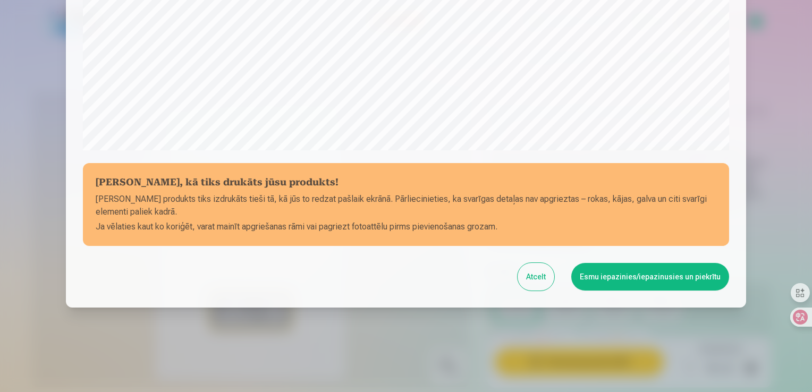
click at [670, 272] on button "Esmu iepazinies/iepazinusies un piekrītu" at bounding box center [650, 277] width 158 height 28
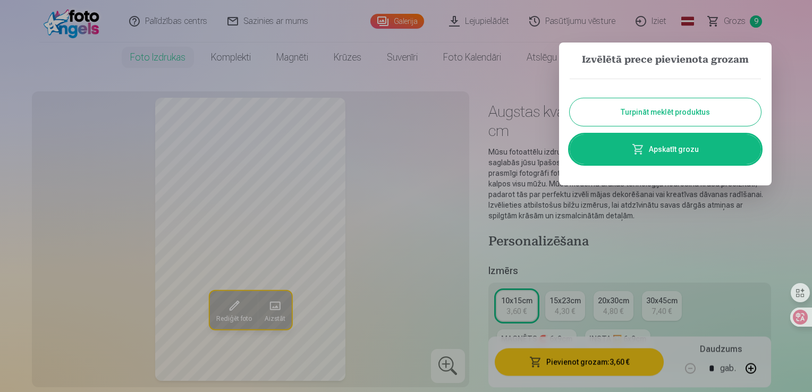
click at [663, 147] on link "Apskatīt grozu" at bounding box center [665, 149] width 191 height 30
